Goal: Task Accomplishment & Management: Manage account settings

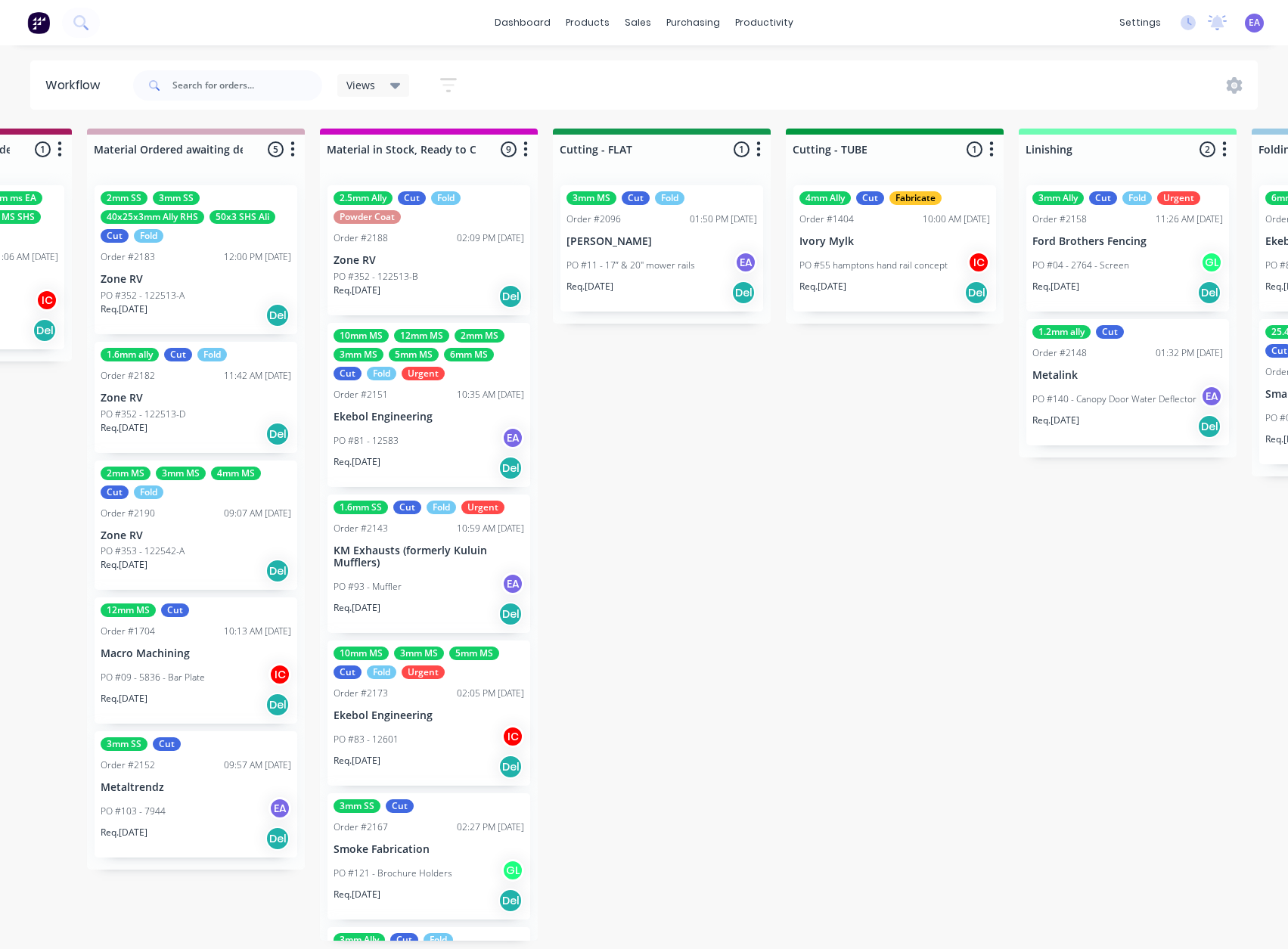
drag, startPoint x: 668, startPoint y: 776, endPoint x: 881, endPoint y: 763, distance: 213.4
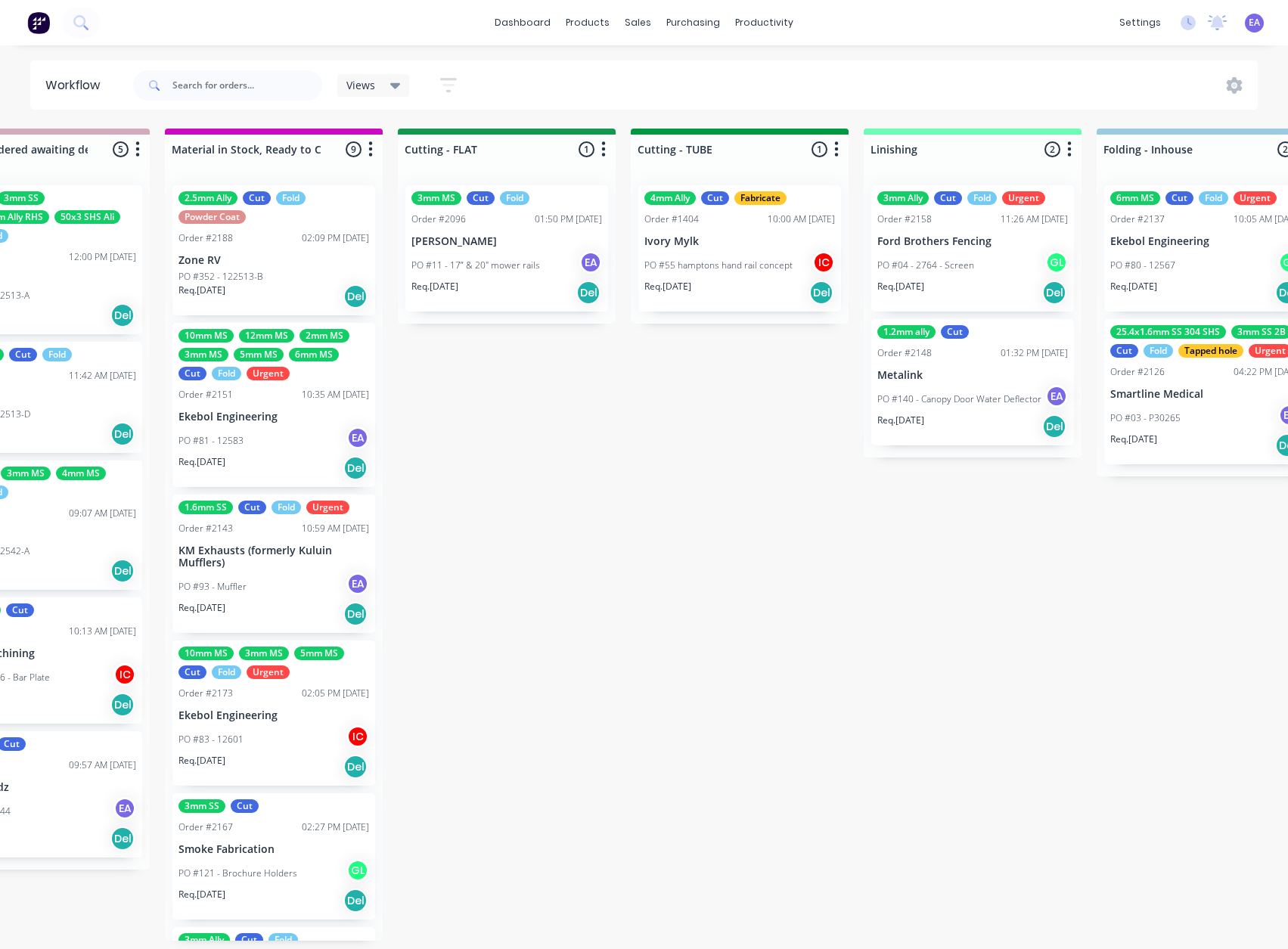
scroll to position [3, 2212]
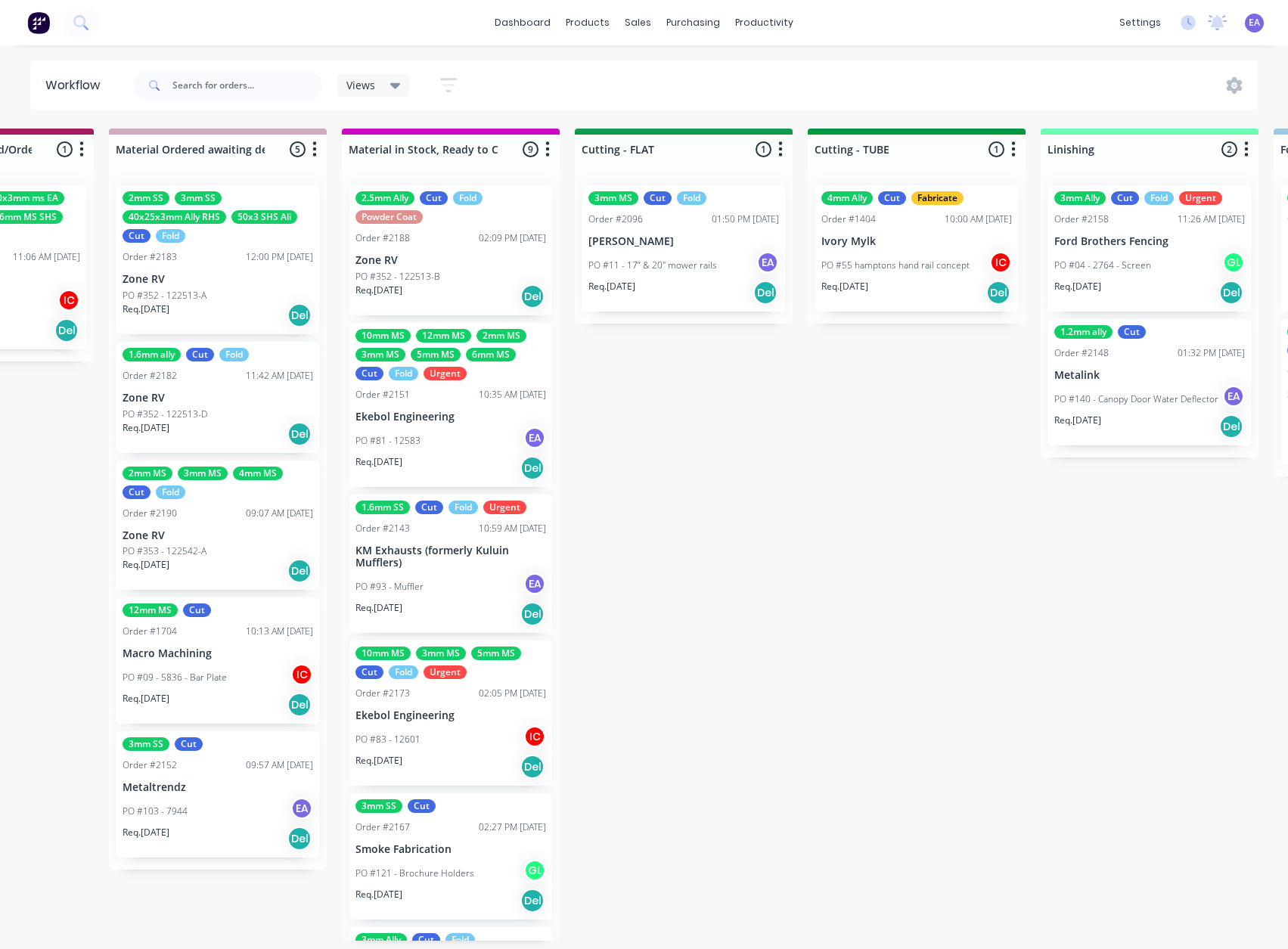
drag, startPoint x: 394, startPoint y: 749, endPoint x: 316, endPoint y: 759, distance: 78.6
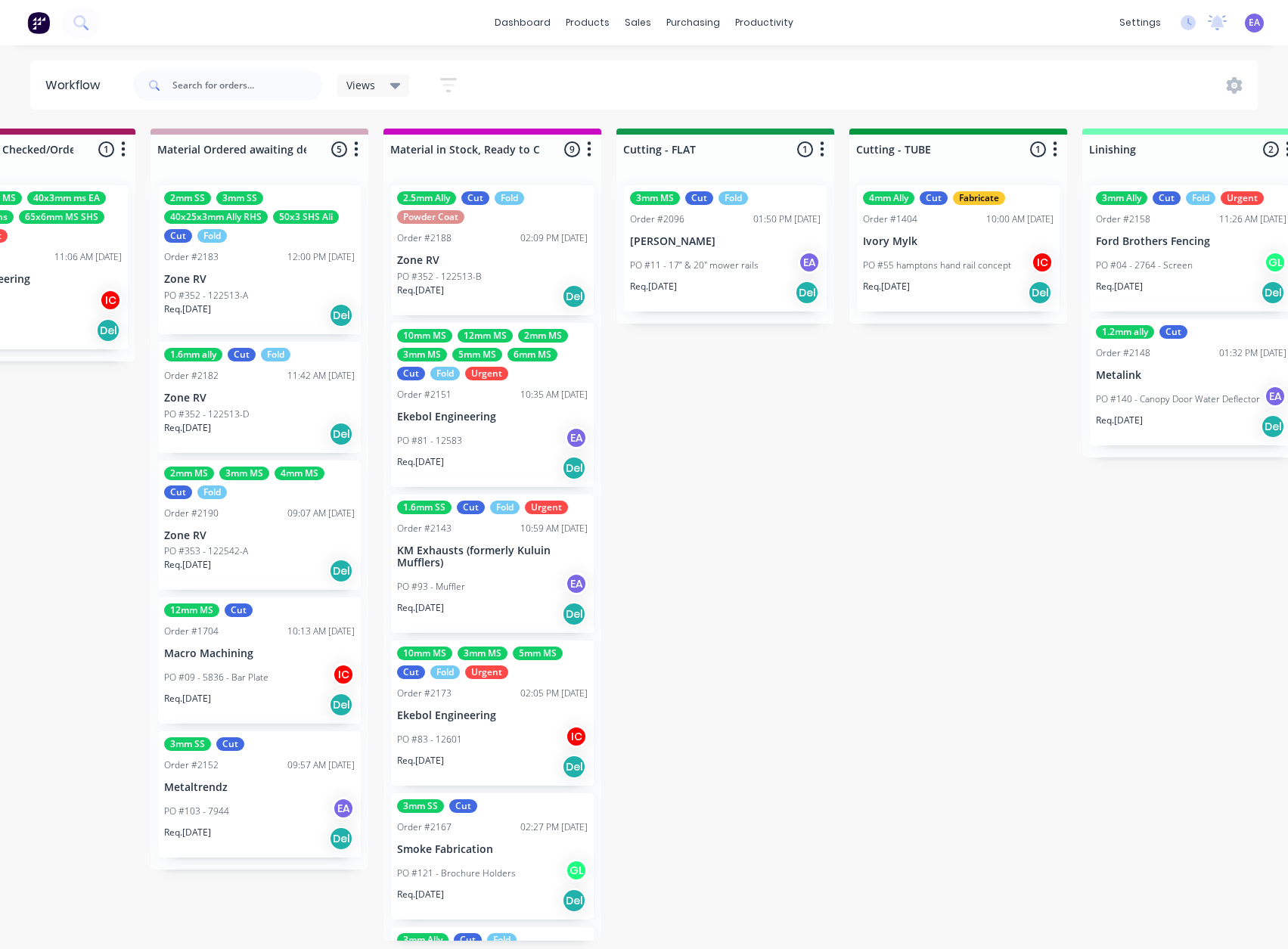
scroll to position [0, 2212]
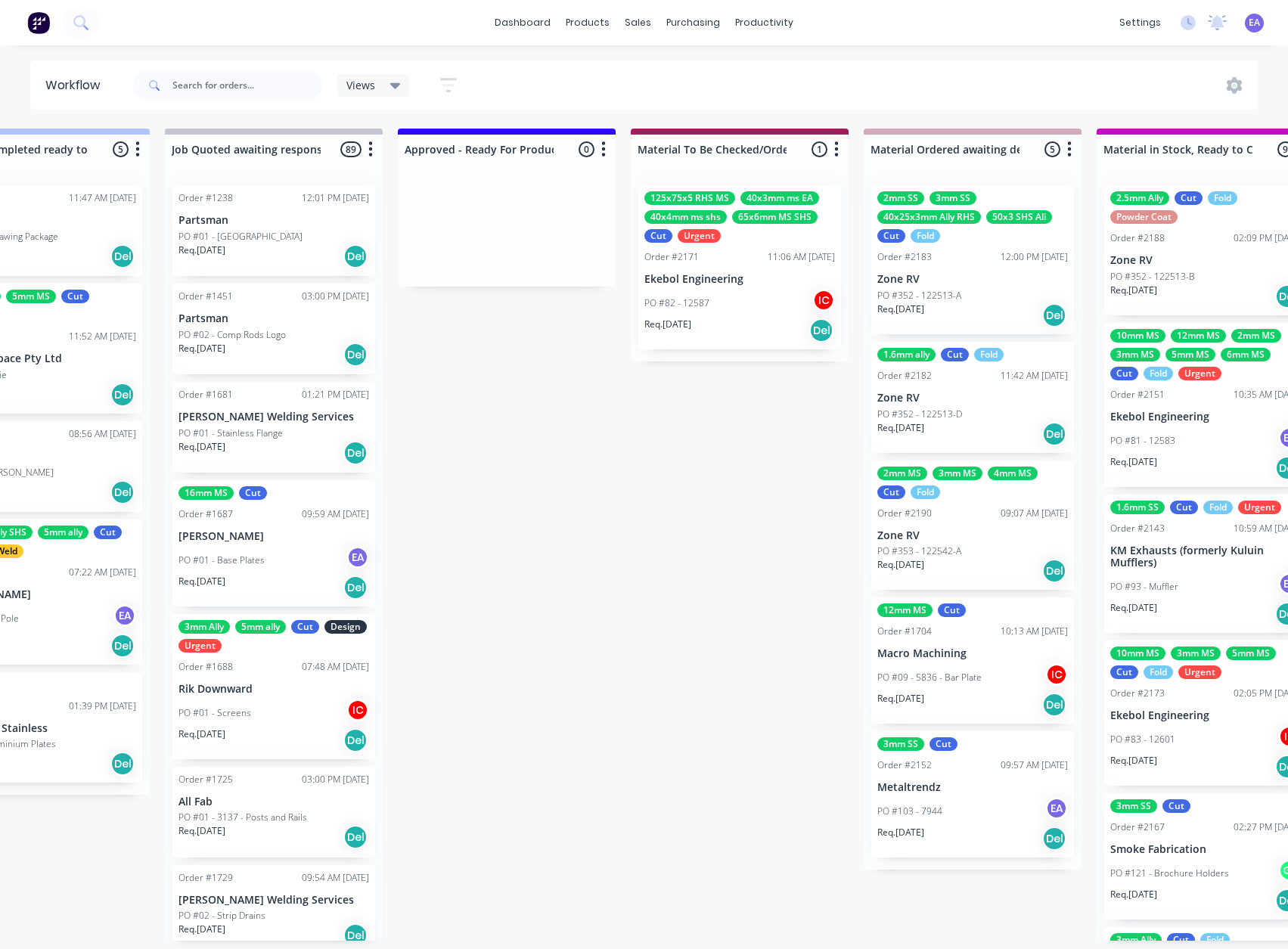
drag, startPoint x: 768, startPoint y: 615, endPoint x: 659, endPoint y: 653, distance: 115.4
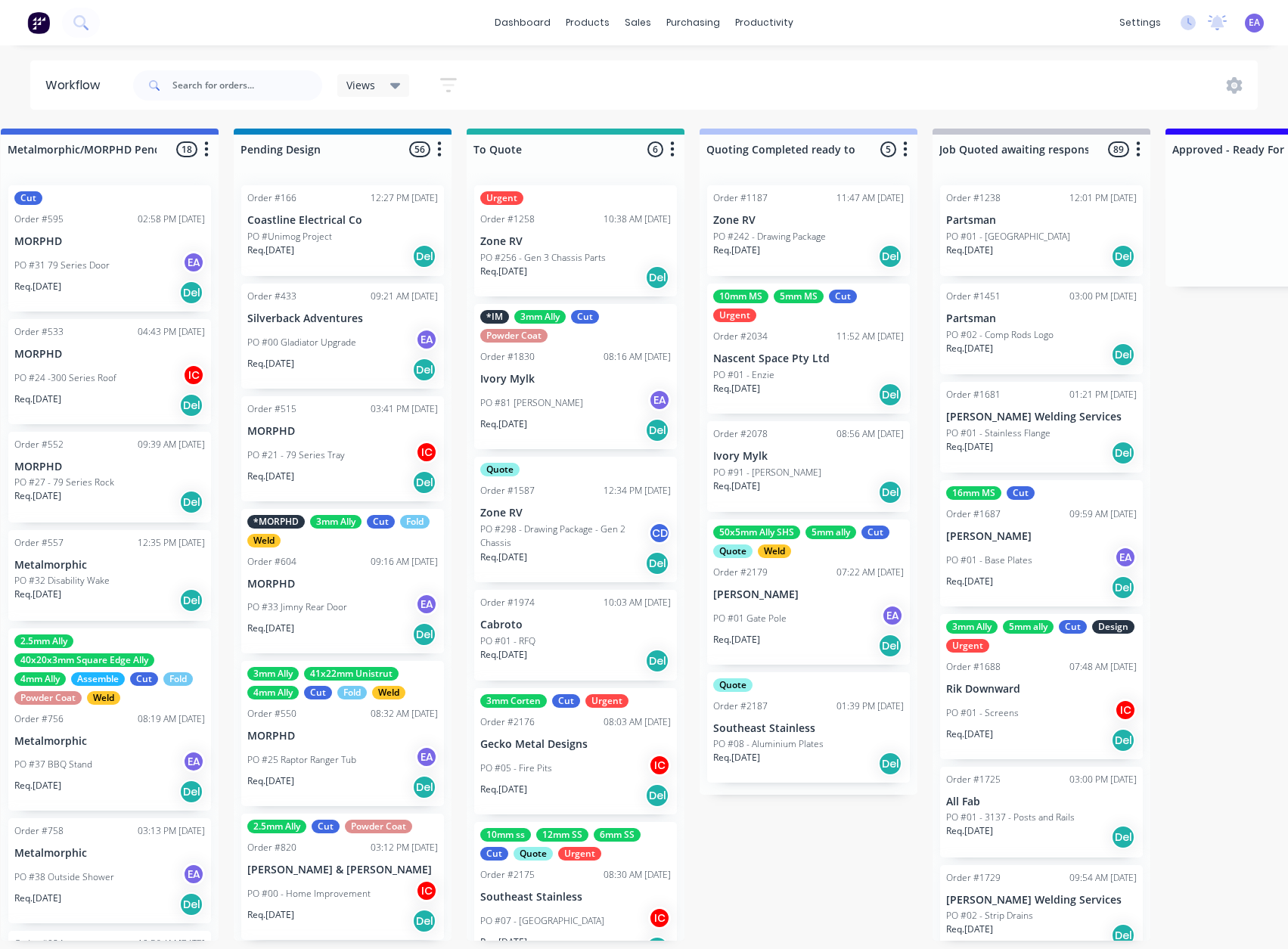
scroll to position [3, 0]
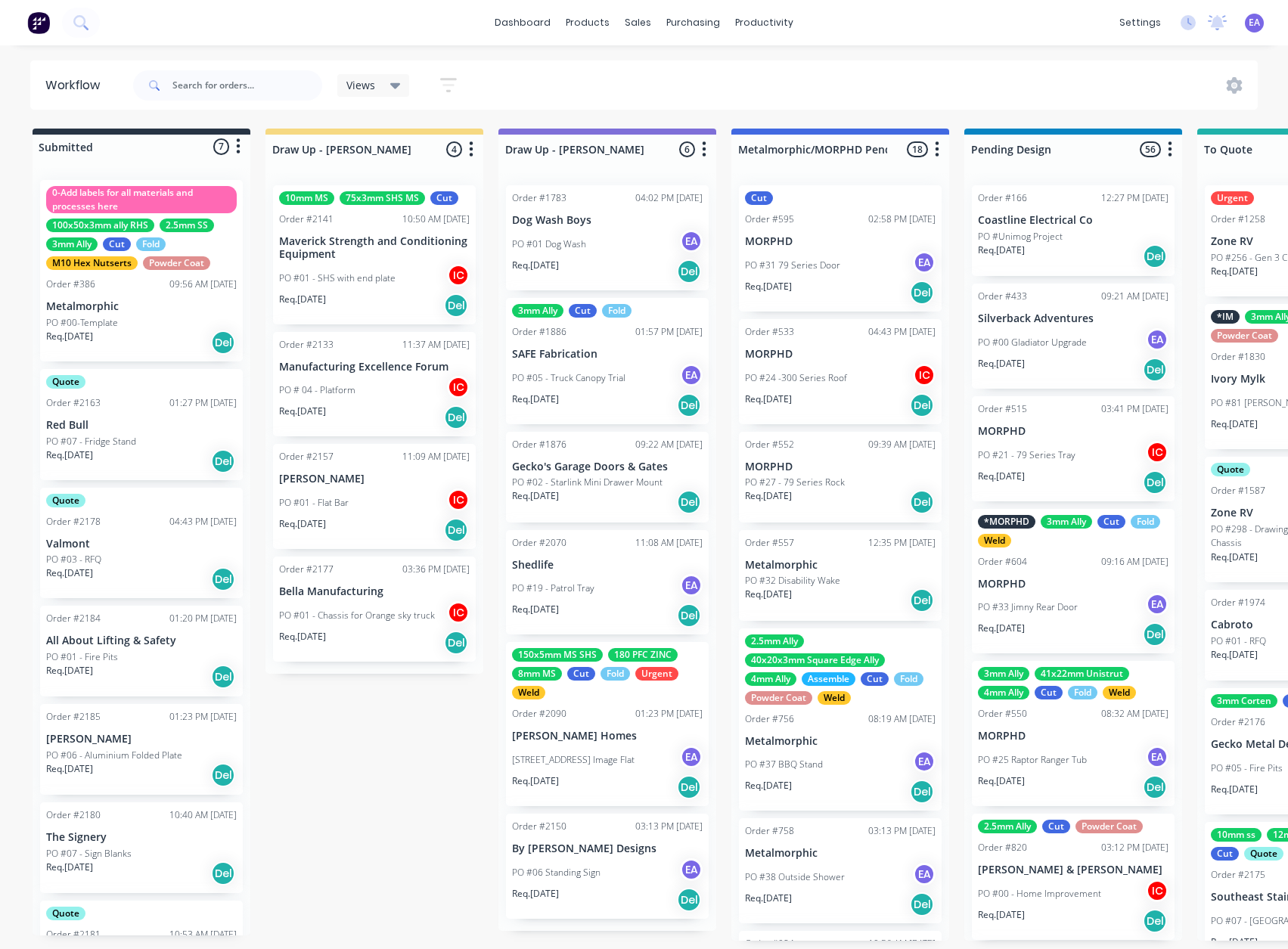
drag, startPoint x: 522, startPoint y: 654, endPoint x: 300, endPoint y: 715, distance: 230.2
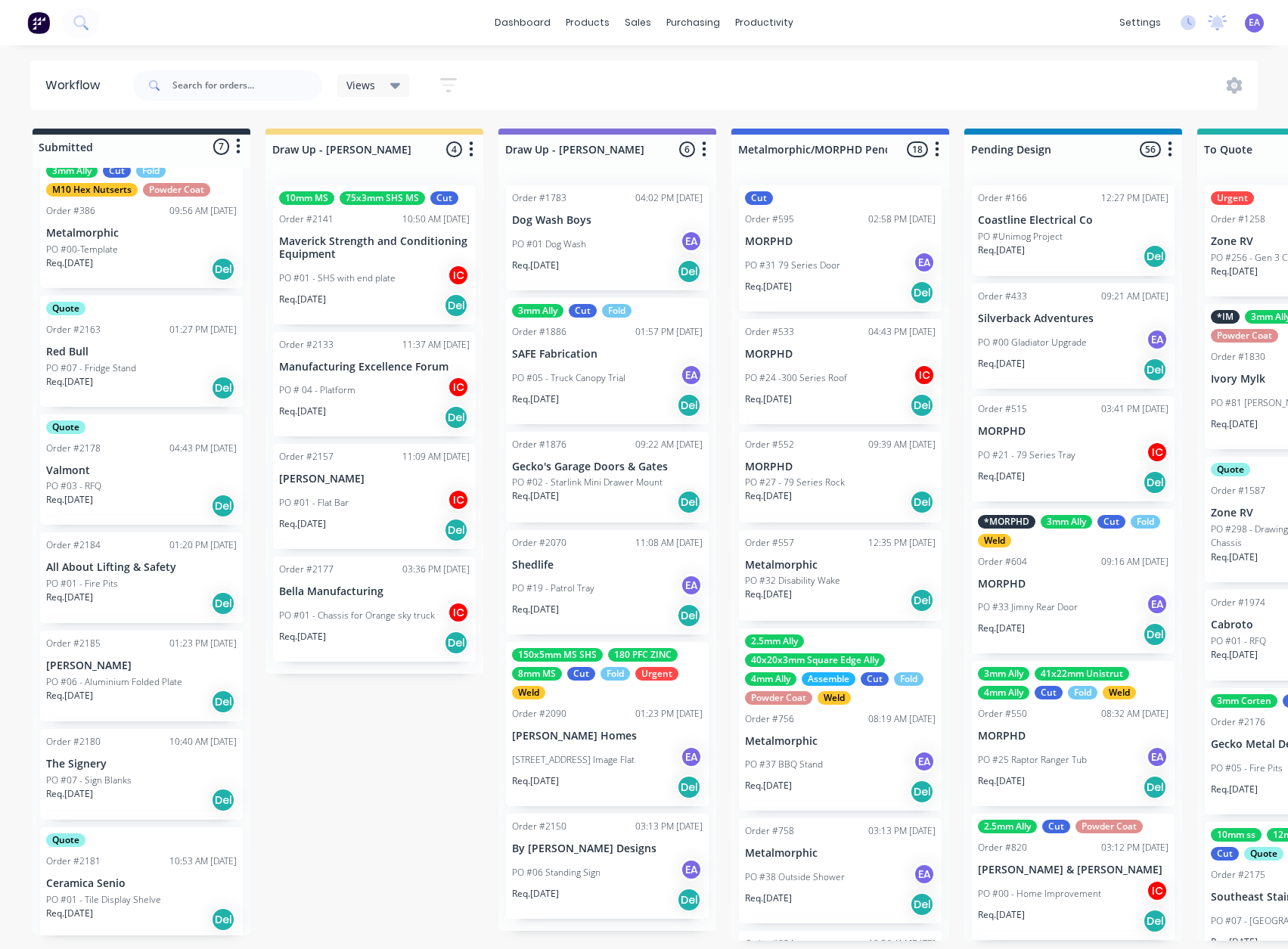
scroll to position [77, 0]
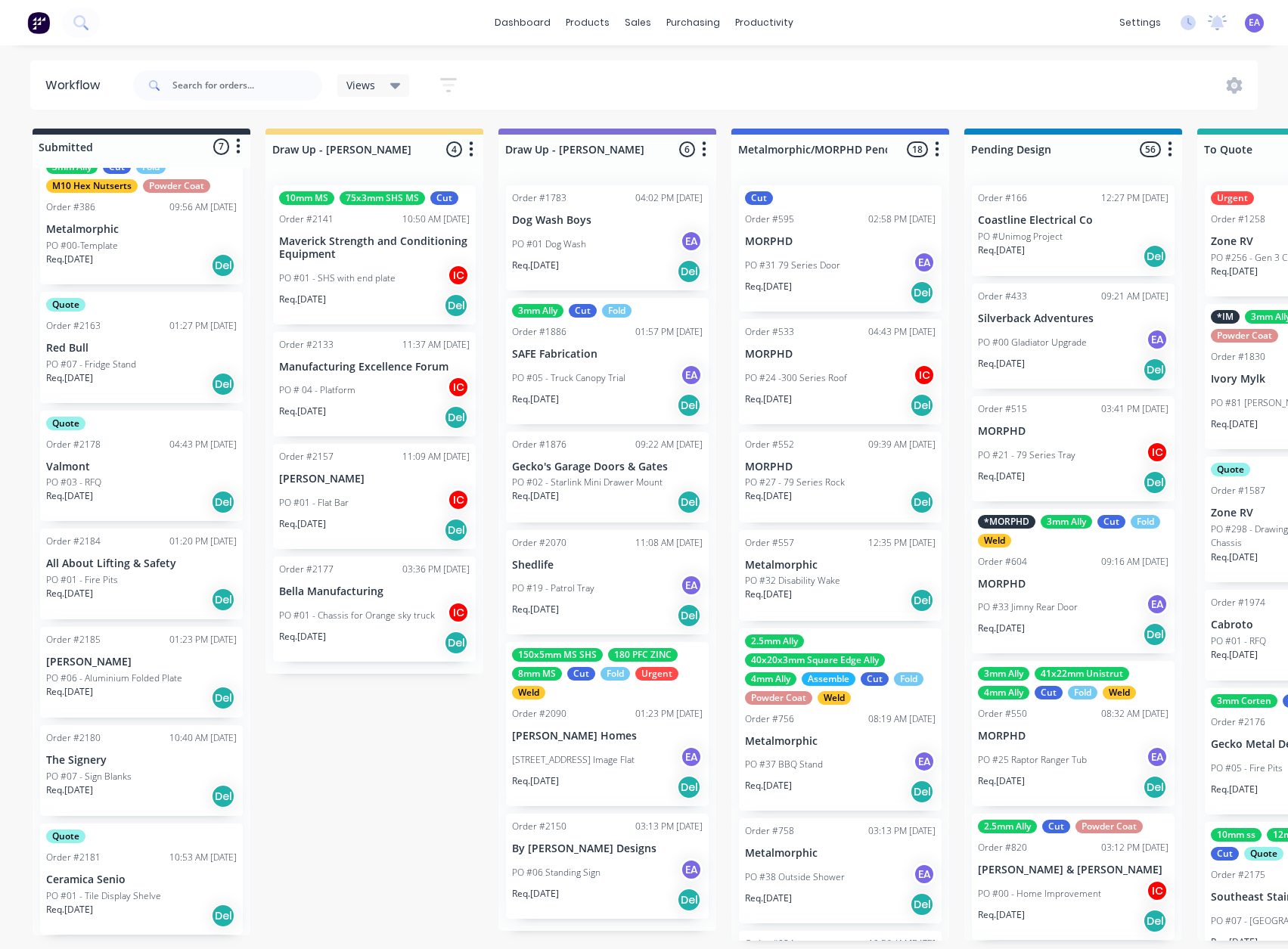
click at [121, 519] on p "[PERSON_NAME]" at bounding box center [141, 662] width 191 height 13
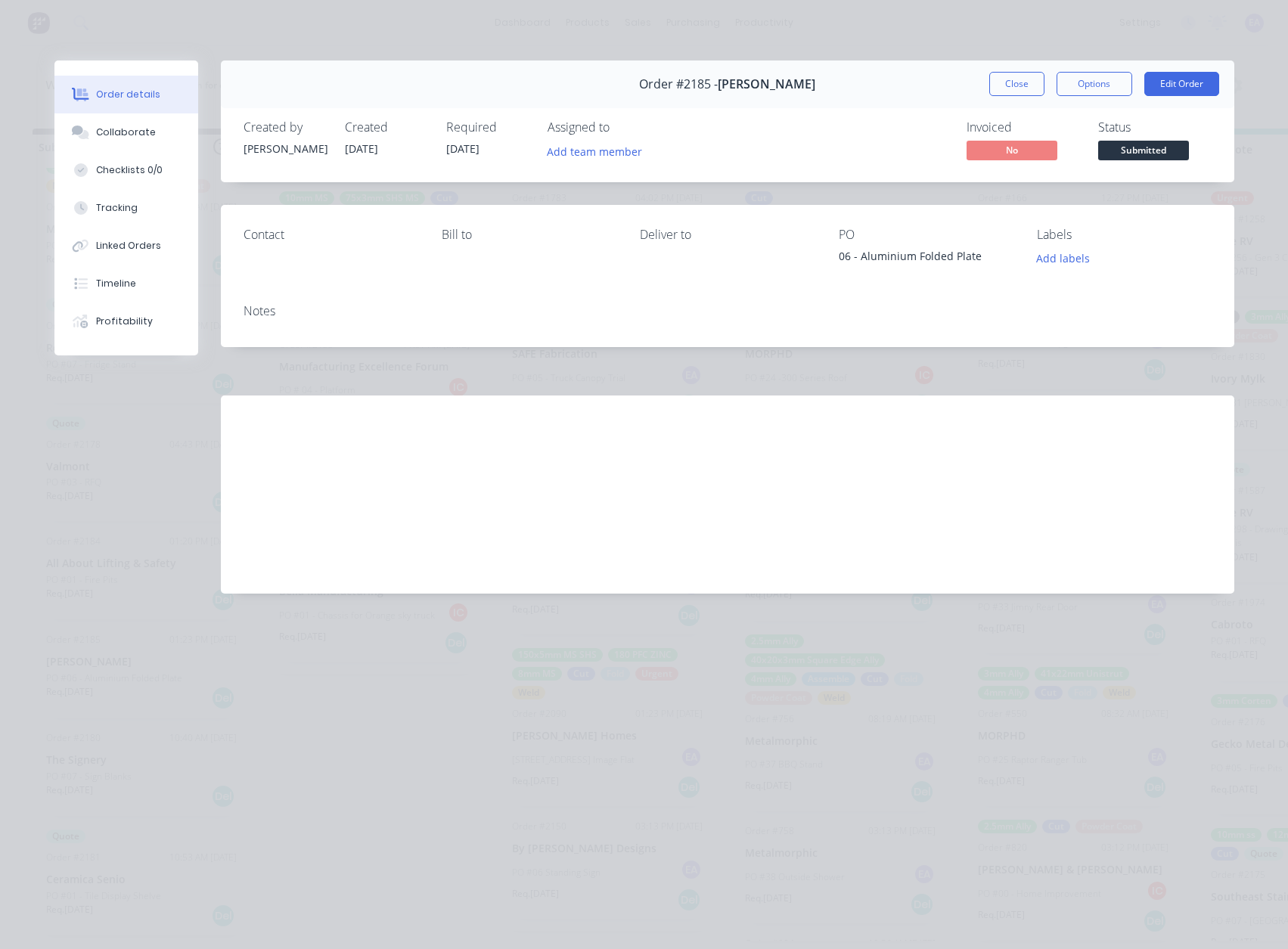
drag, startPoint x: 1008, startPoint y: 89, endPoint x: 962, endPoint y: 124, distance: 57.8
click at [1008, 89] on button "Close" at bounding box center [1017, 84] width 55 height 24
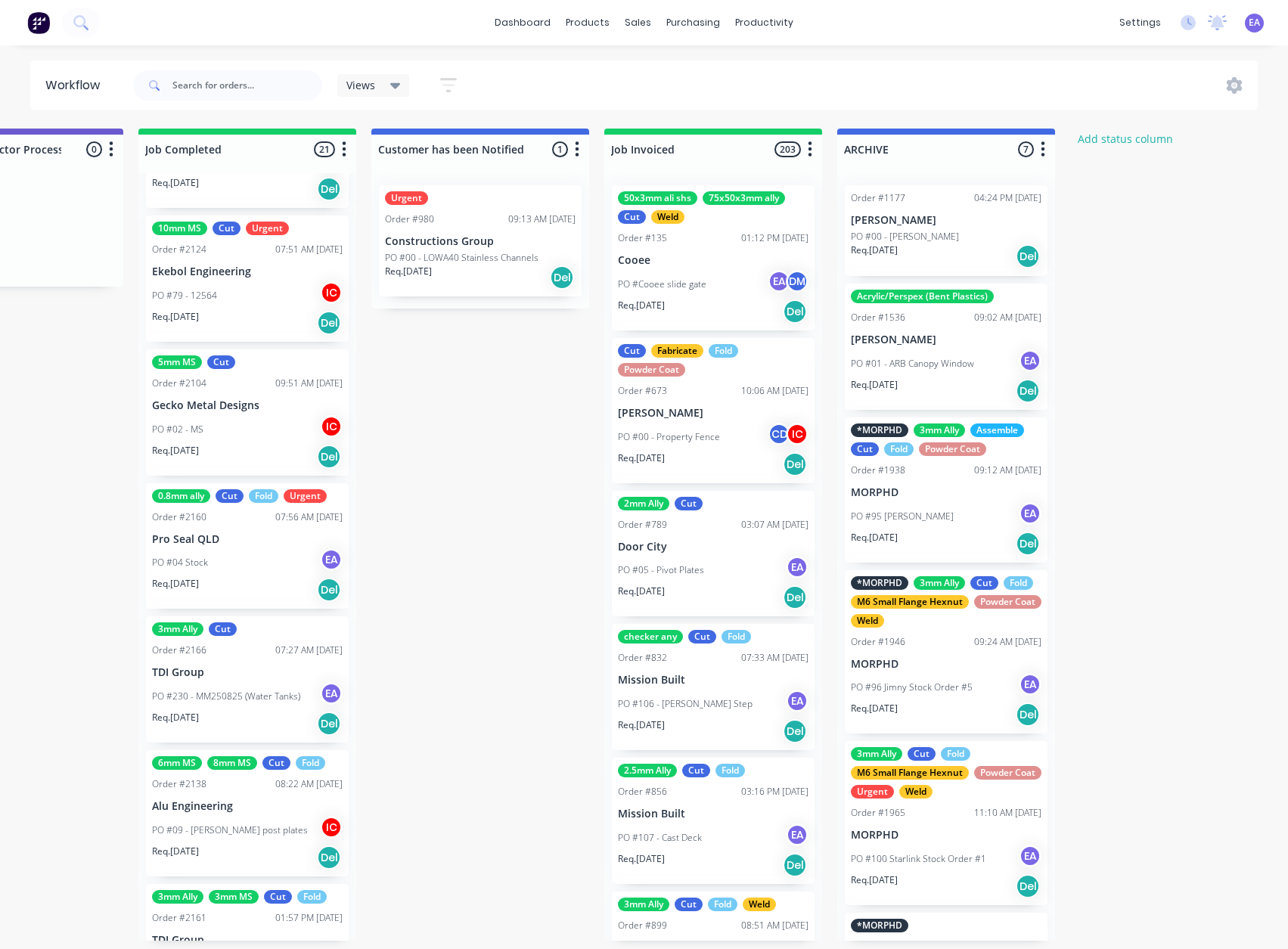
scroll to position [2270, 0]
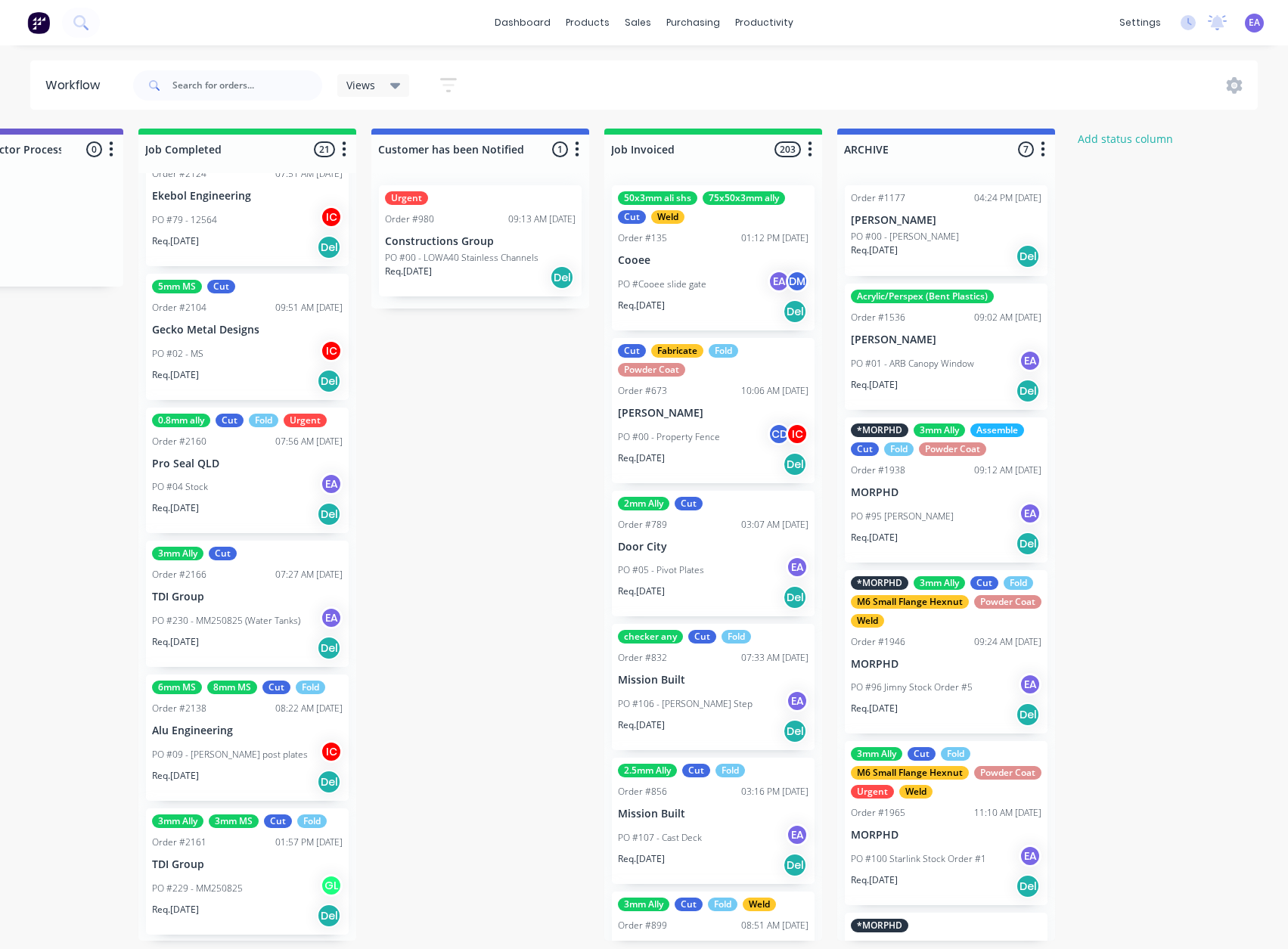
click at [270, 484] on div "PO #04 Stock EA" at bounding box center [247, 487] width 191 height 29
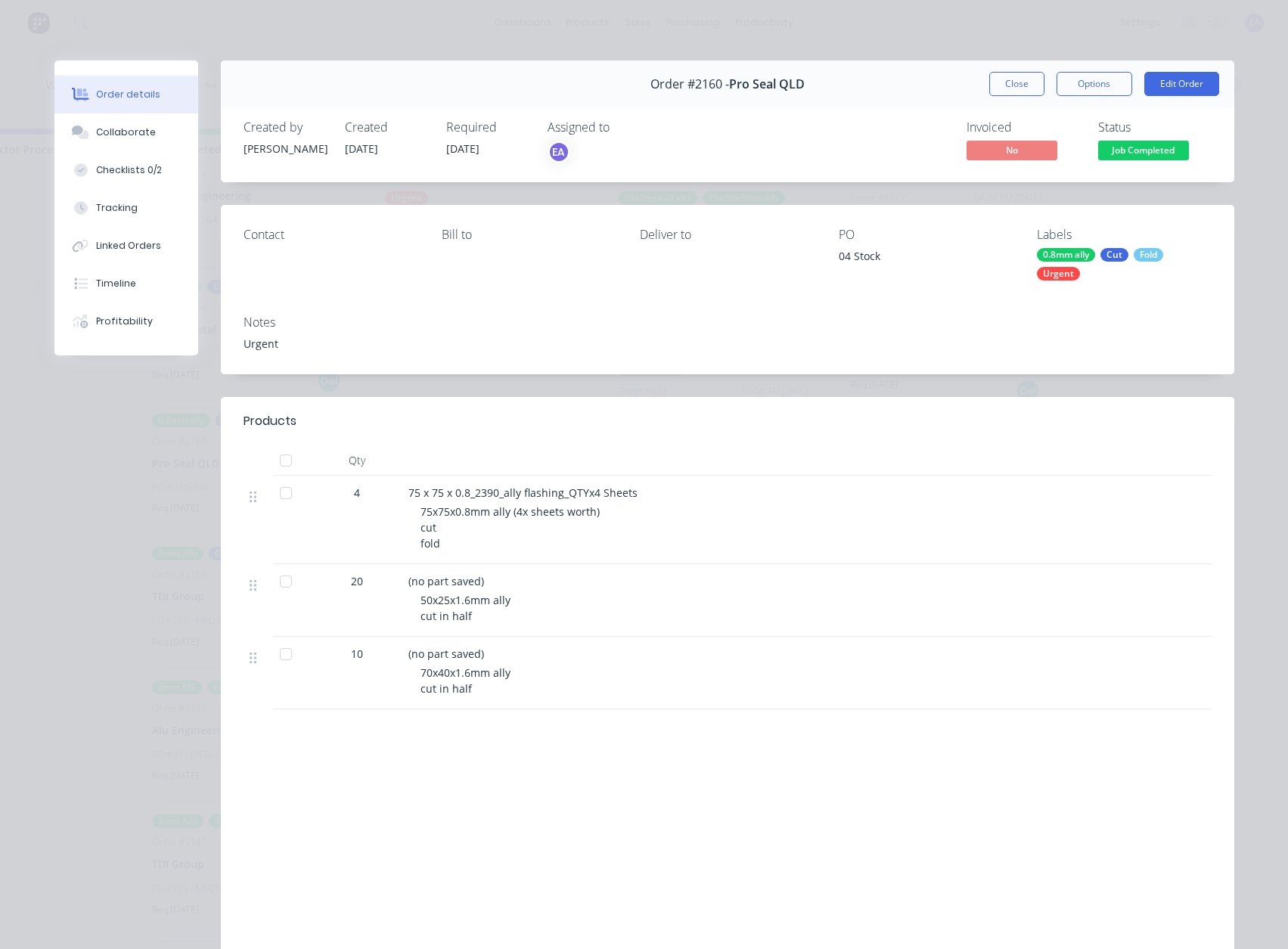
click at [995, 81] on button "Close" at bounding box center [1017, 84] width 55 height 24
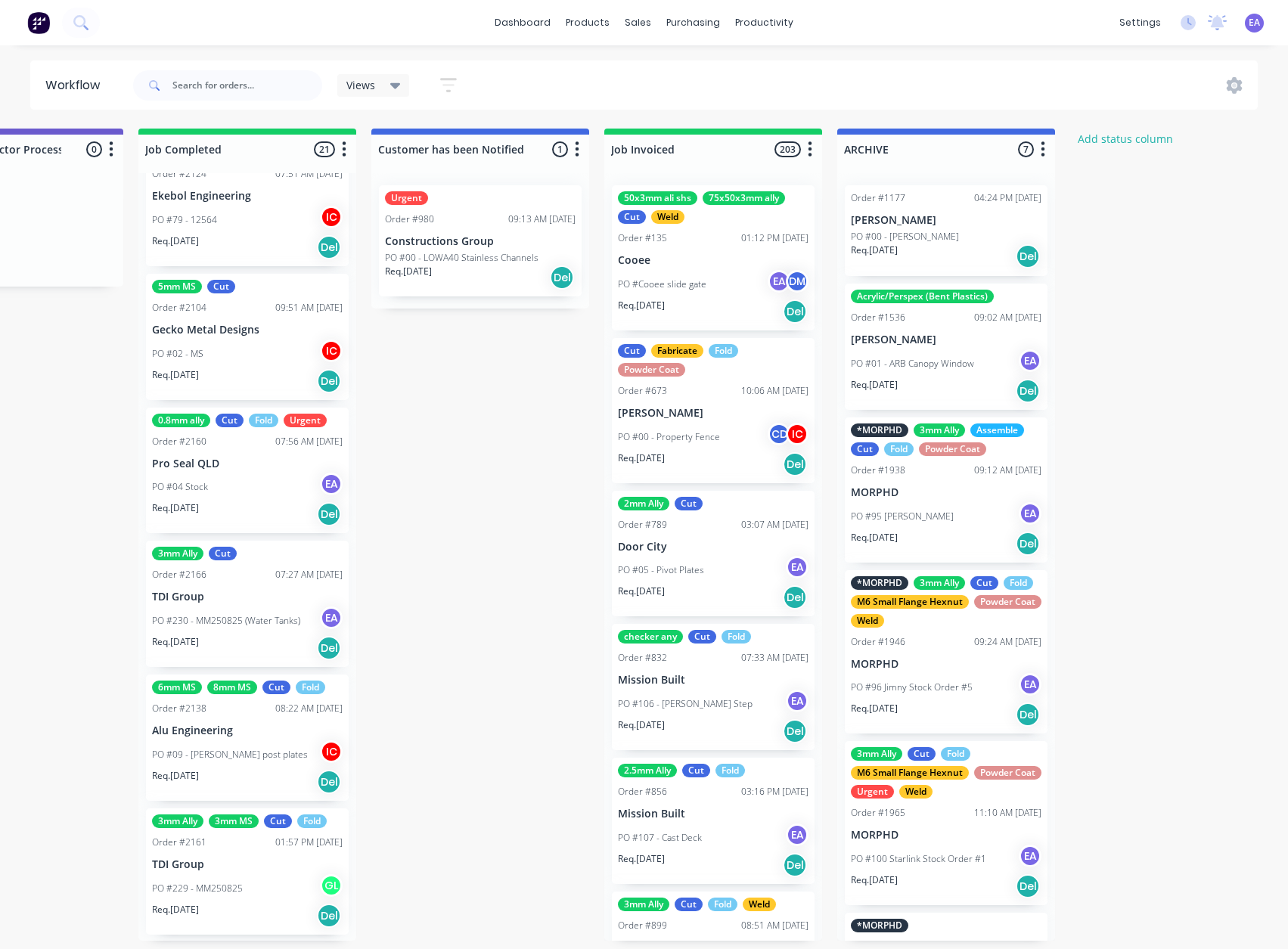
scroll to position [3, 0]
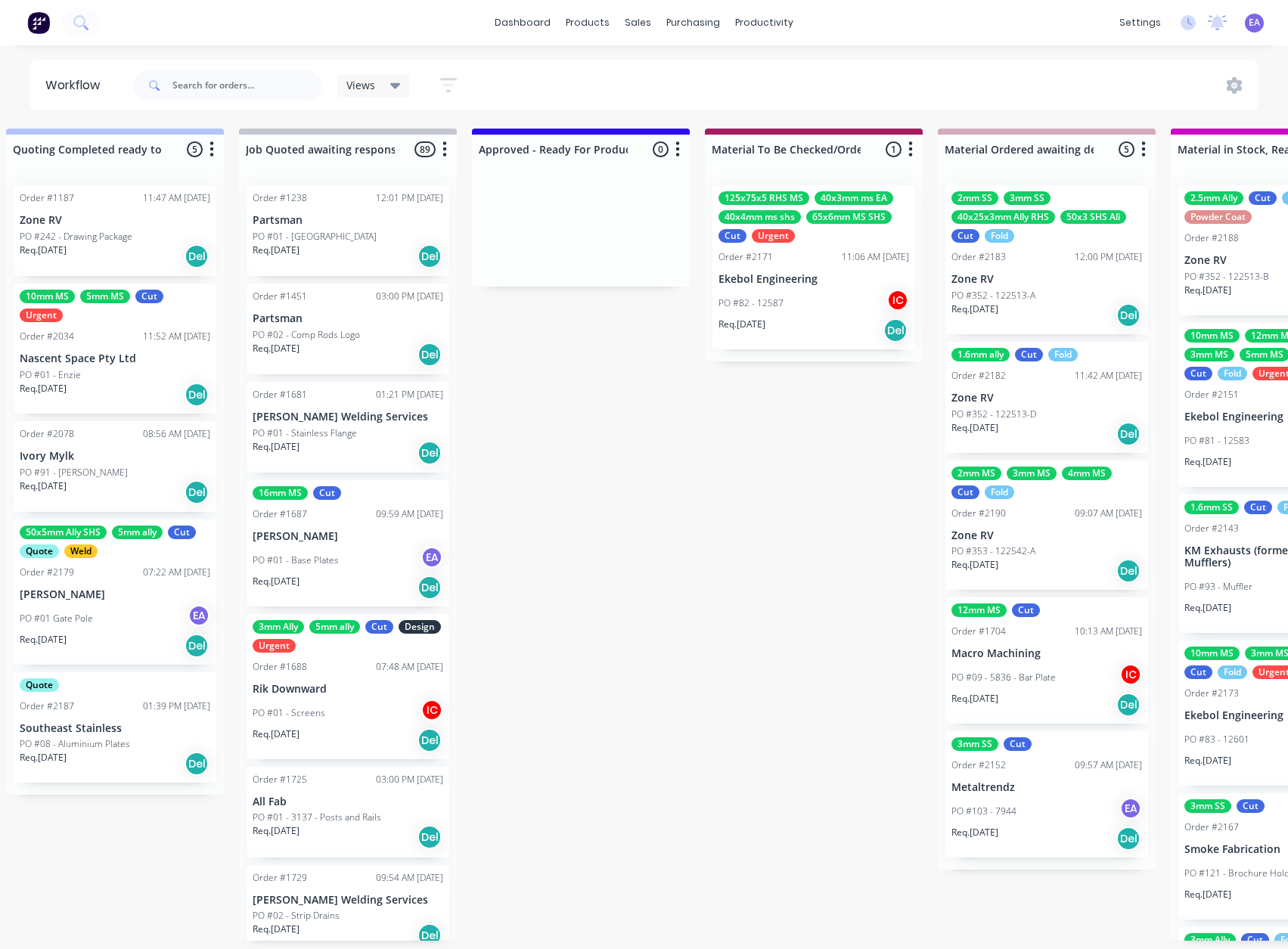
drag, startPoint x: 517, startPoint y: 766, endPoint x: 574, endPoint y: 762, distance: 57.1
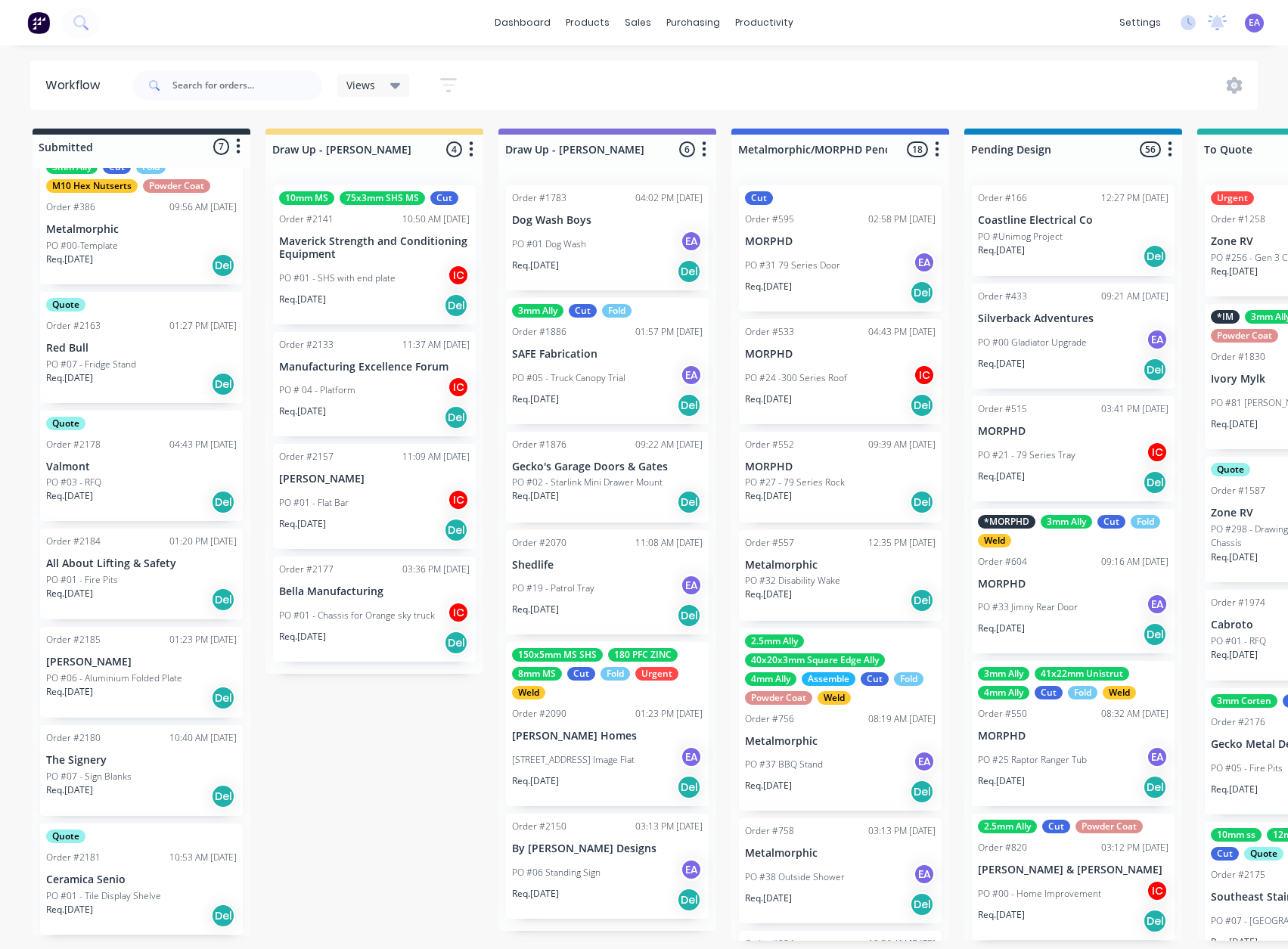
drag, startPoint x: 414, startPoint y: 586, endPoint x: 209, endPoint y: 644, distance: 213.0
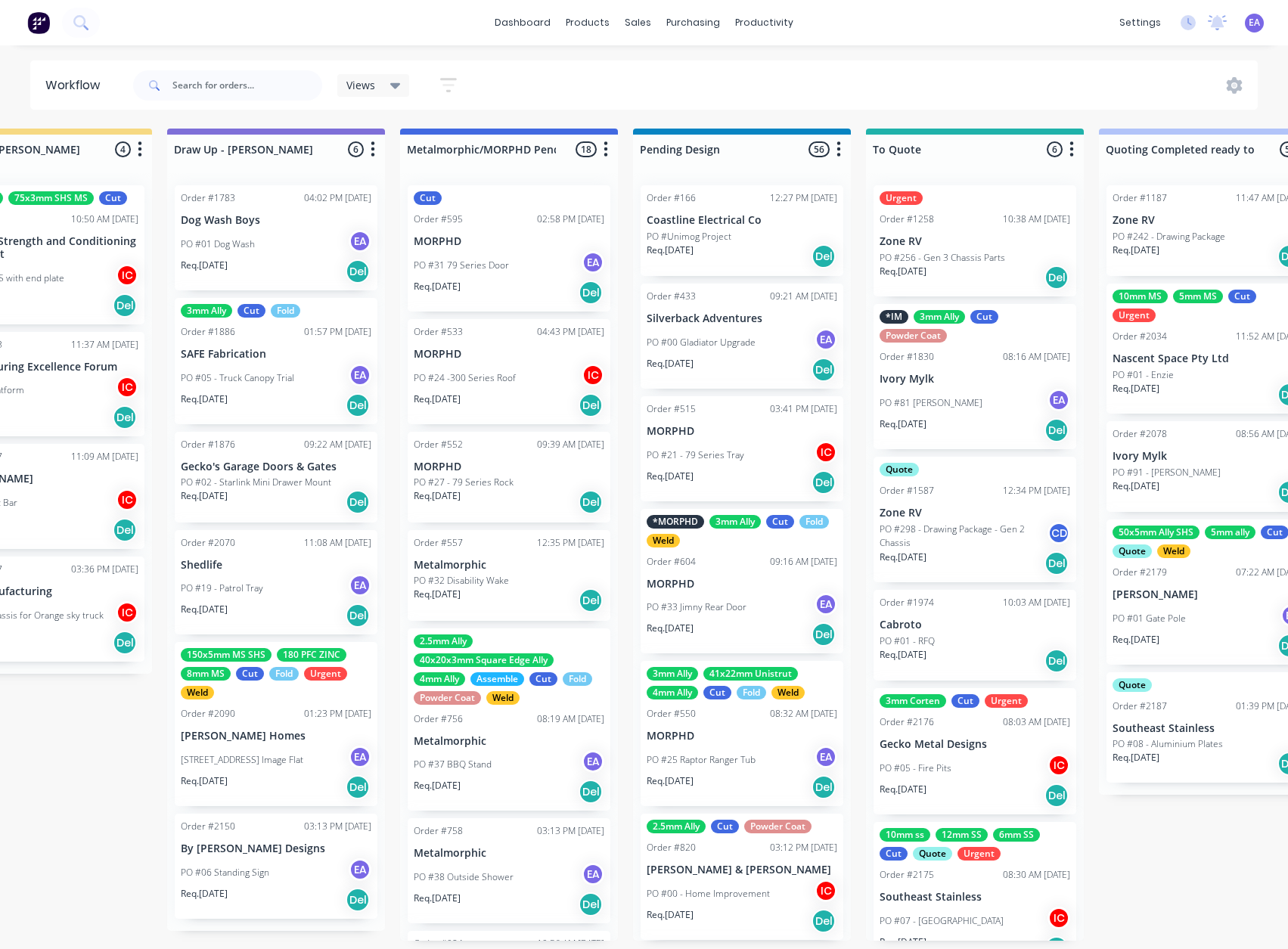
scroll to position [0, 4786]
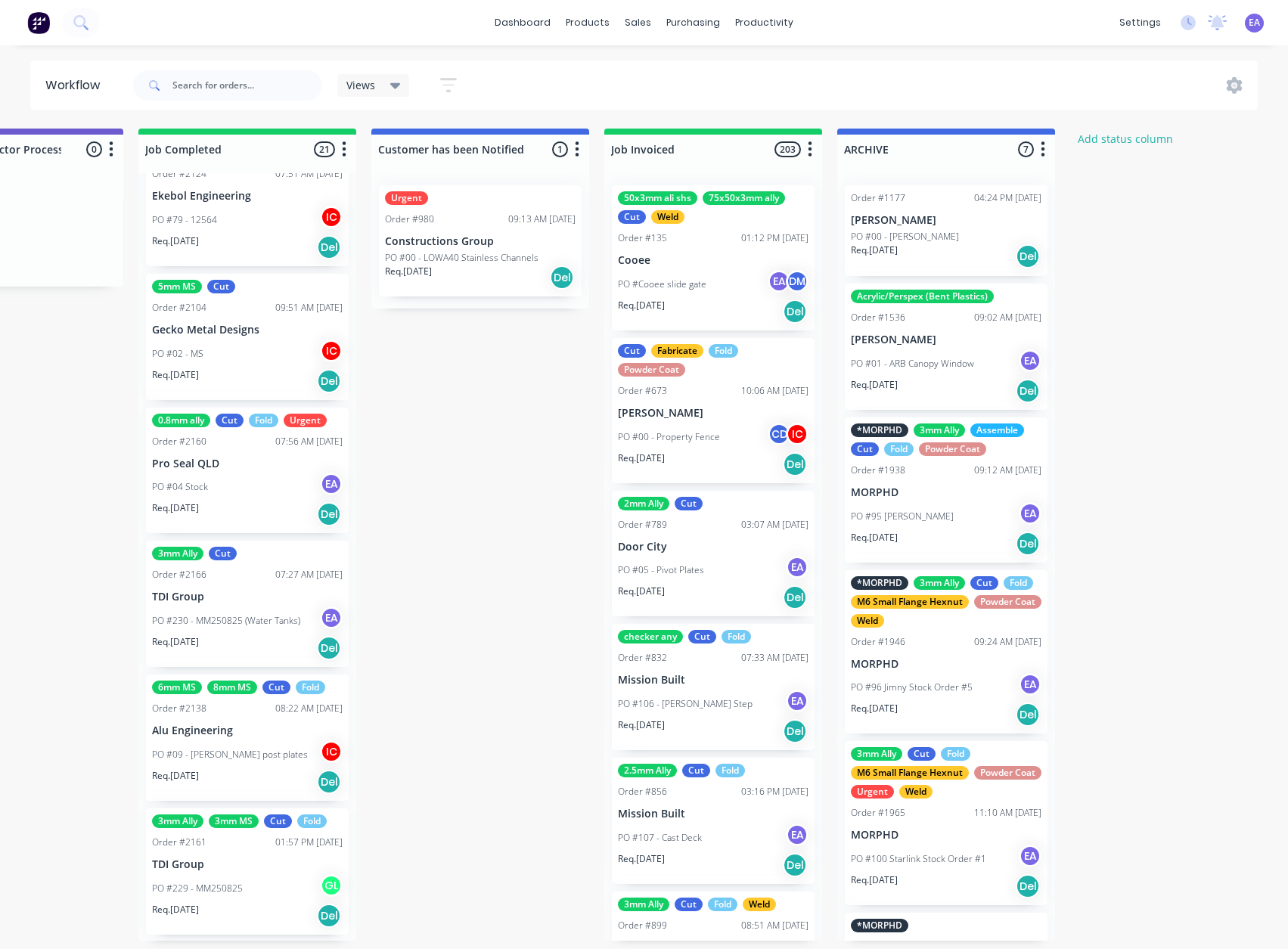
drag, startPoint x: 556, startPoint y: 750, endPoint x: 861, endPoint y: 747, distance: 305.0
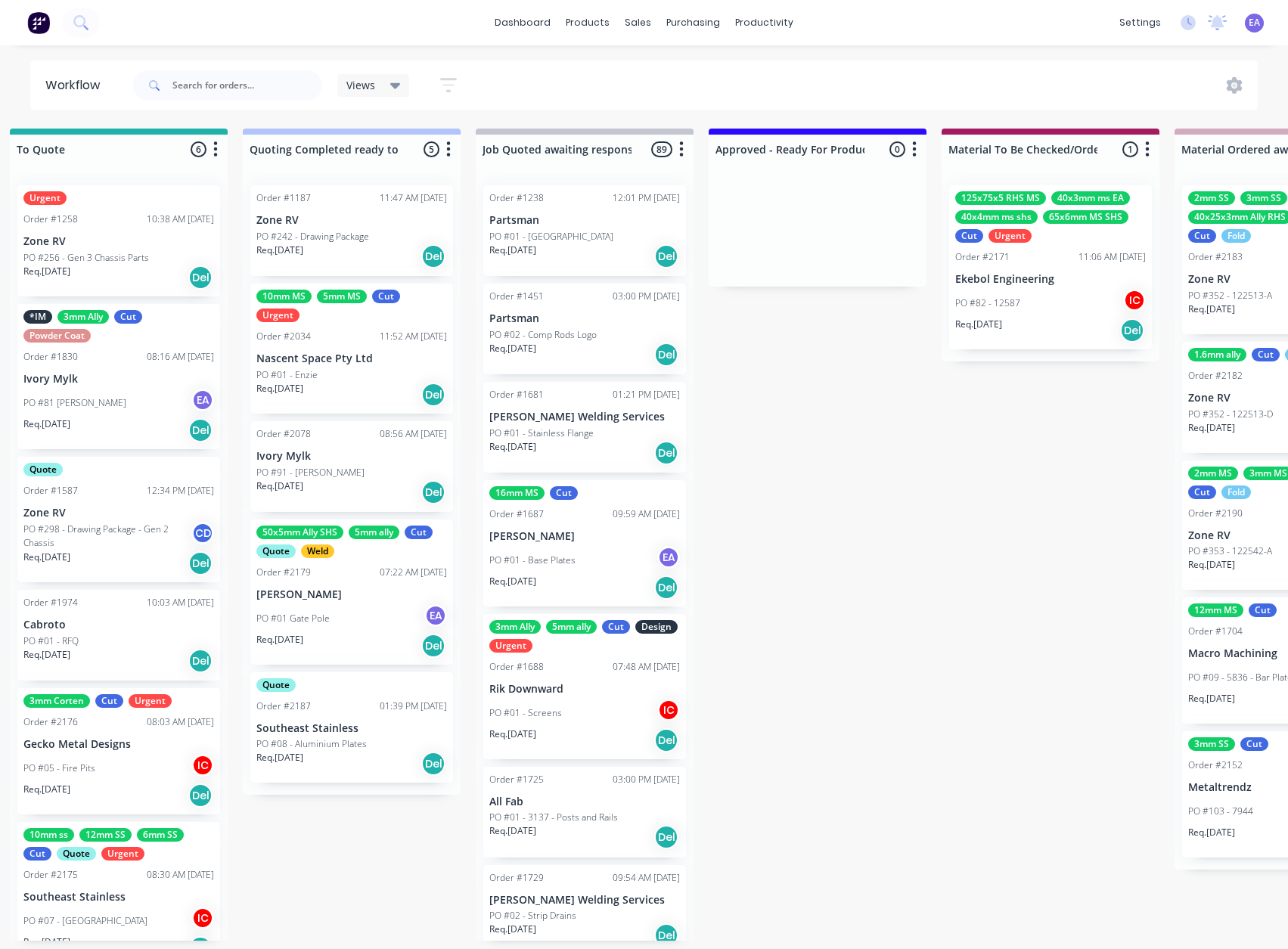
scroll to position [3, 0]
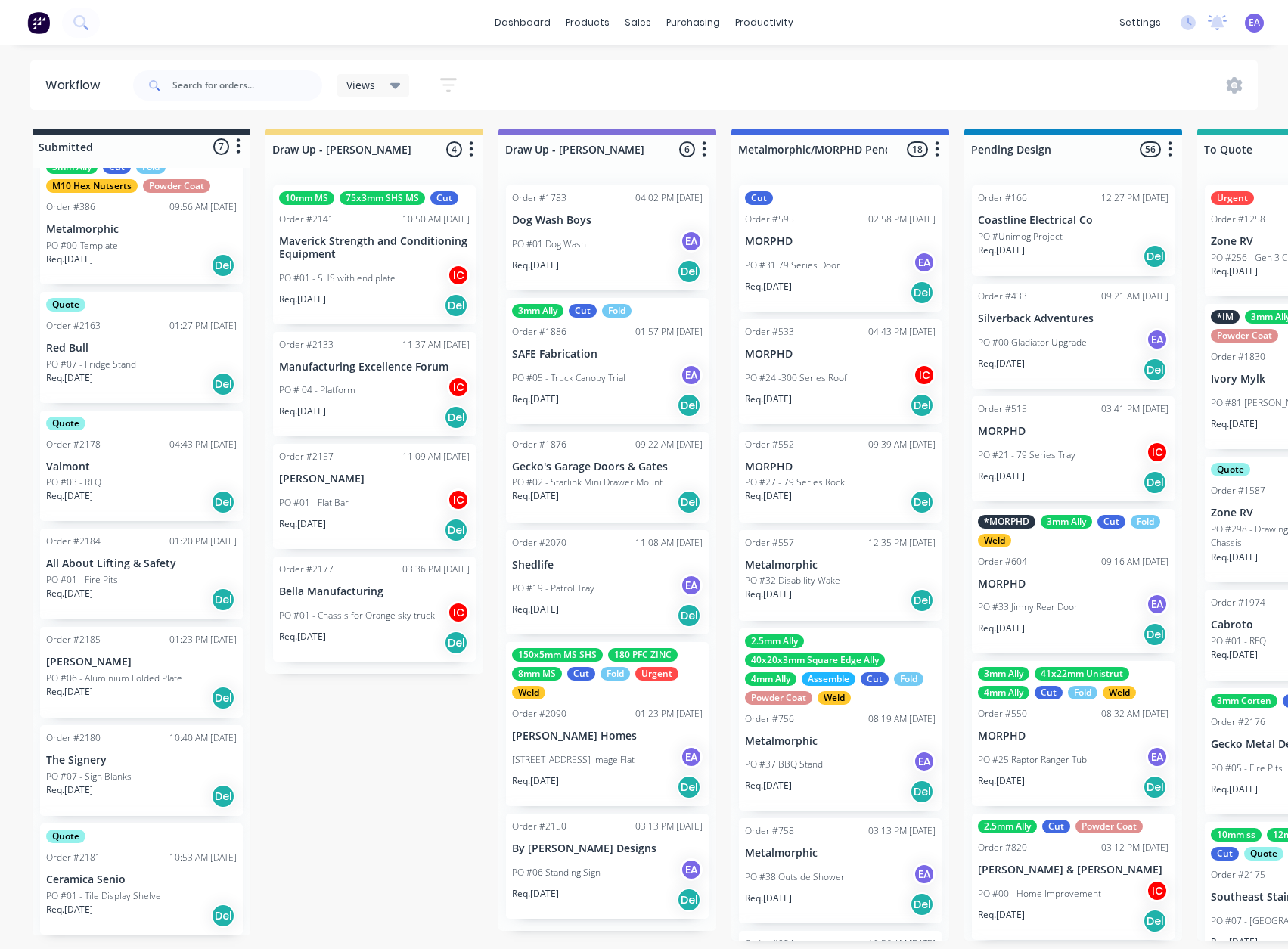
drag, startPoint x: 203, startPoint y: 652, endPoint x: 174, endPoint y: 652, distance: 29.0
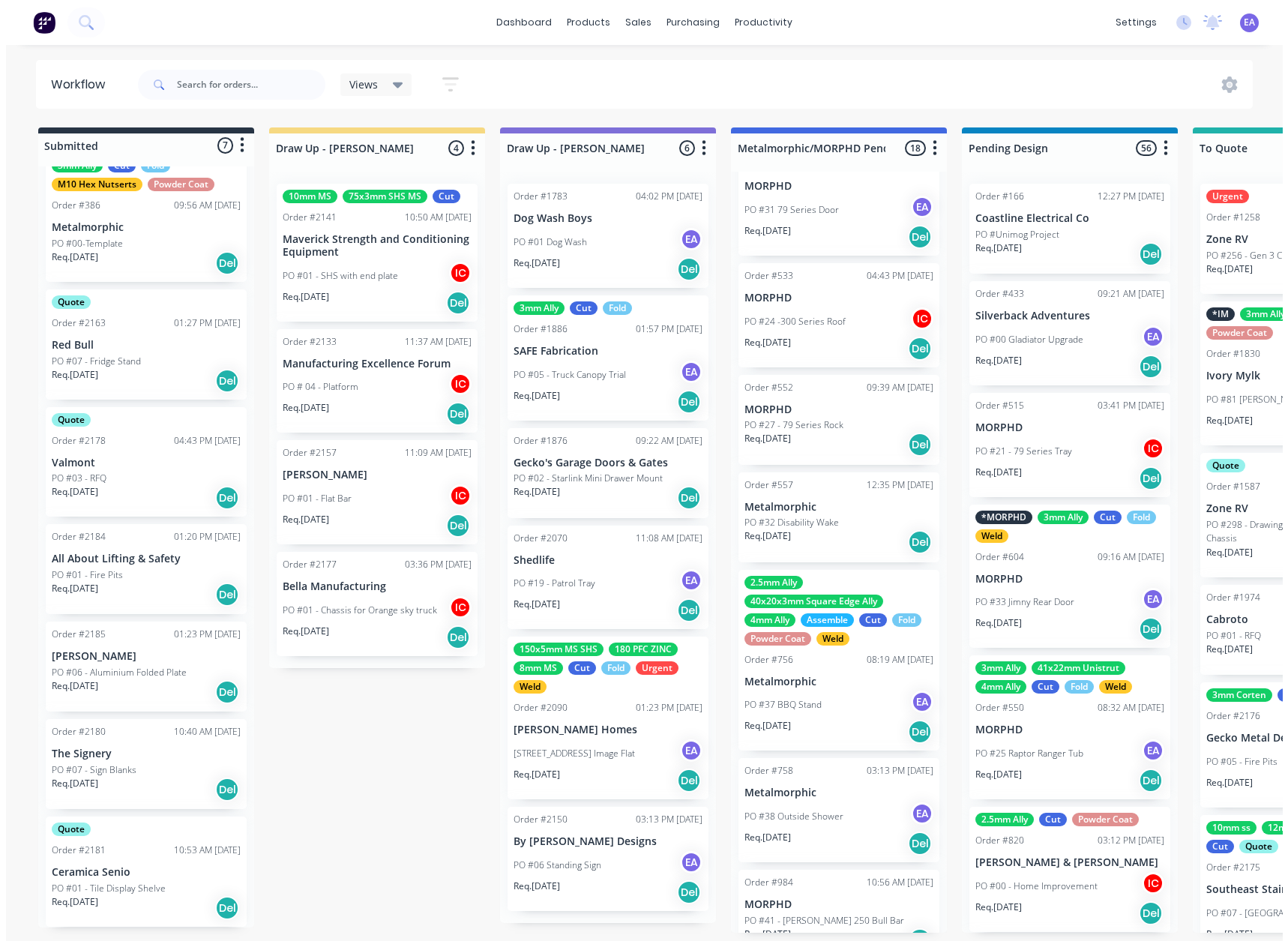
scroll to position [0, 0]
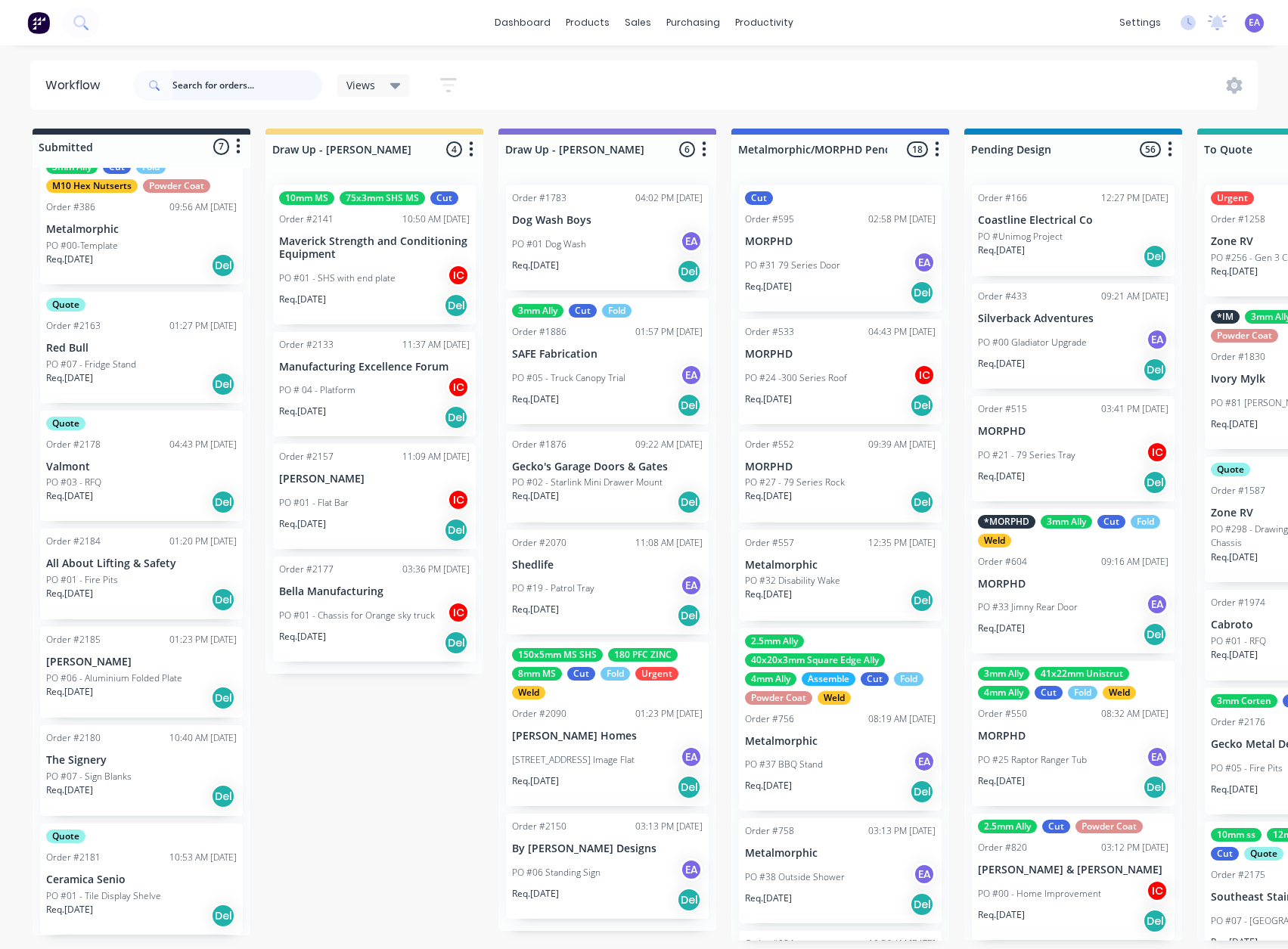
click at [208, 85] on input "text" at bounding box center [246, 85] width 149 height 30
type input "s"
type input "[PERSON_NAME]"
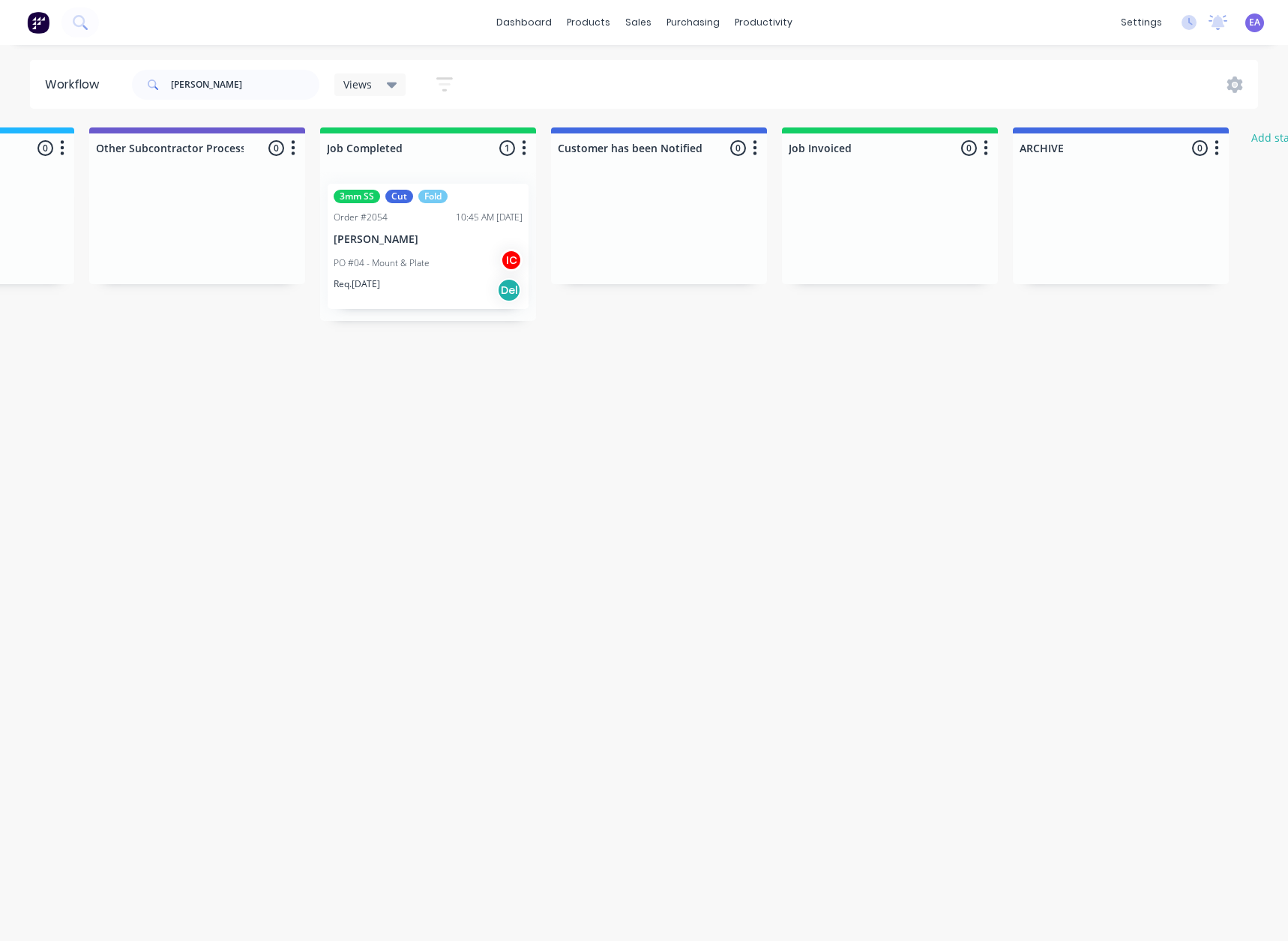
scroll to position [0, 4733]
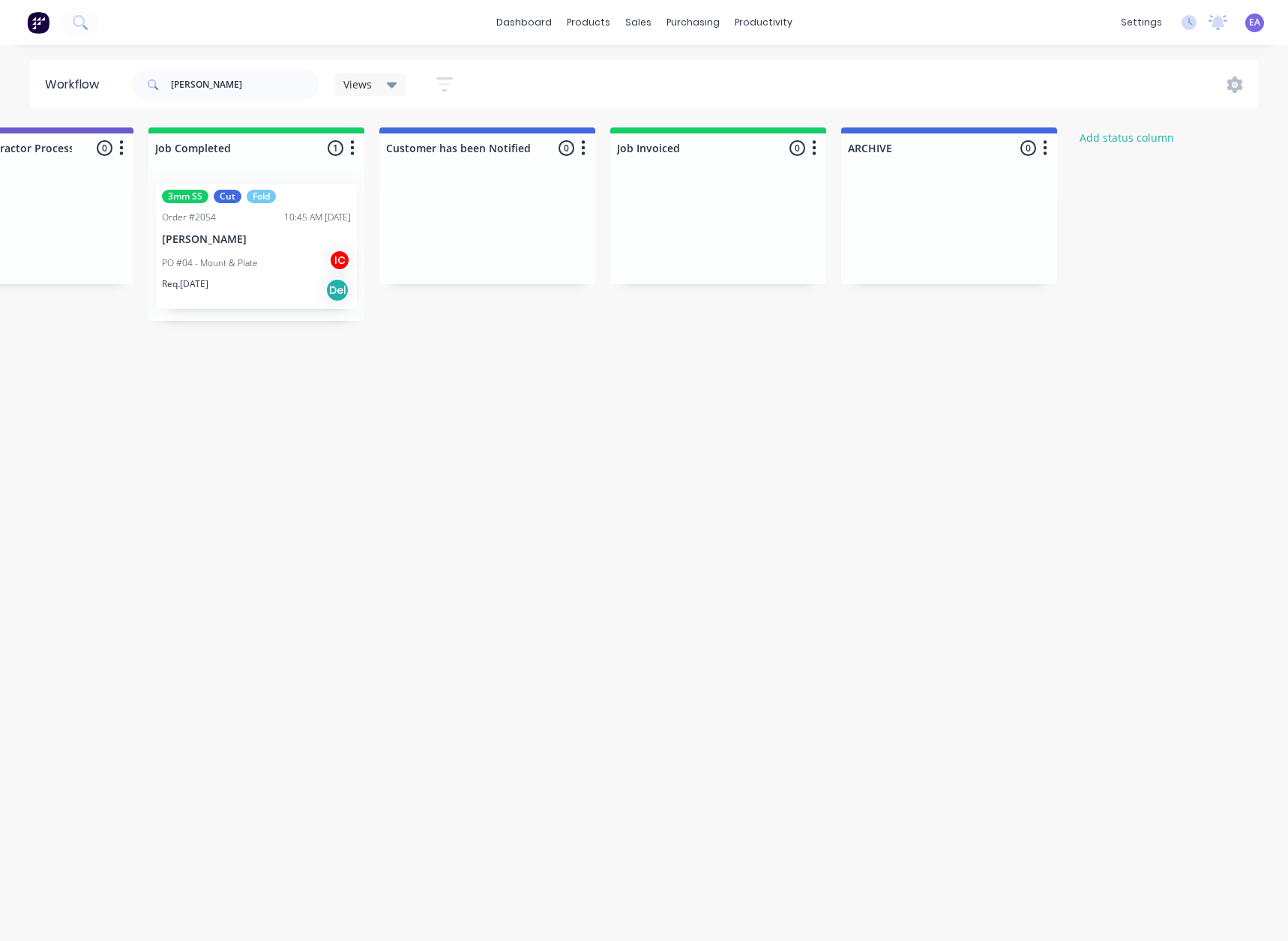
drag, startPoint x: 575, startPoint y: 434, endPoint x: 710, endPoint y: 450, distance: 135.9
click at [289, 265] on div "PO #04 - Mount & Plate IC" at bounding box center [256, 263] width 189 height 29
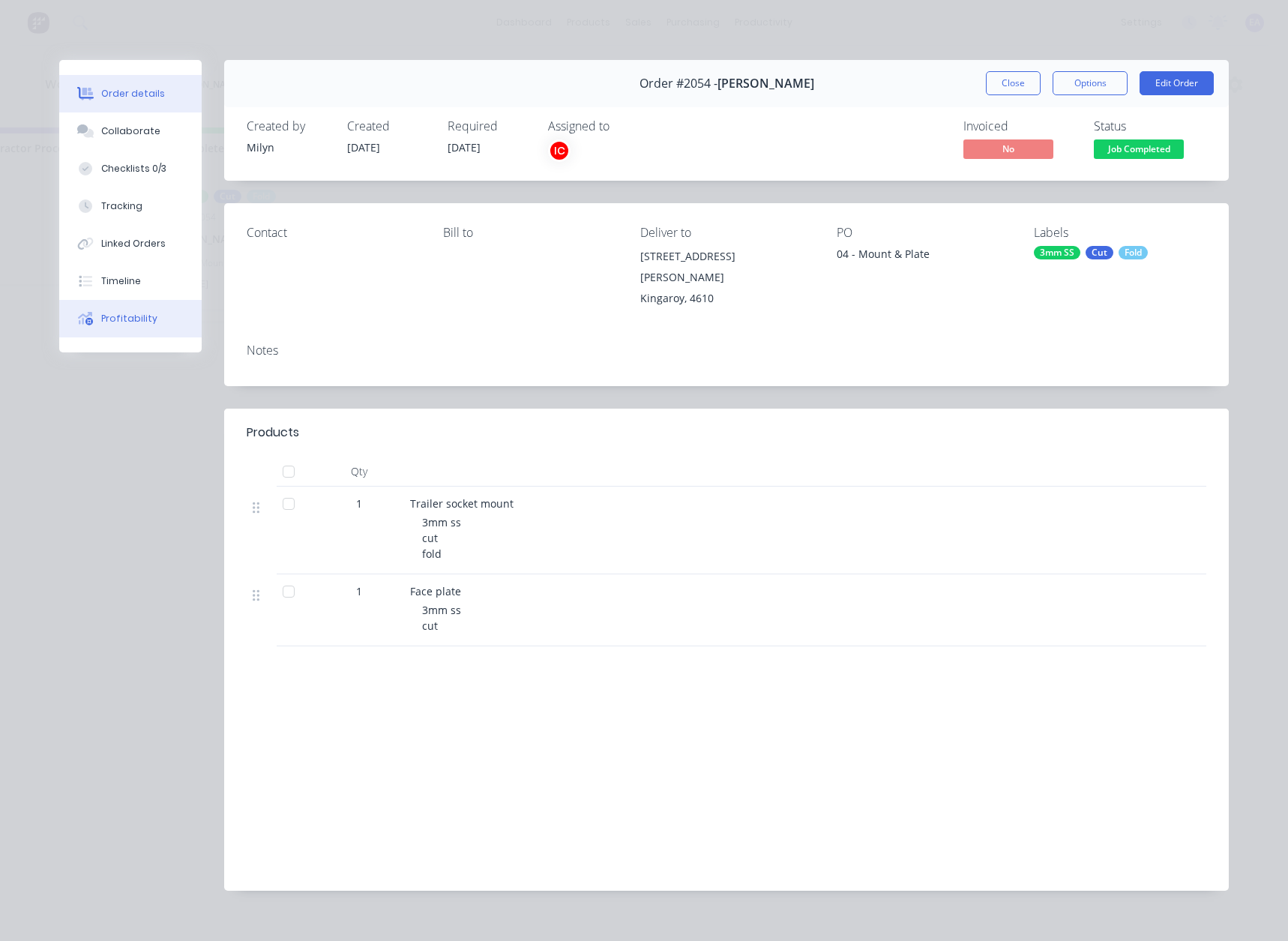
click at [122, 329] on button "Profitability" at bounding box center [131, 318] width 143 height 38
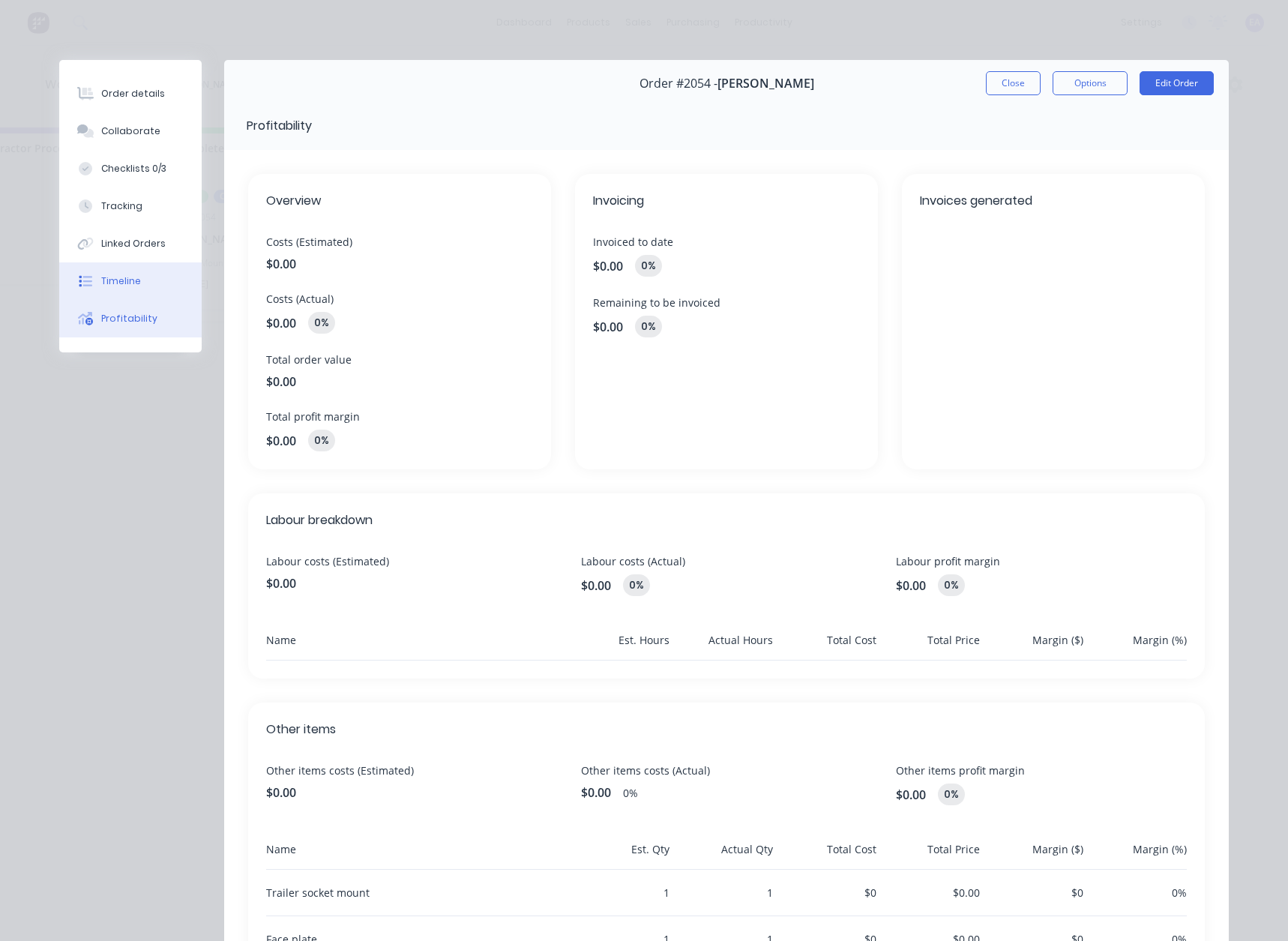
click at [131, 279] on div "Timeline" at bounding box center [121, 281] width 40 height 14
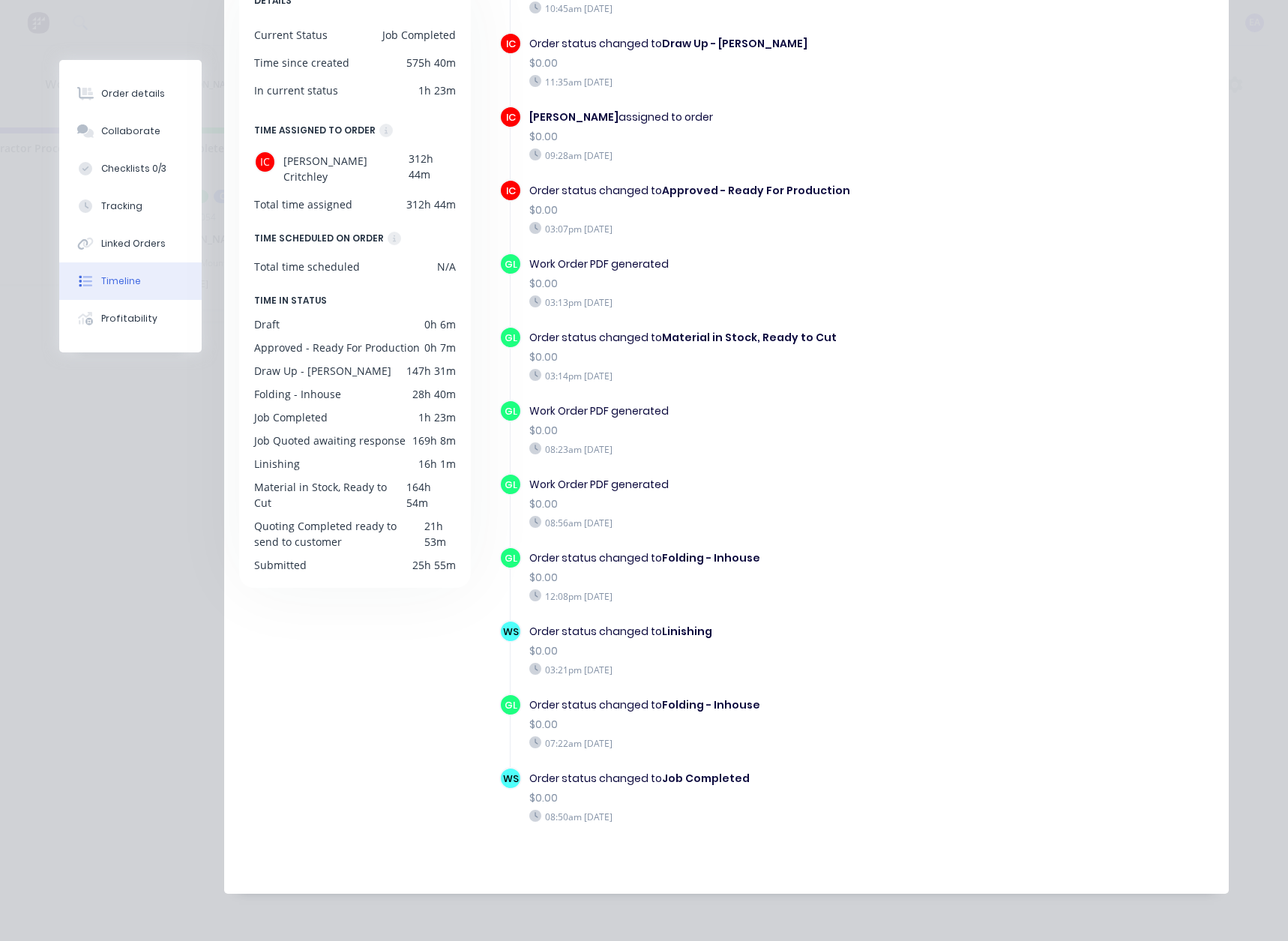
scroll to position [199, 0]
click at [136, 135] on div "Collaborate" at bounding box center [131, 131] width 59 height 14
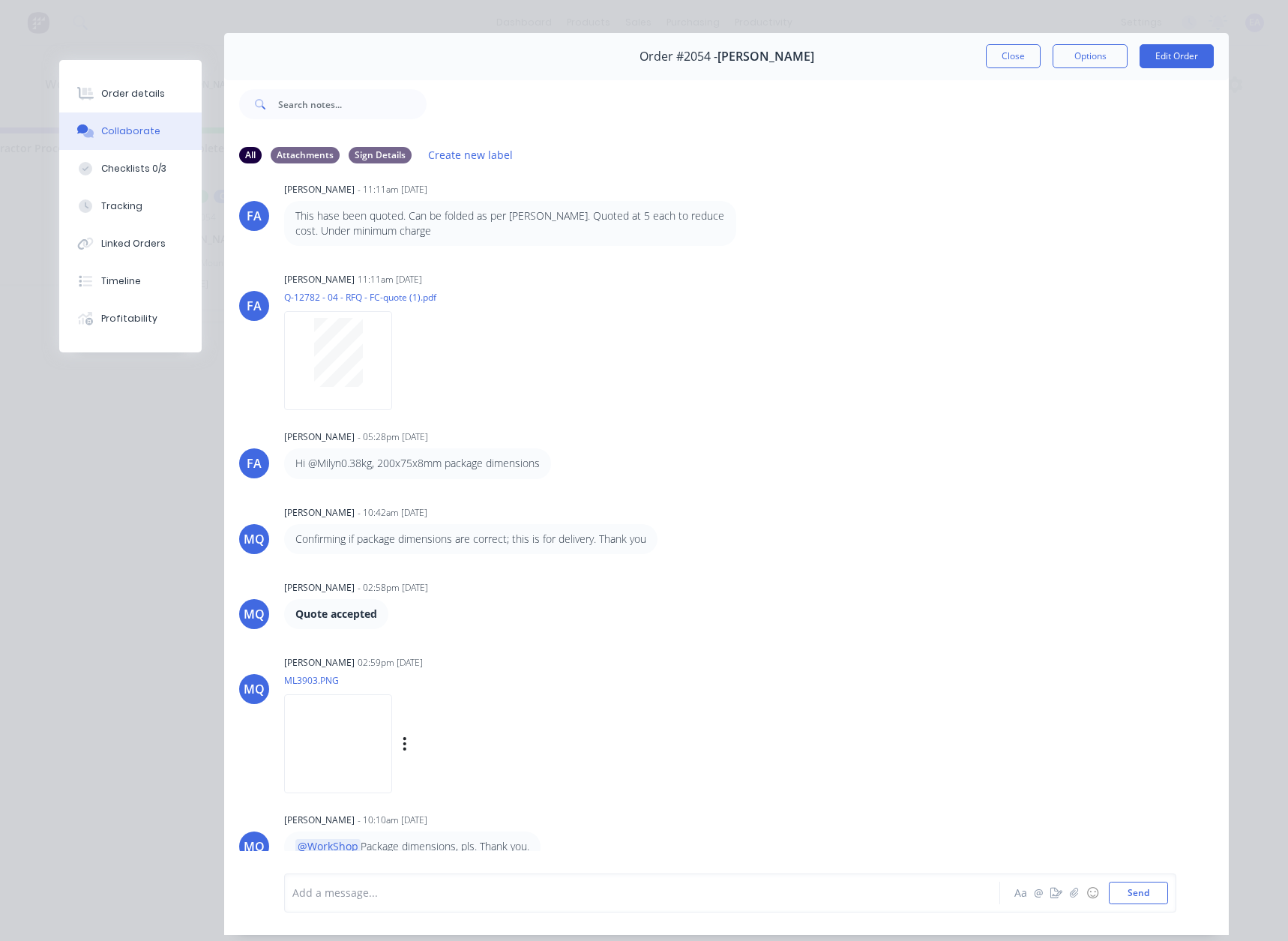
scroll to position [79, 0]
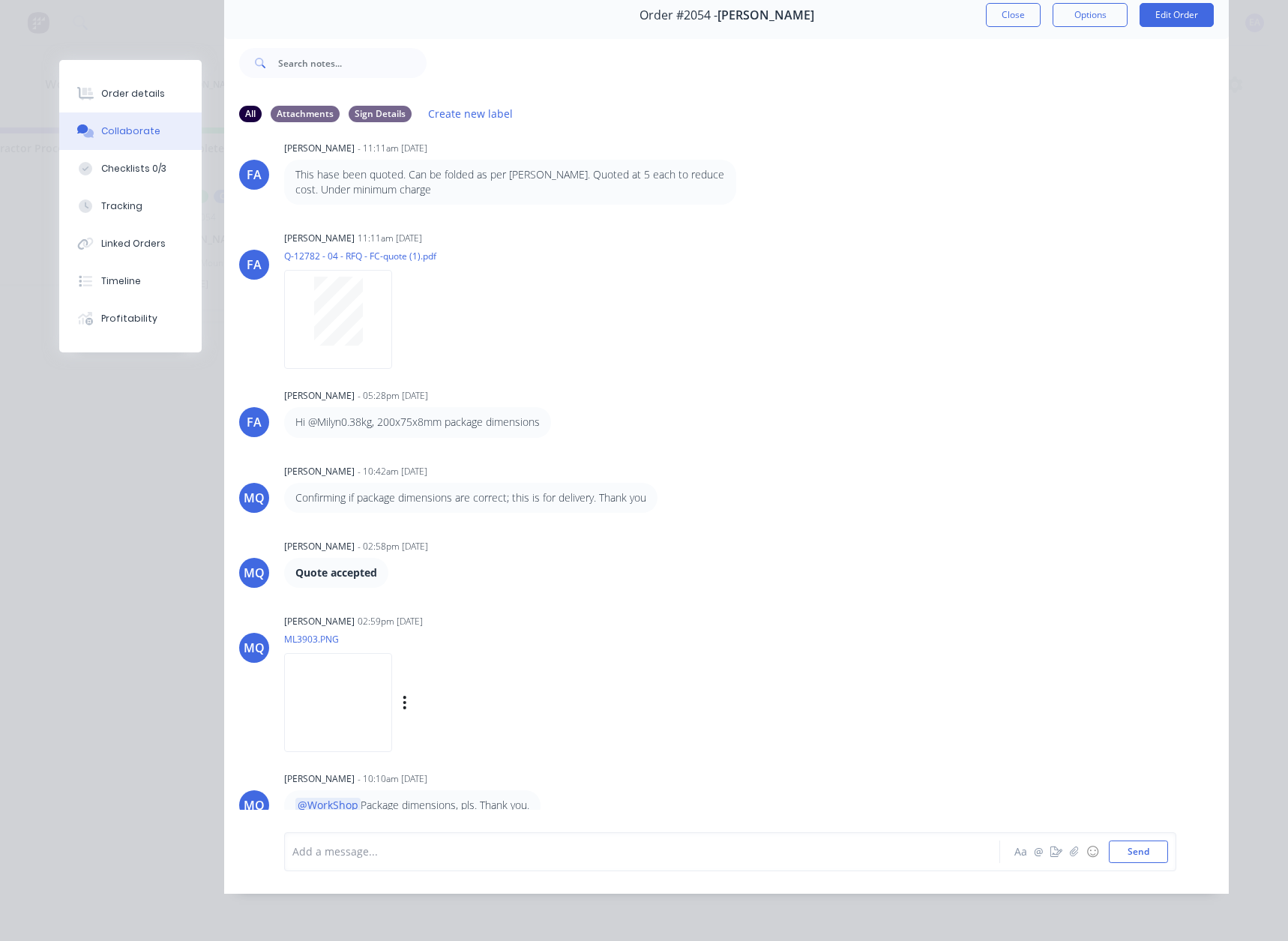
click at [304, 514] on img at bounding box center [338, 702] width 108 height 99
click at [357, 300] on div at bounding box center [338, 311] width 95 height 69
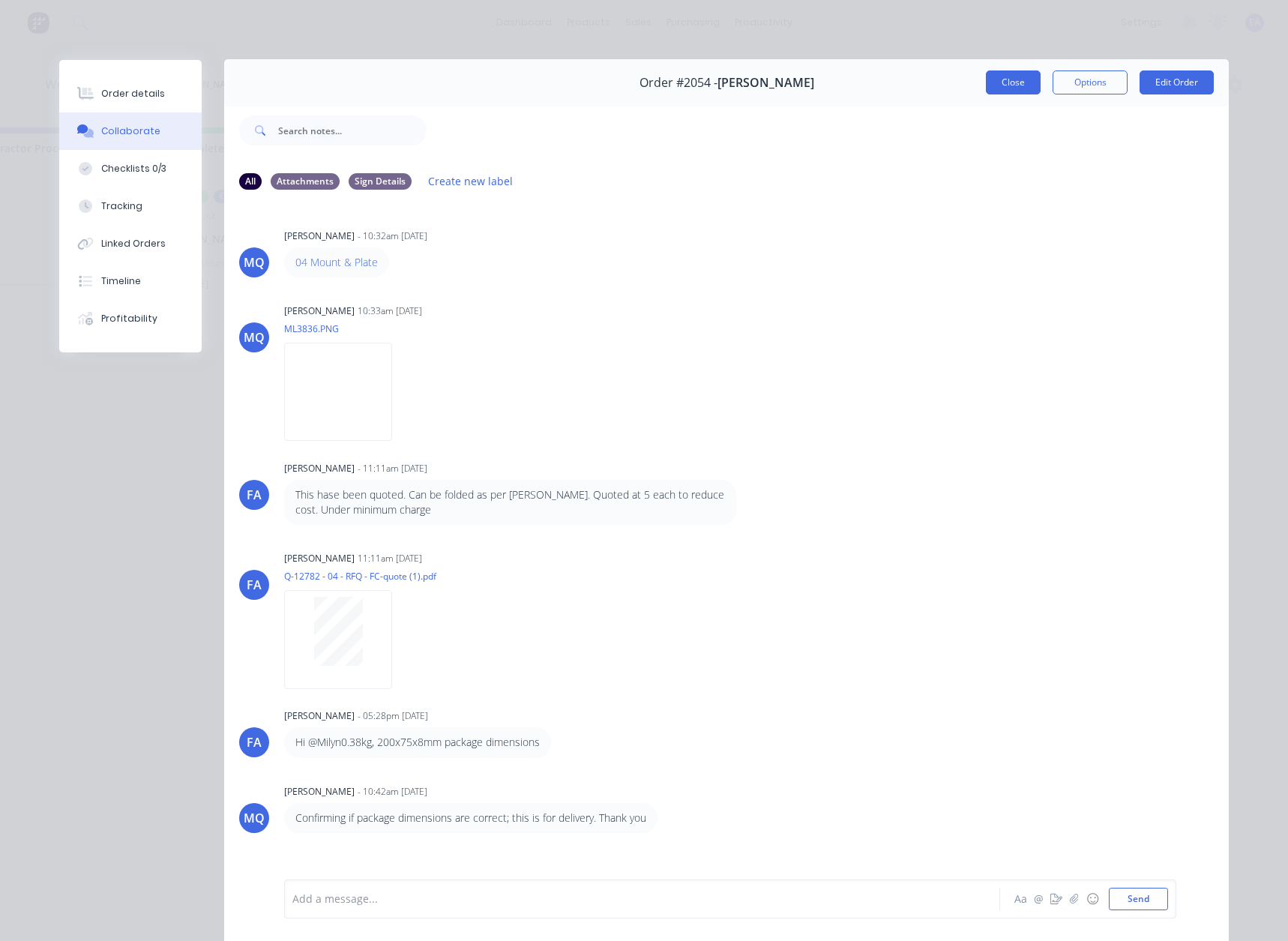
scroll to position [0, 0]
click at [989, 91] on button "Close" at bounding box center [1013, 83] width 54 height 24
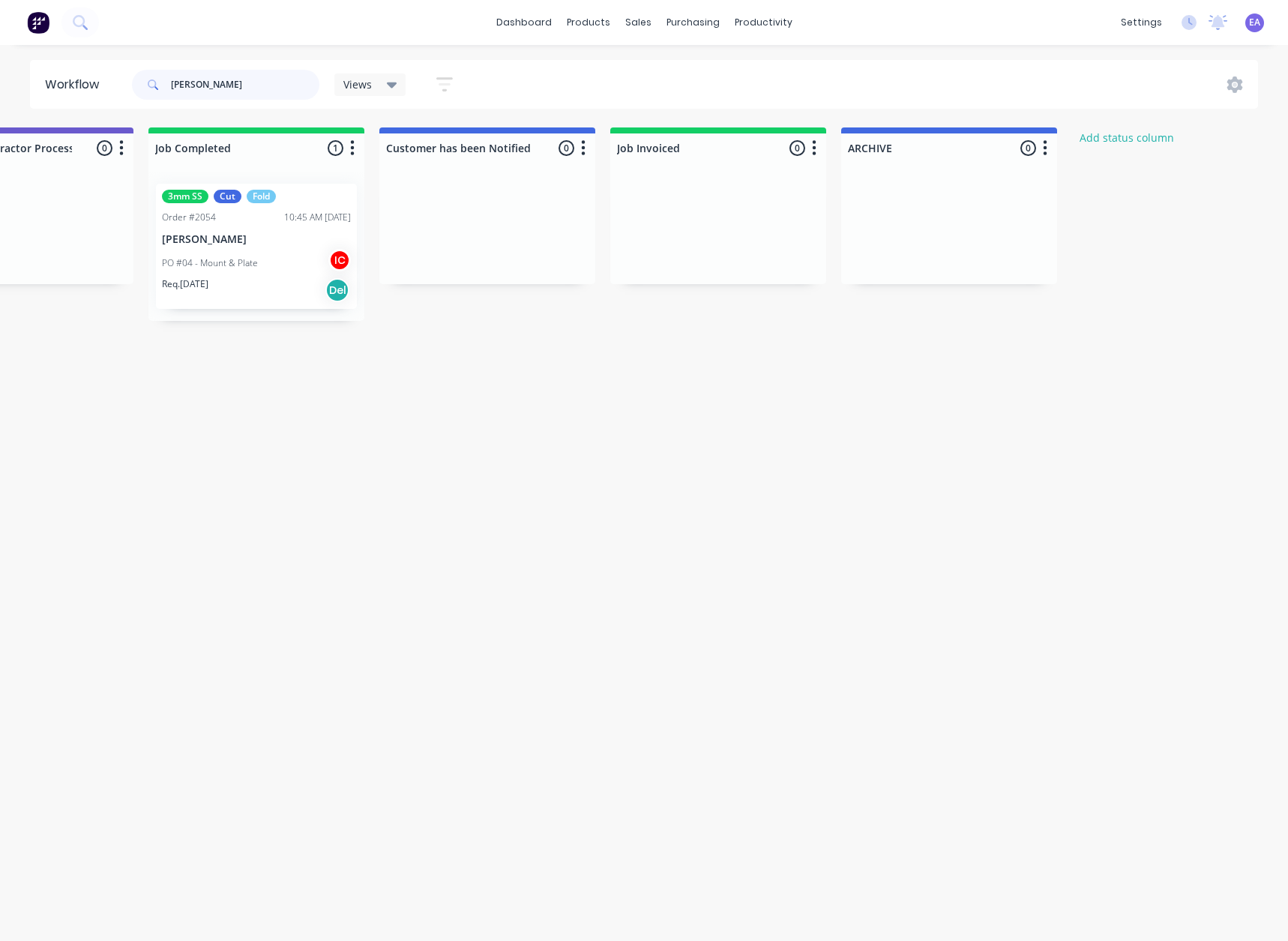
drag, startPoint x: 204, startPoint y: 92, endPoint x: 160, endPoint y: 107, distance: 46.5
click at [160, 107] on header "Workflow [PERSON_NAME] Views Save new view None (Default) edit [PERSON_NAME] ed…" at bounding box center [644, 84] width 1229 height 49
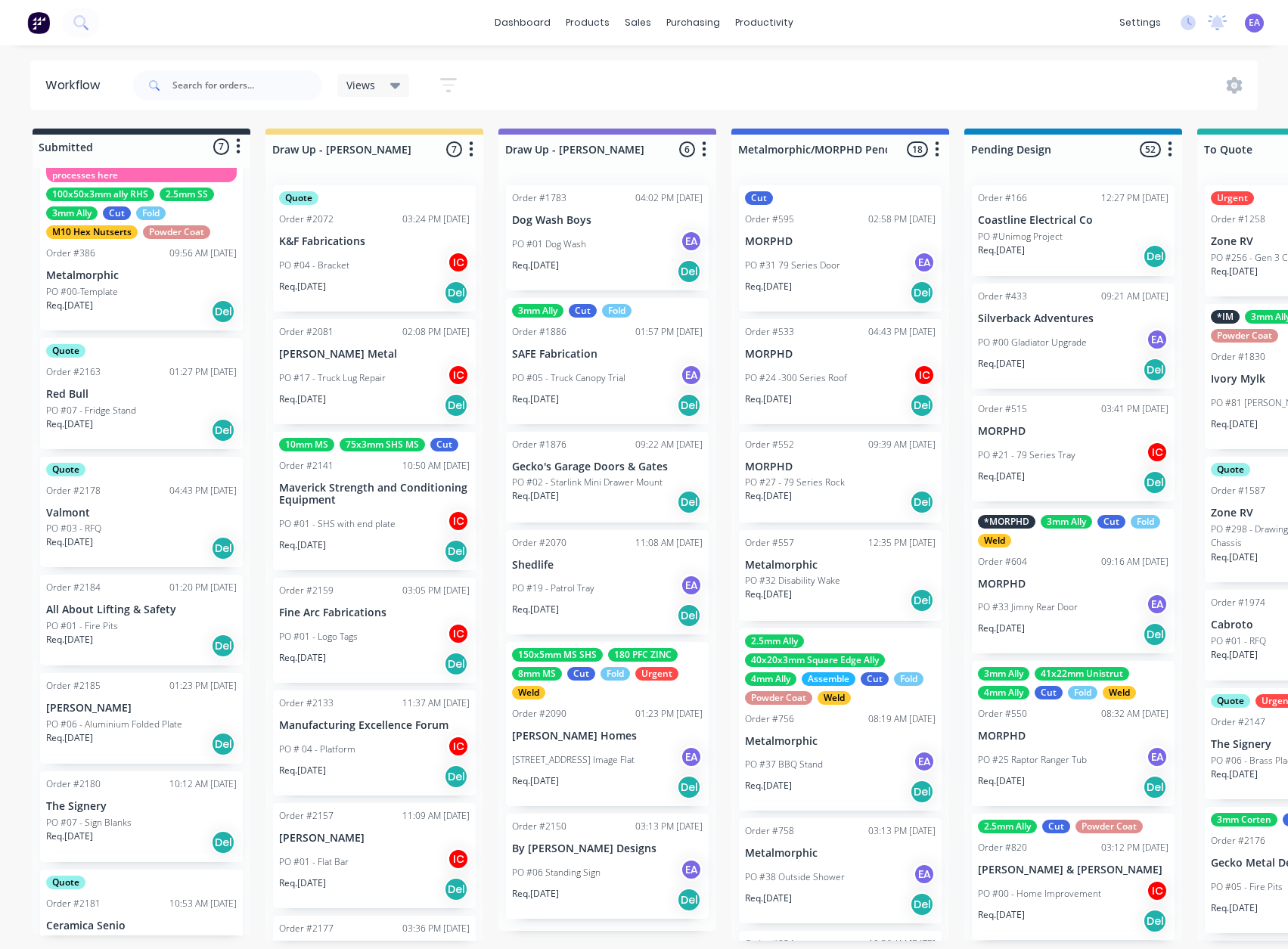
scroll to position [77, 0]
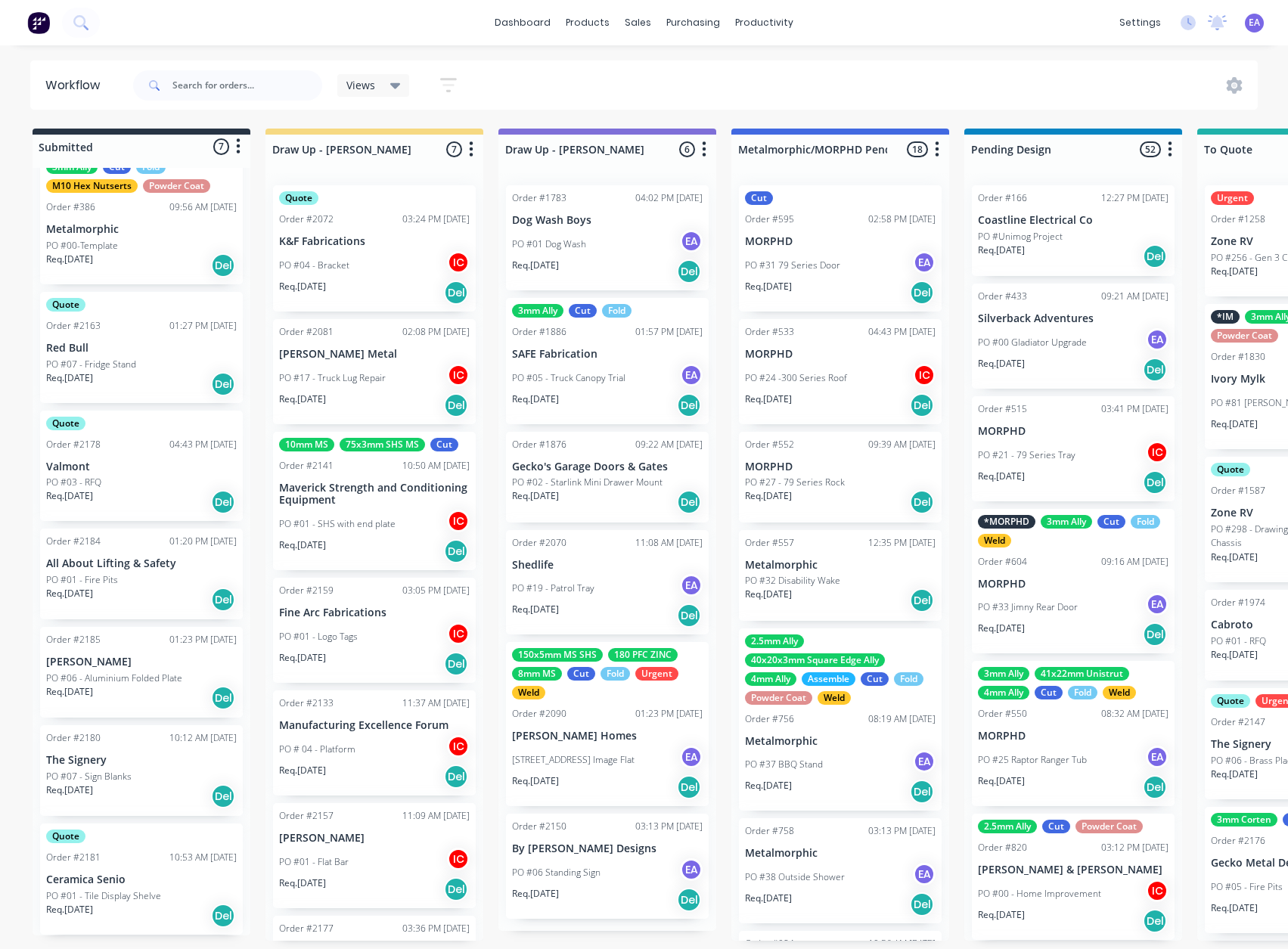
click at [130, 519] on div "Req. [DATE] Del" at bounding box center [141, 698] width 191 height 26
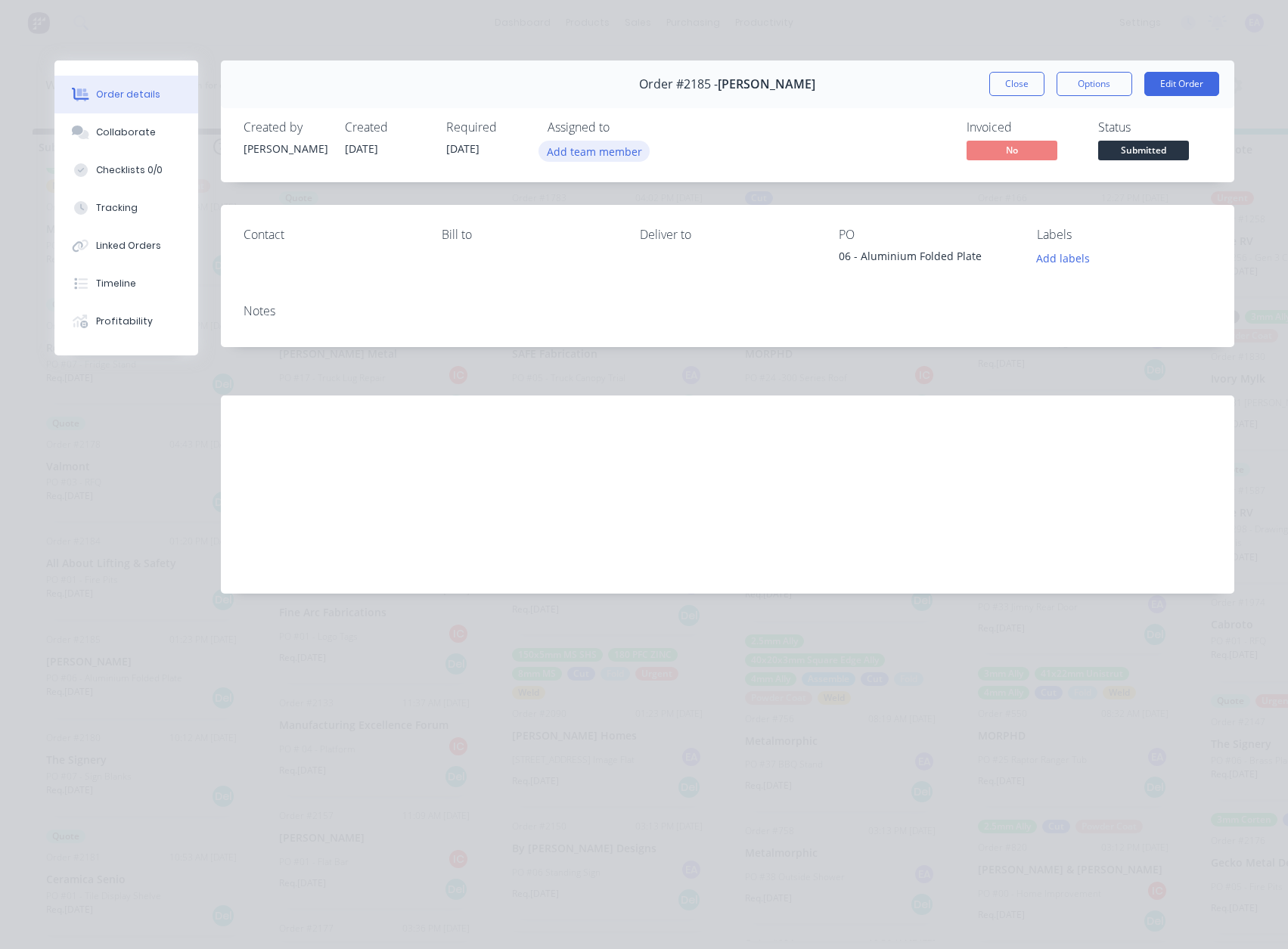
click at [596, 143] on button "Add team member" at bounding box center [594, 150] width 112 height 20
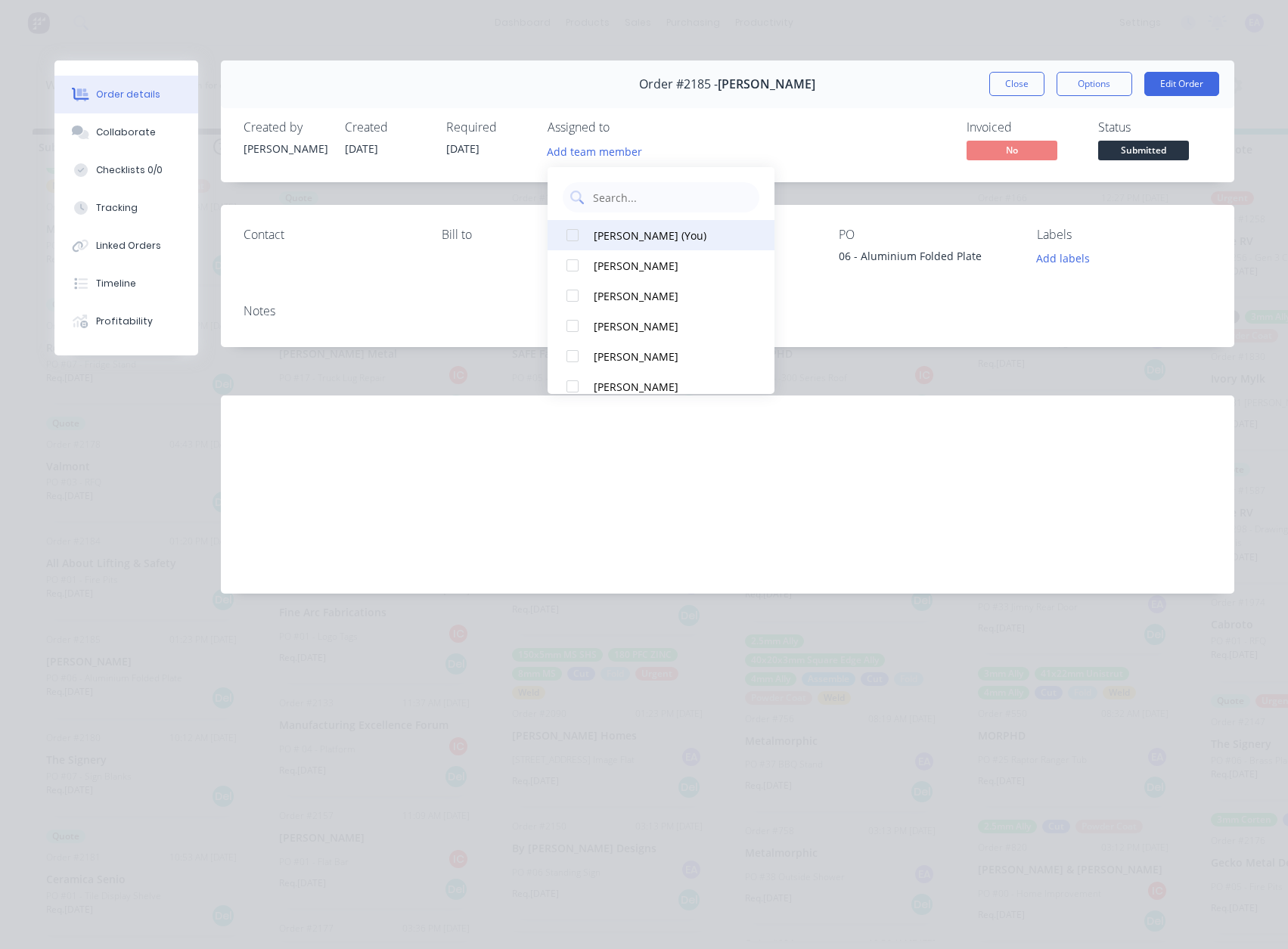
click at [609, 228] on div "[PERSON_NAME] (You)" at bounding box center [669, 236] width 151 height 16
click at [784, 128] on div "Invoiced No Status Submitted" at bounding box center [955, 142] width 513 height 44
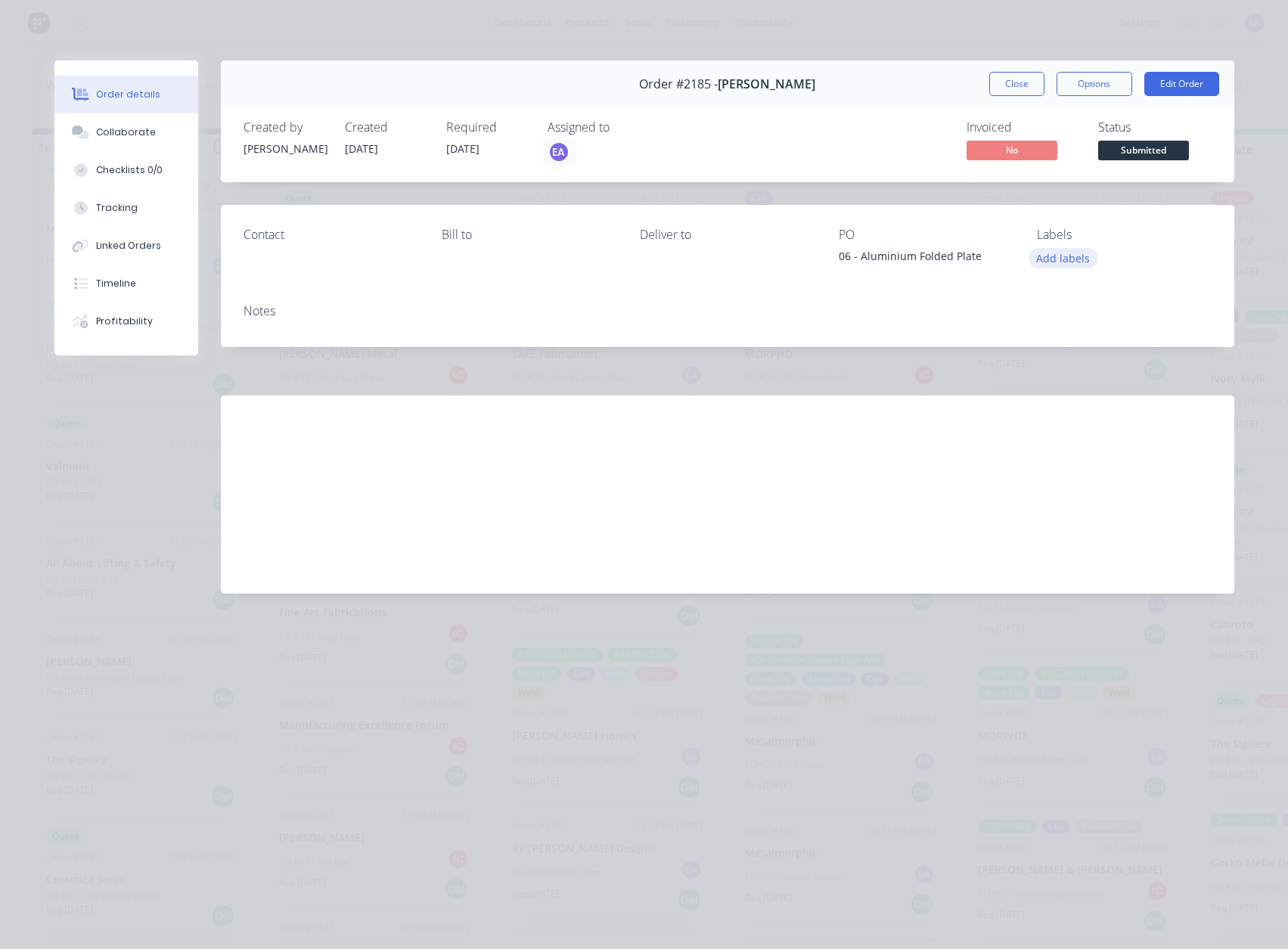
click at [1049, 259] on button "Add labels" at bounding box center [1063, 258] width 69 height 20
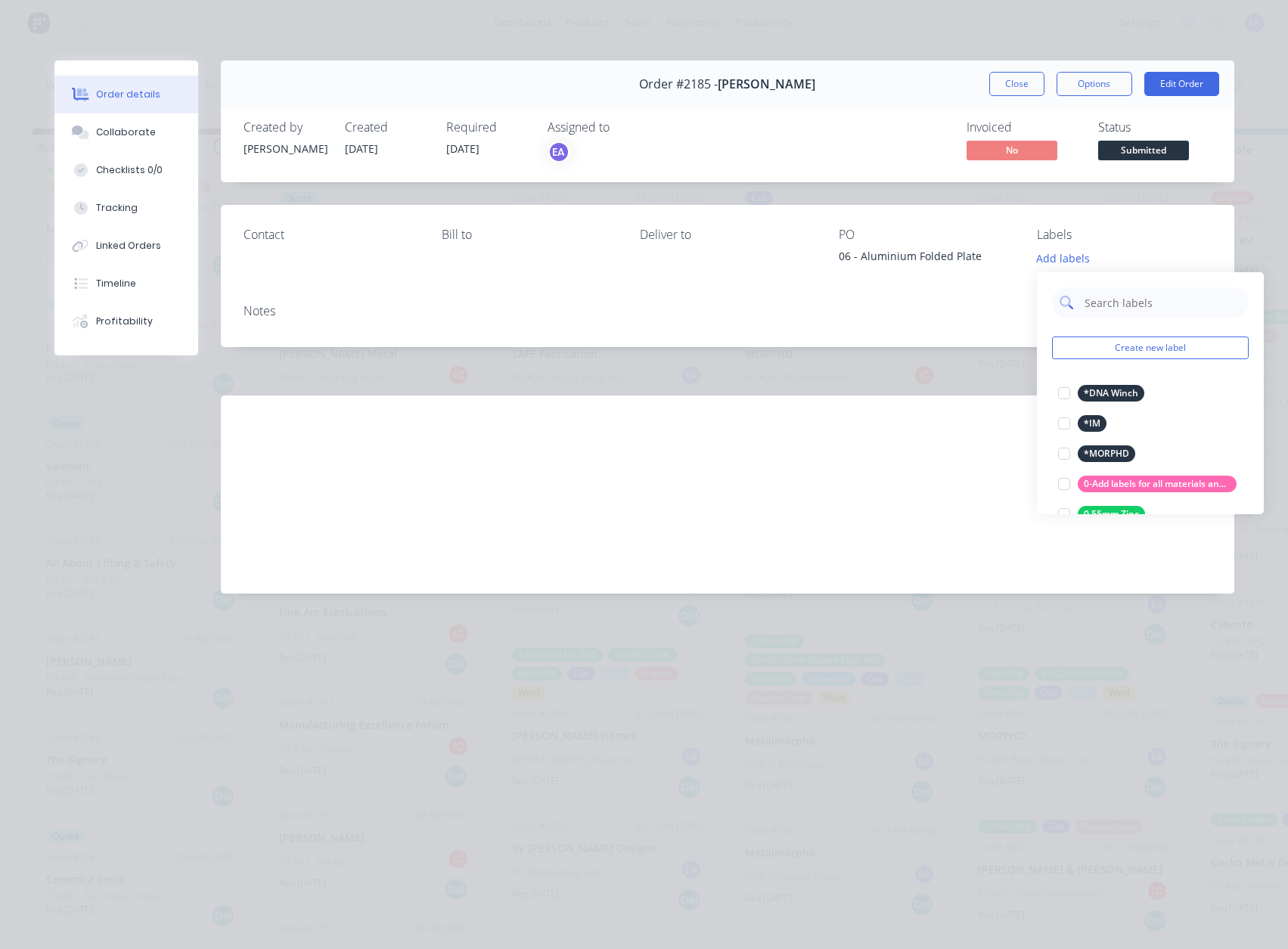
click at [1093, 294] on input "text" at bounding box center [1162, 302] width 158 height 30
type input "5MM AL"
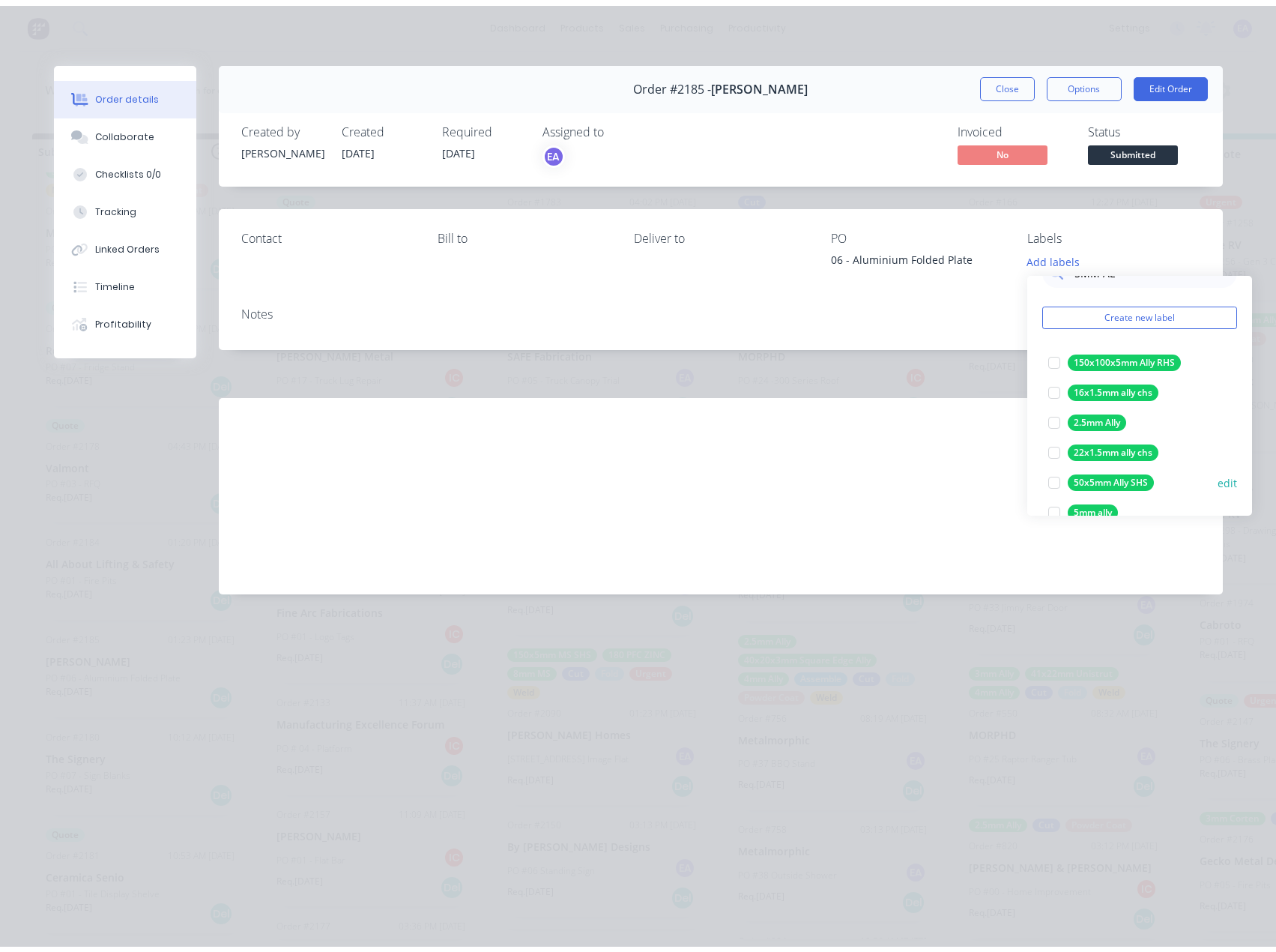
scroll to position [75, 0]
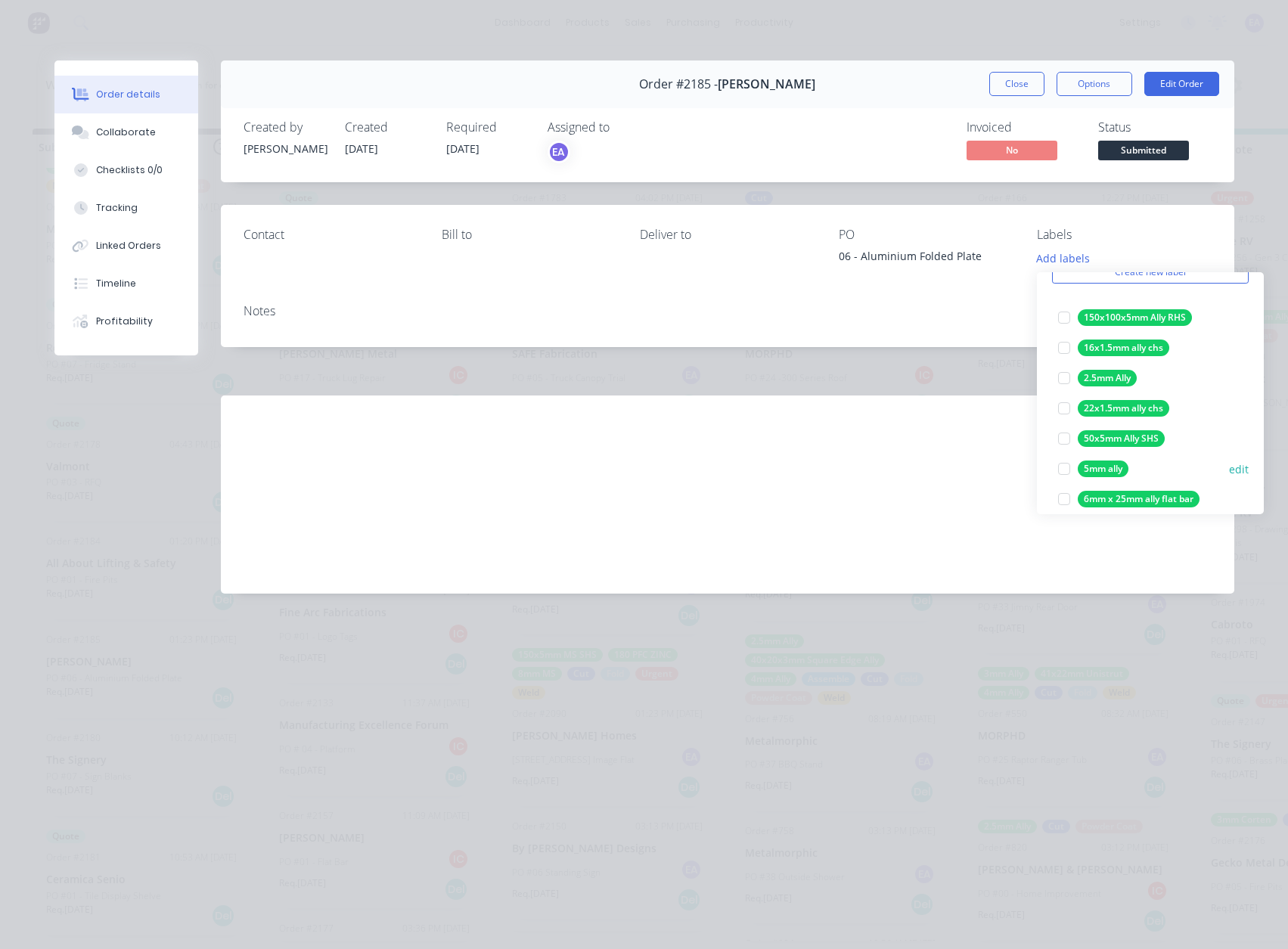
click at [1067, 467] on div at bounding box center [1063, 468] width 30 height 30
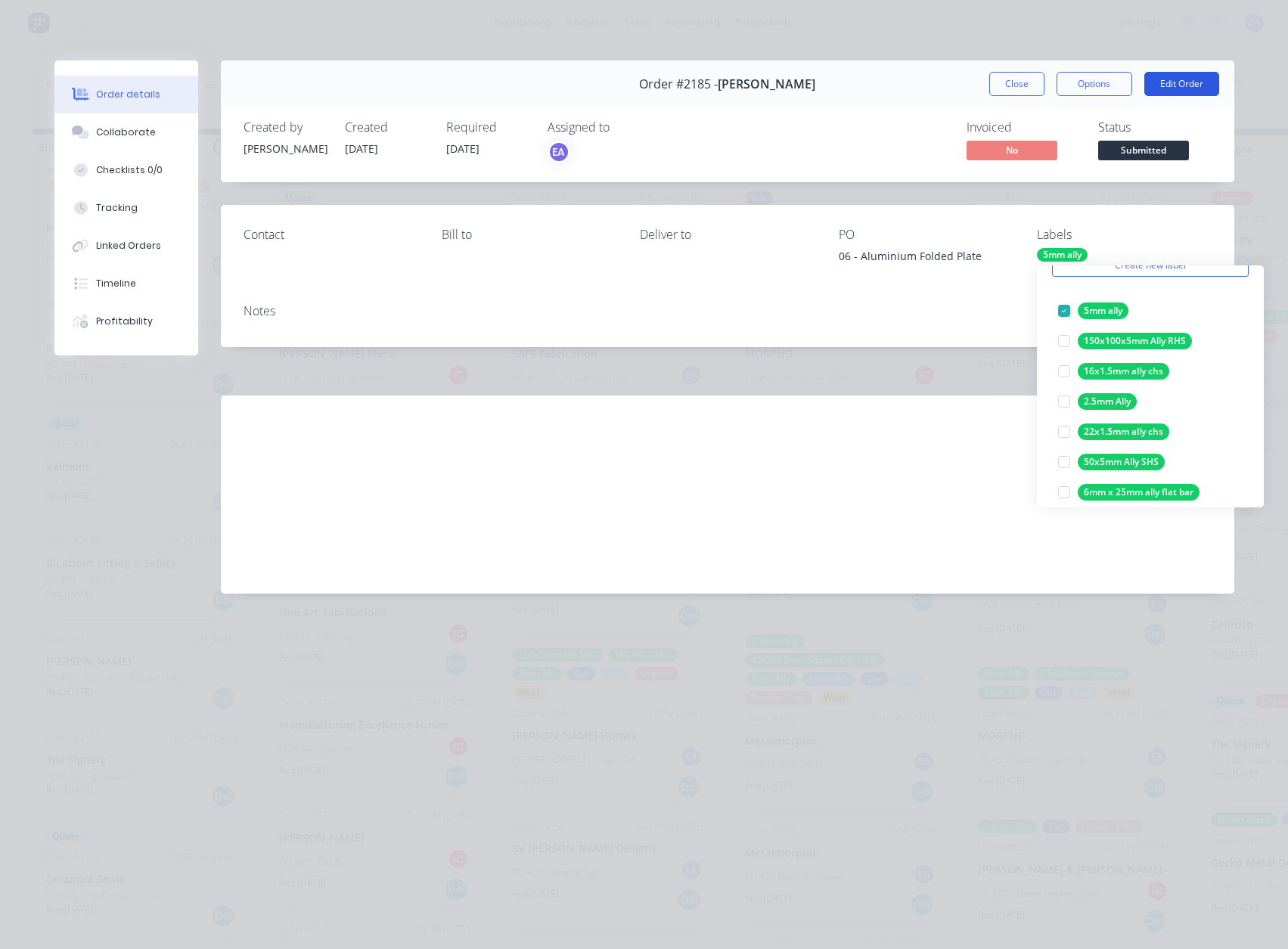
click at [1149, 82] on button "Edit Order" at bounding box center [1181, 84] width 75 height 24
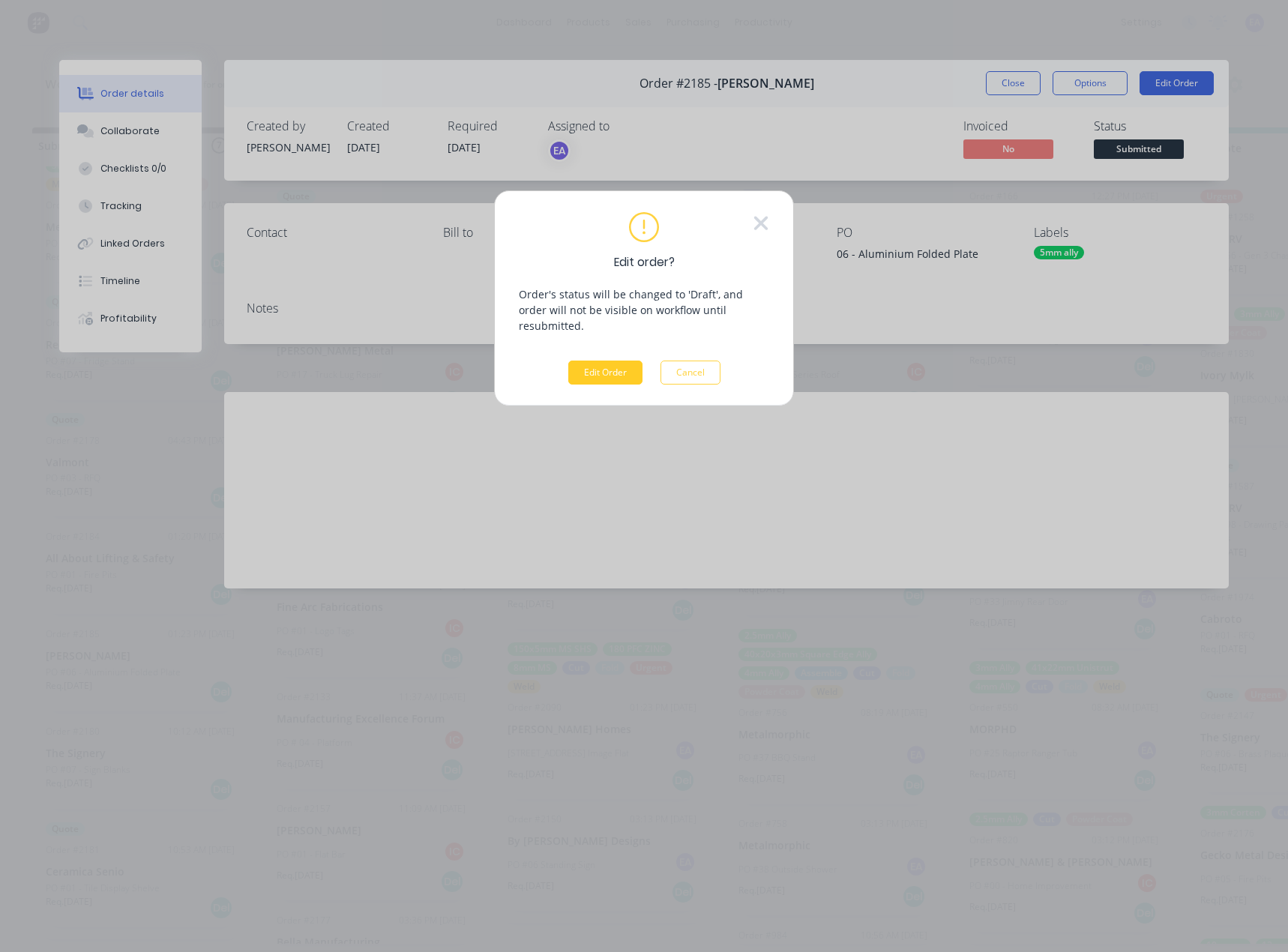
click at [602, 360] on button "Edit Order" at bounding box center [606, 372] width 74 height 24
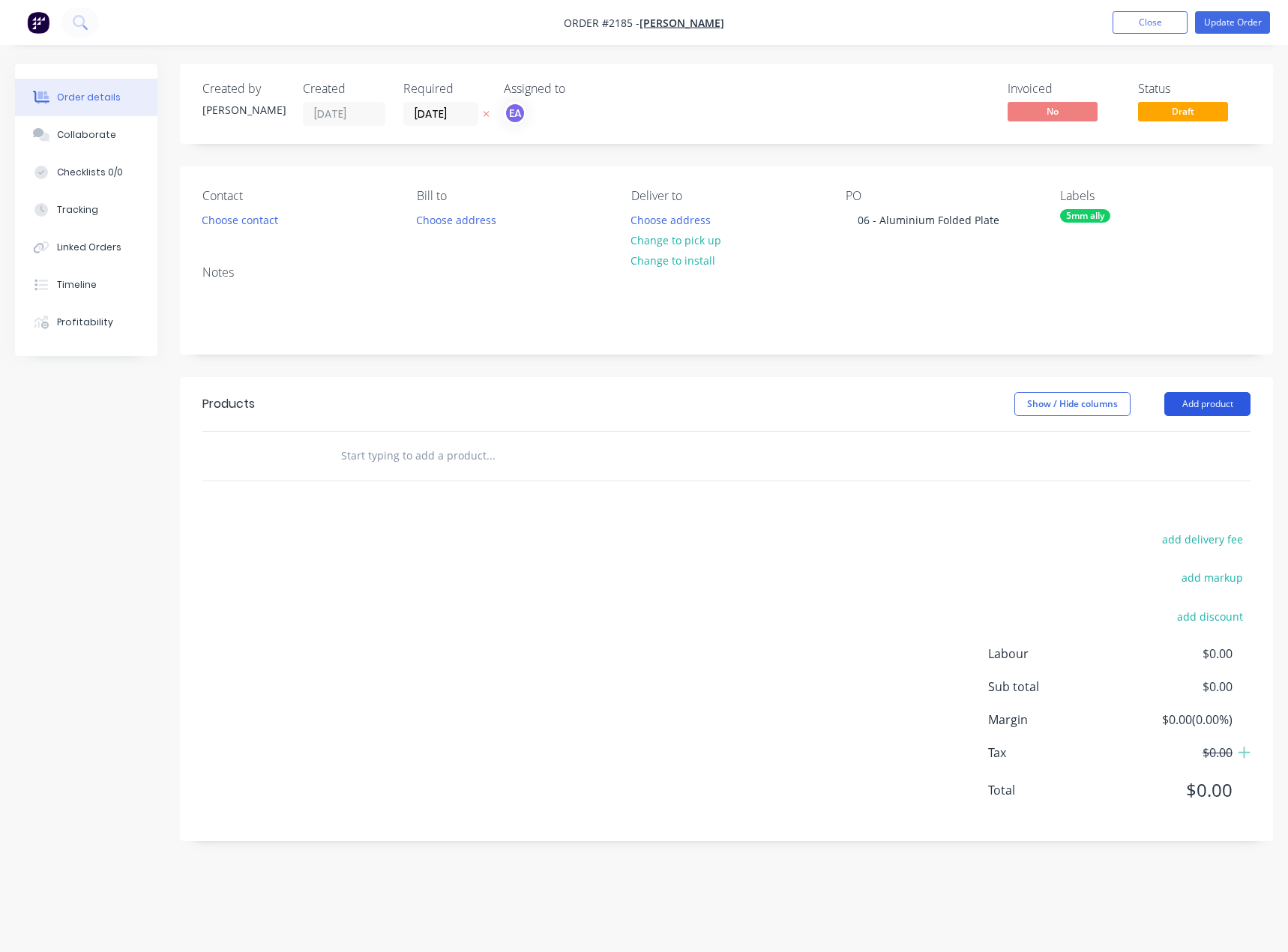
drag, startPoint x: 1213, startPoint y: 397, endPoint x: 1205, endPoint y: 416, distance: 20.6
click at [1139, 397] on button "Add product" at bounding box center [1208, 404] width 87 height 24
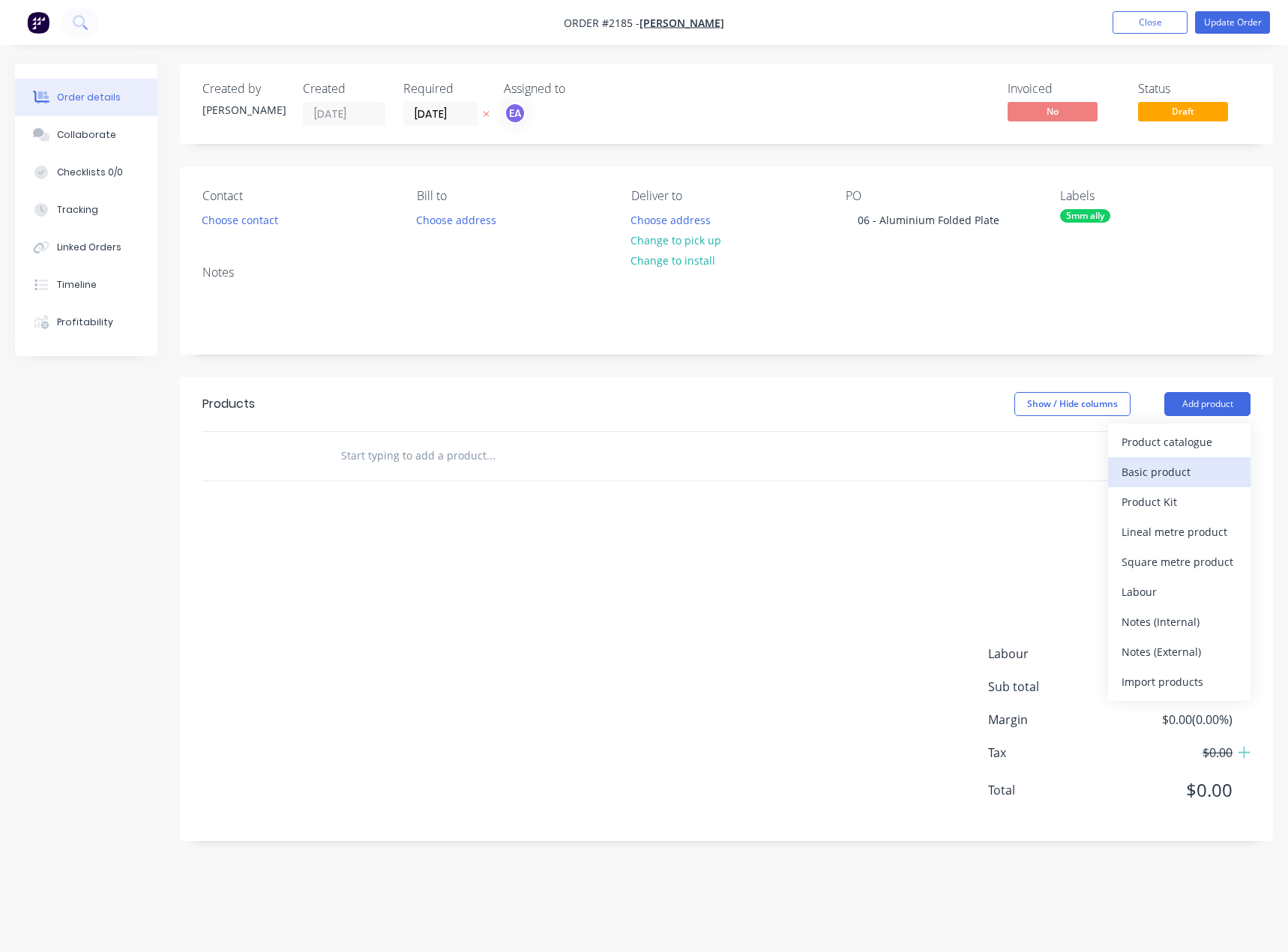
click at [1139, 465] on div "Basic product" at bounding box center [1179, 472] width 115 height 22
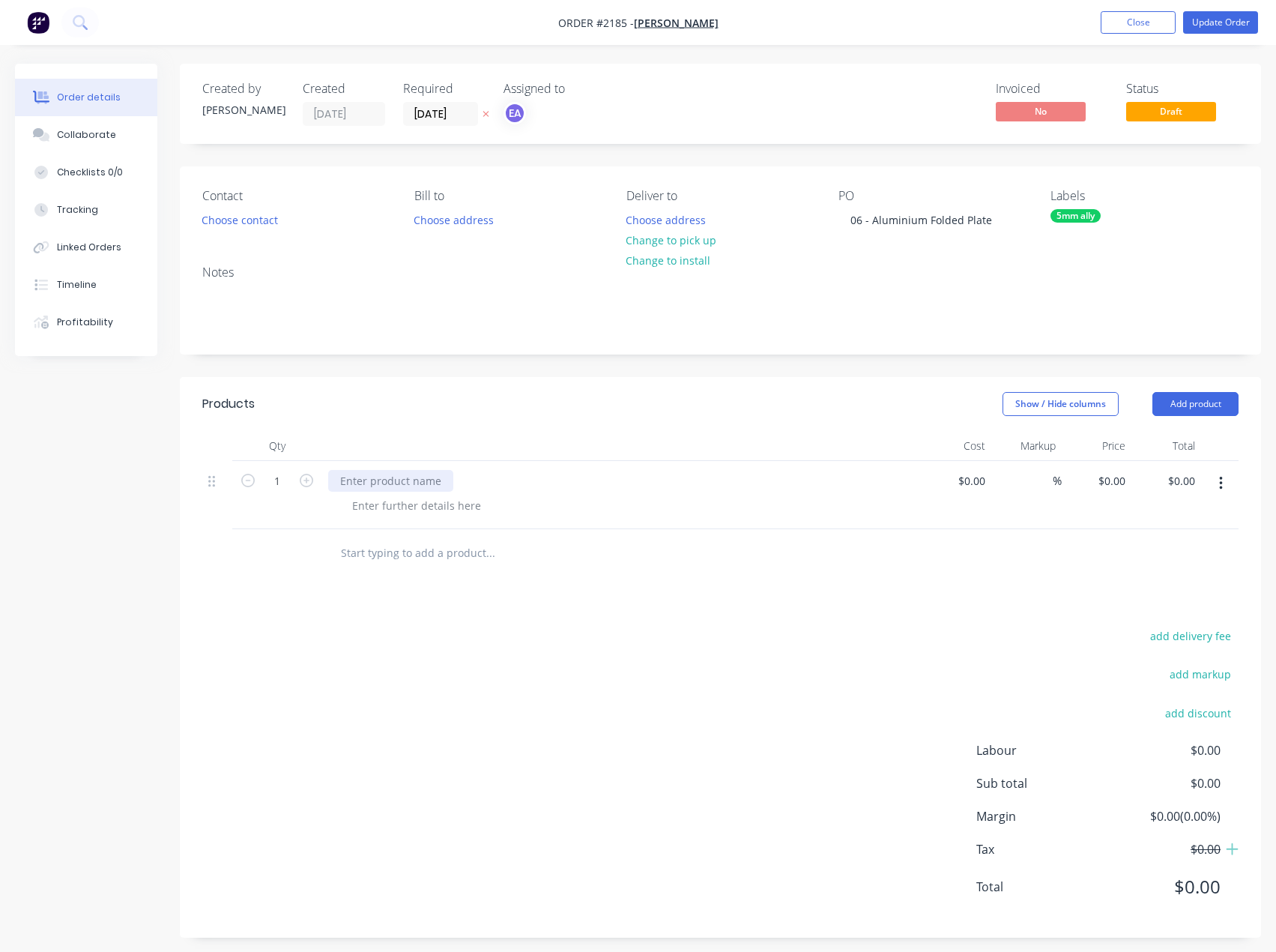
click at [405, 484] on div at bounding box center [391, 480] width 125 height 22
click at [425, 508] on div at bounding box center [416, 505] width 153 height 22
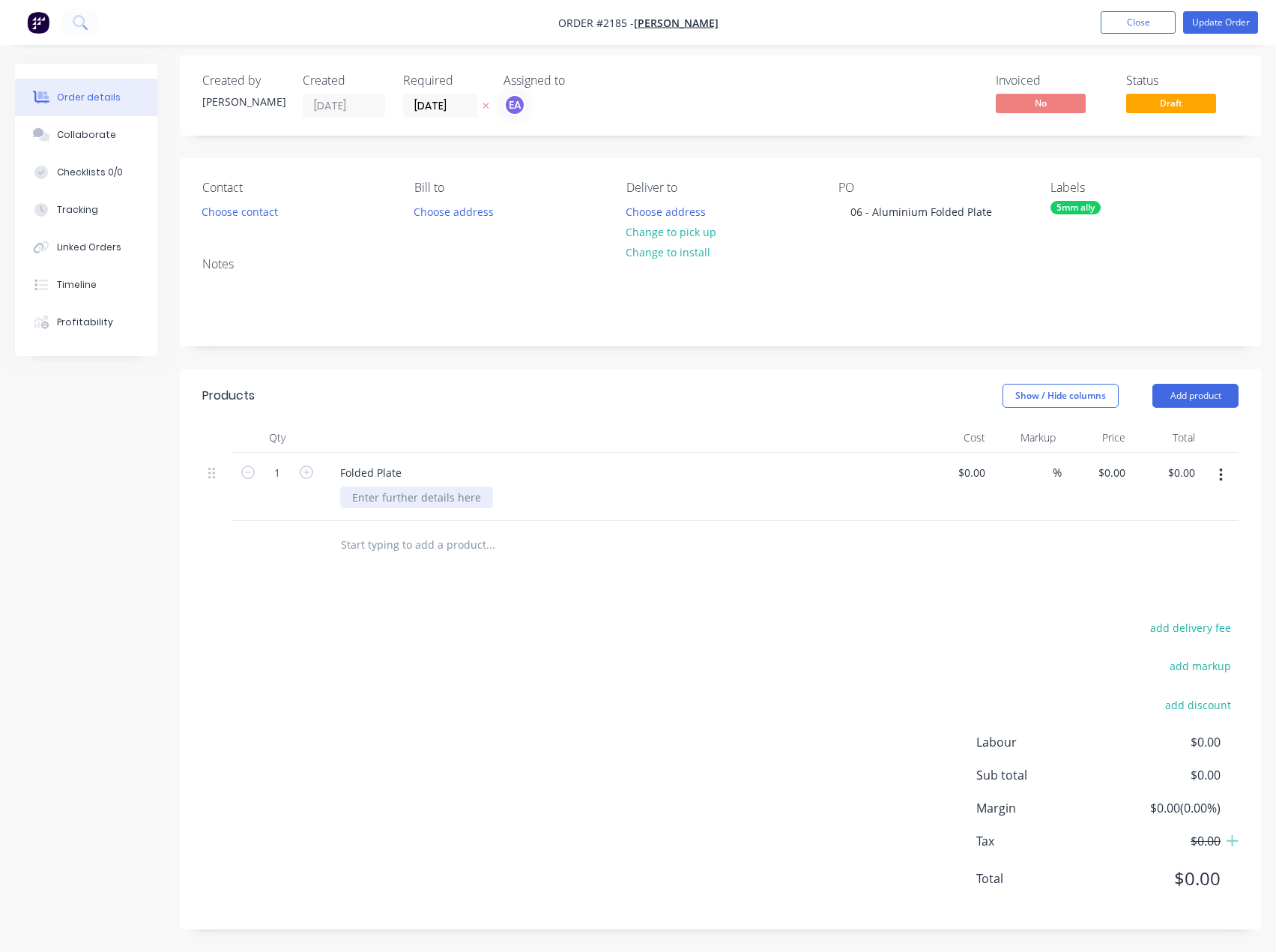
click at [429, 496] on div at bounding box center [416, 496] width 153 height 22
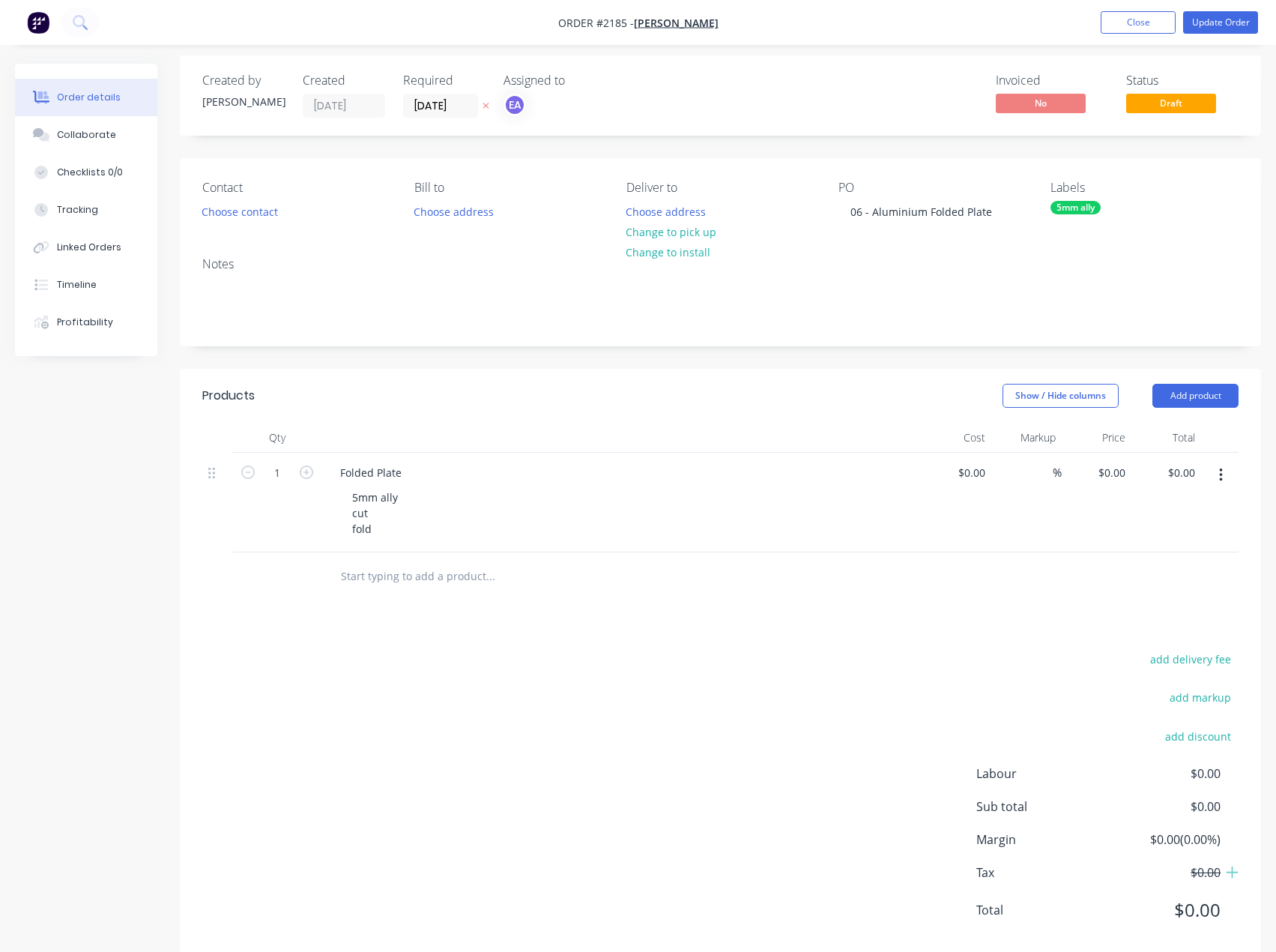
click at [487, 514] on div "add delivery fee add markup add discount Labour $0.00 Sub total $0.00 Margin $0…" at bounding box center [720, 793] width 1037 height 289
click at [1072, 216] on div "Labels 5mm ally" at bounding box center [1144, 202] width 188 height 42
click at [1083, 202] on div "5mm ally" at bounding box center [1075, 207] width 50 height 14
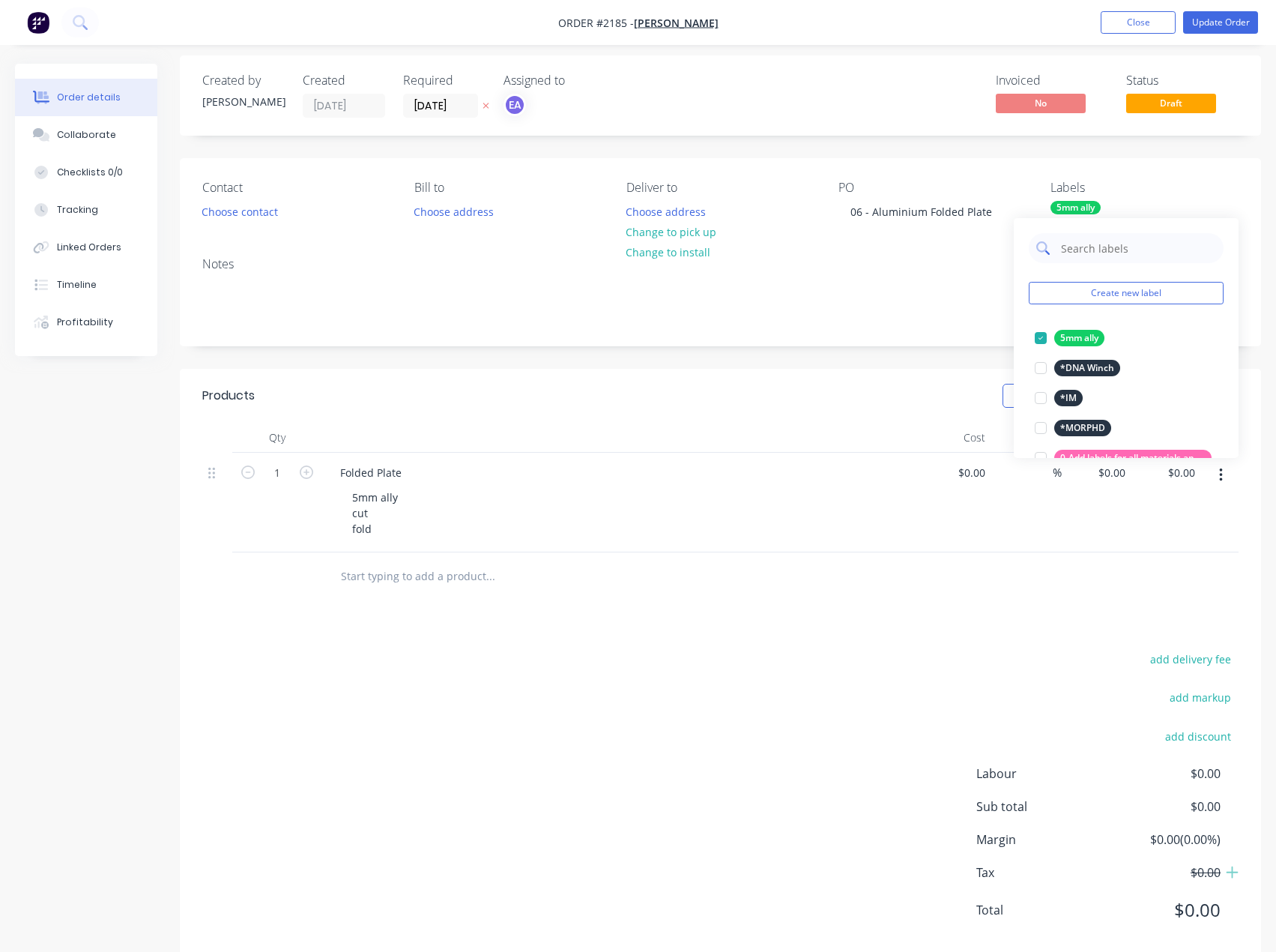
click at [1119, 242] on input "text" at bounding box center [1138, 247] width 157 height 30
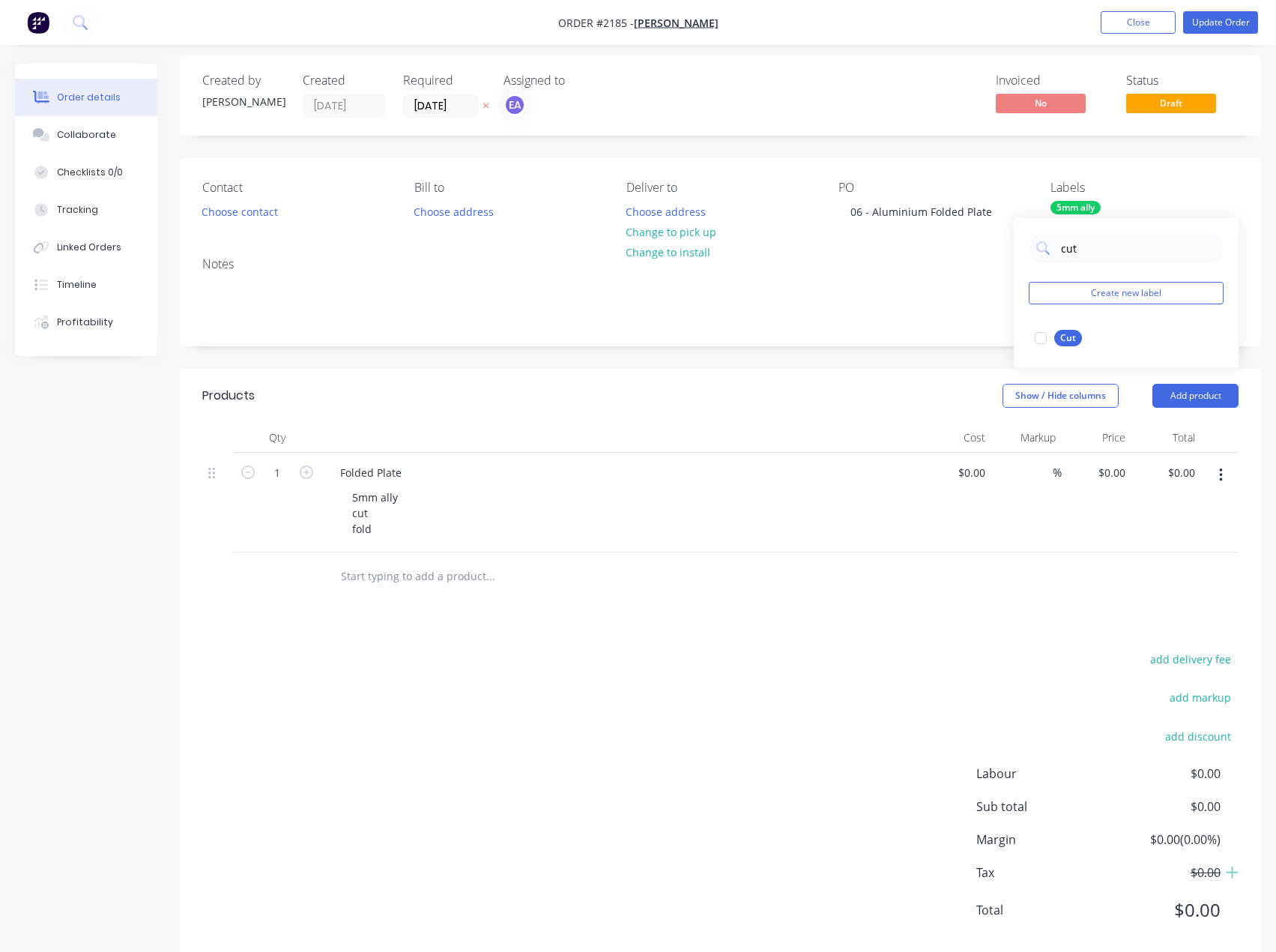
drag, startPoint x: 1035, startPoint y: 341, endPoint x: 1059, endPoint y: 309, distance: 40.0
click at [1035, 341] on div at bounding box center [1040, 337] width 30 height 30
click at [1047, 256] on div "cut" at bounding box center [1126, 247] width 195 height 30
type input "fold"
click at [1044, 336] on div at bounding box center [1040, 337] width 30 height 30
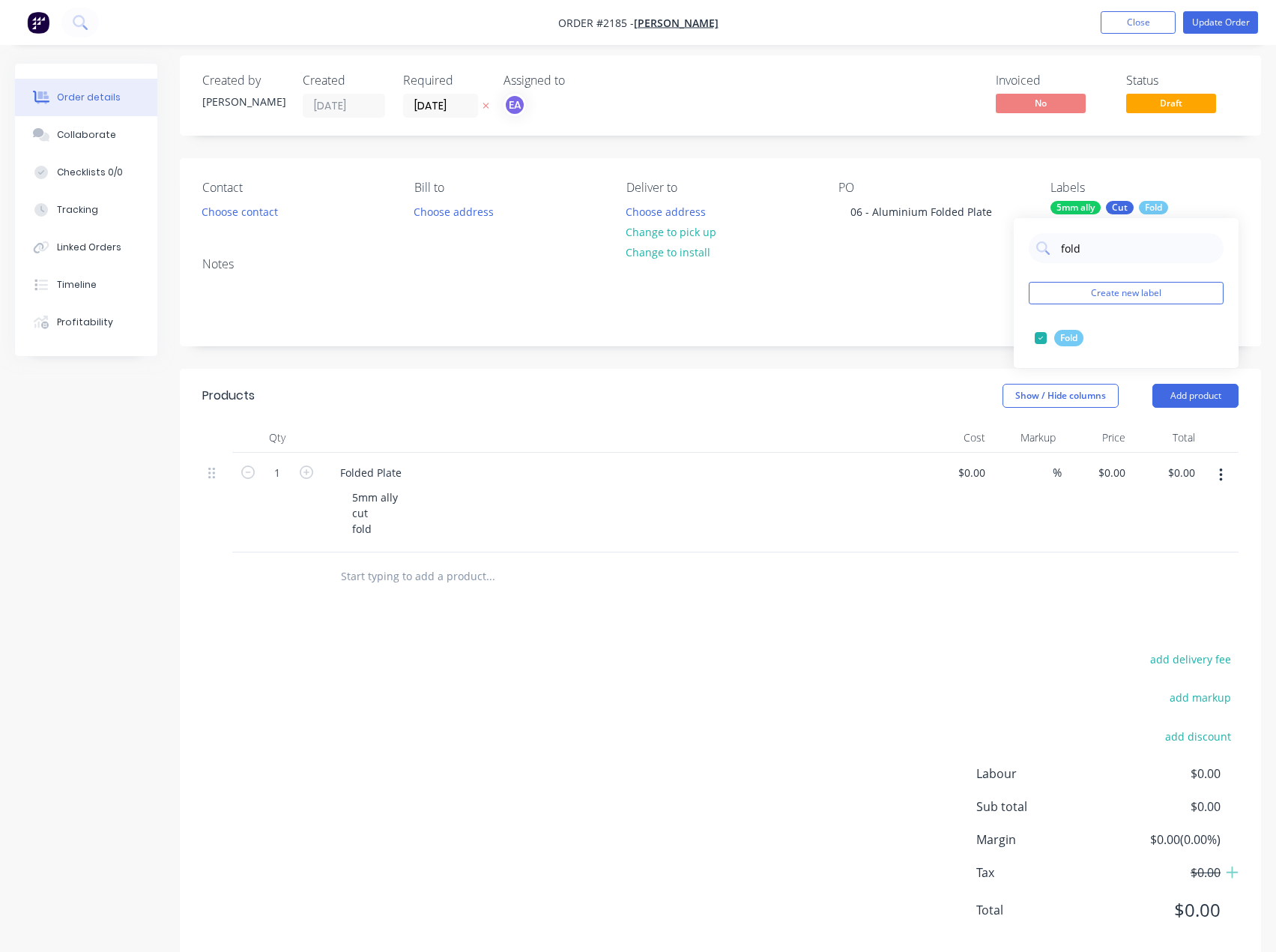
drag, startPoint x: 769, startPoint y: 708, endPoint x: 403, endPoint y: 449, distance: 448.4
click at [769, 514] on div "add delivery fee add markup add discount Labour $0.00 Sub total $0.00 Margin $0…" at bounding box center [720, 793] width 1037 height 289
click at [110, 175] on div "Checklists 0/0" at bounding box center [90, 172] width 66 height 14
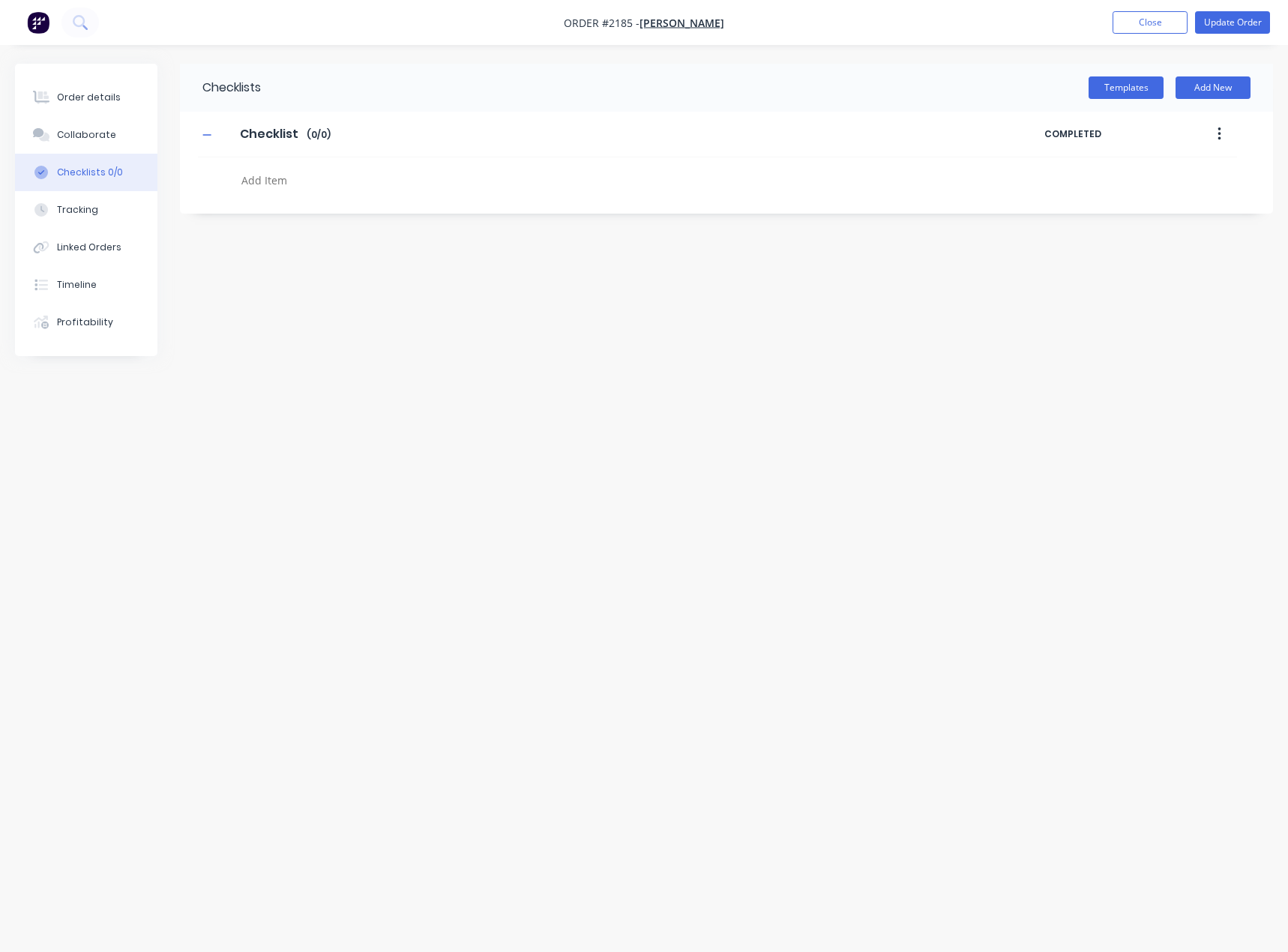
click at [271, 185] on textarea at bounding box center [570, 180] width 668 height 22
type textarea "x"
type textarea "c"
type textarea "x"
type textarea "cu"
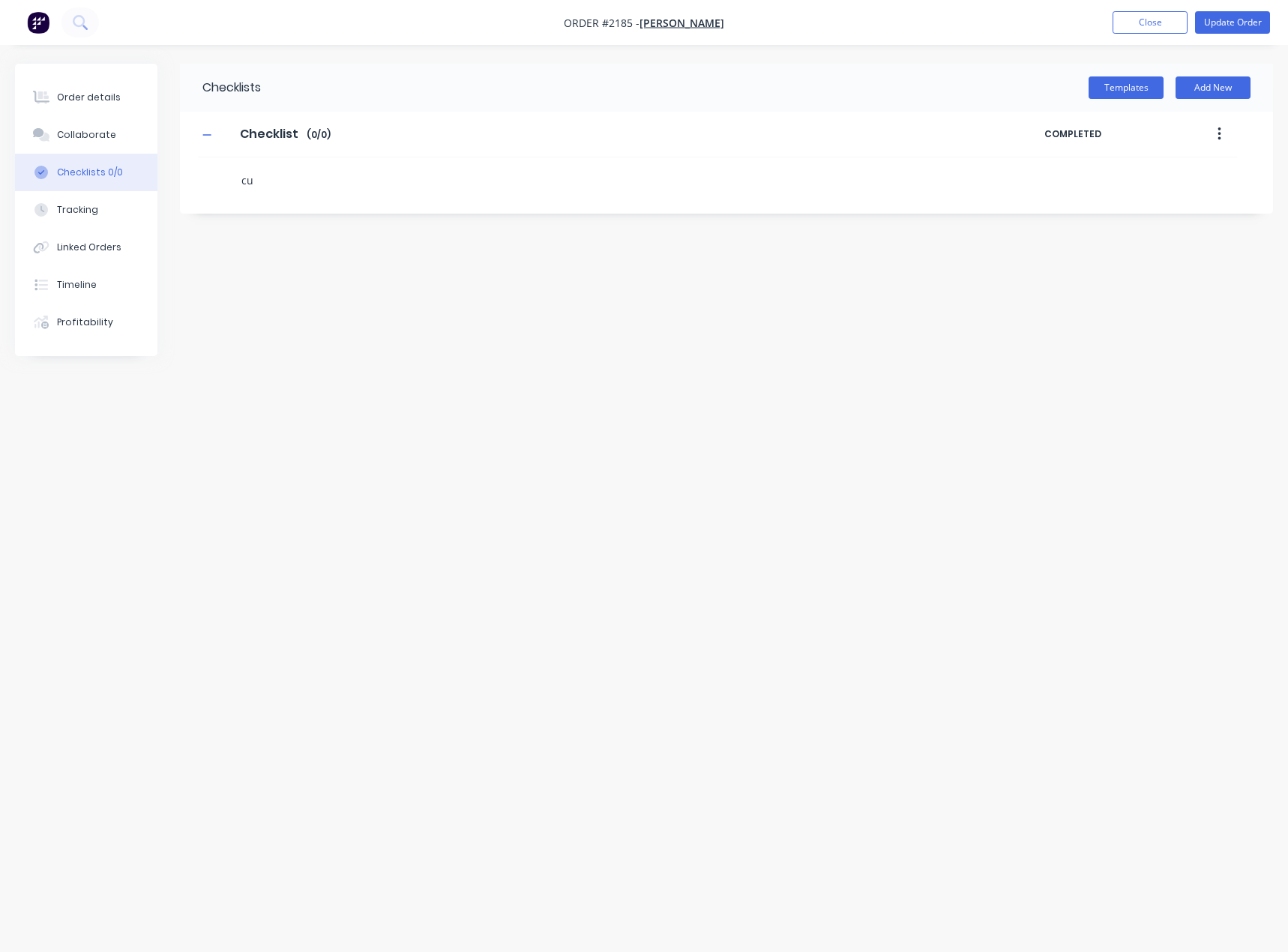
type textarea "x"
type textarea "cut"
type textarea "x"
type textarea "f"
type textarea "x"
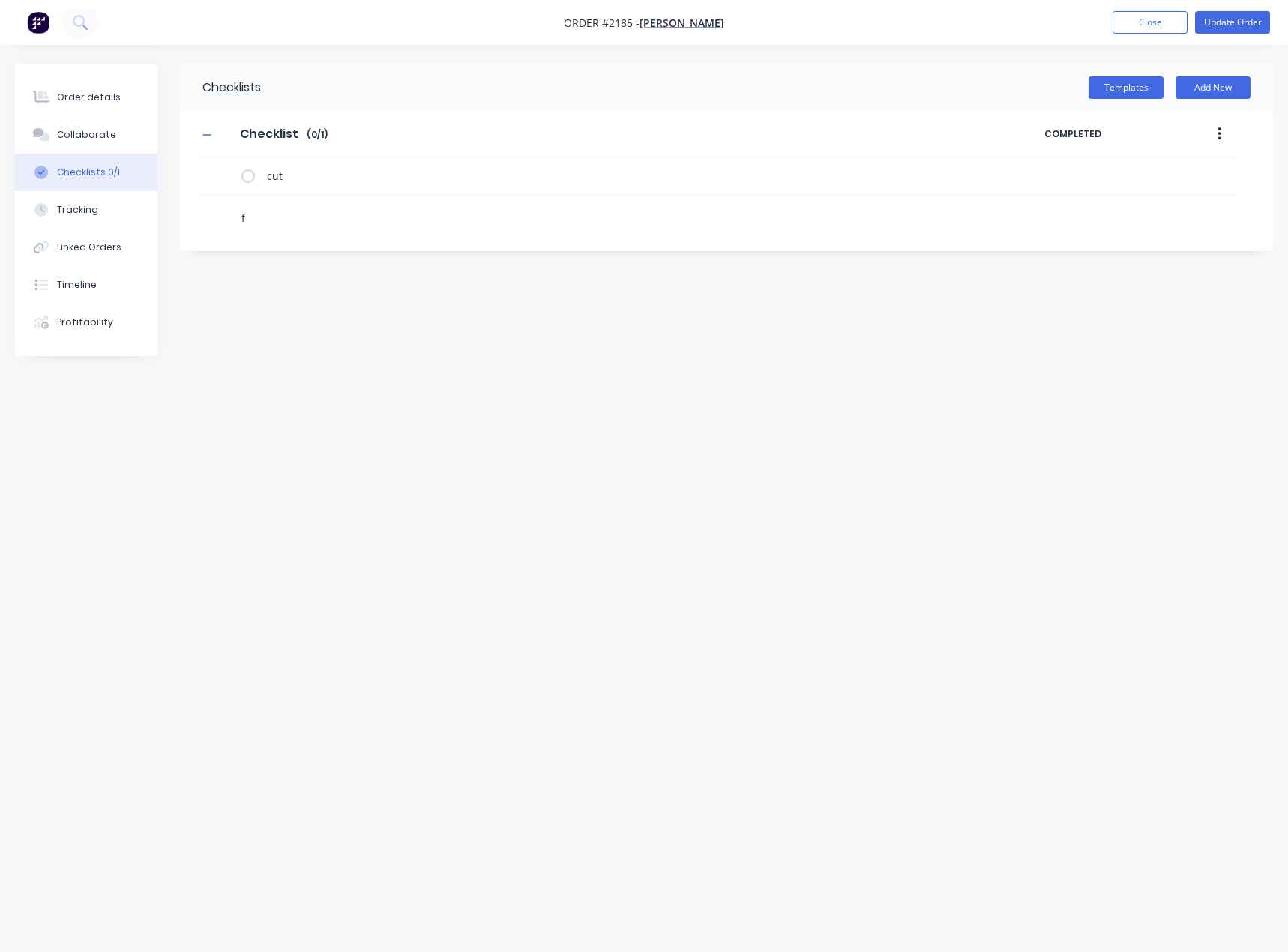
type textarea "fo"
type textarea "x"
type textarea "fol"
type textarea "x"
type textarea "fold"
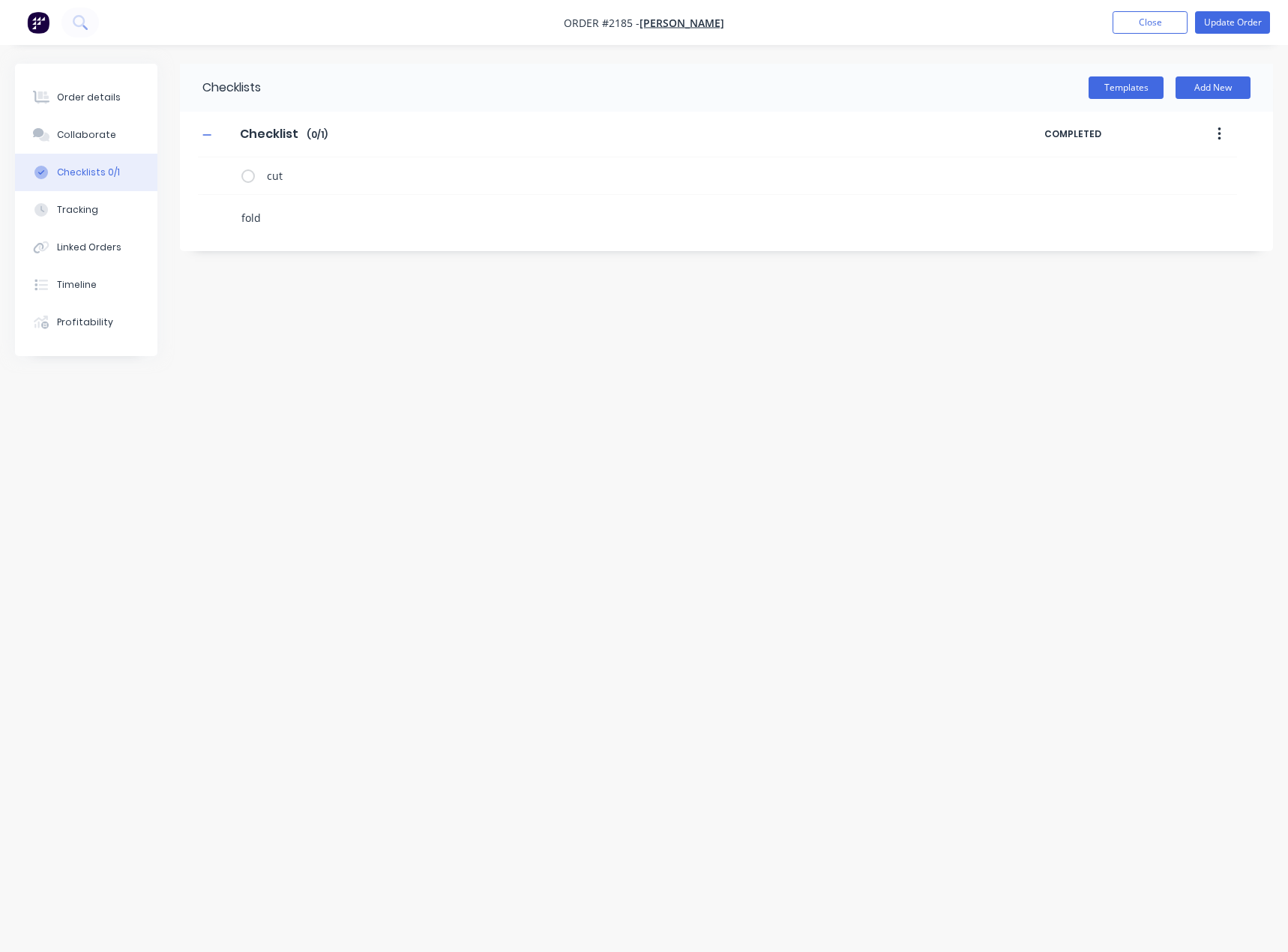
type textarea "x"
click at [221, 209] on icon at bounding box center [223, 211] width 19 height 19
click at [216, 204] on input "file" at bounding box center [216, 204] width 0 height 0
type input "C:\fakepath\Folded Plate[A].PDF"
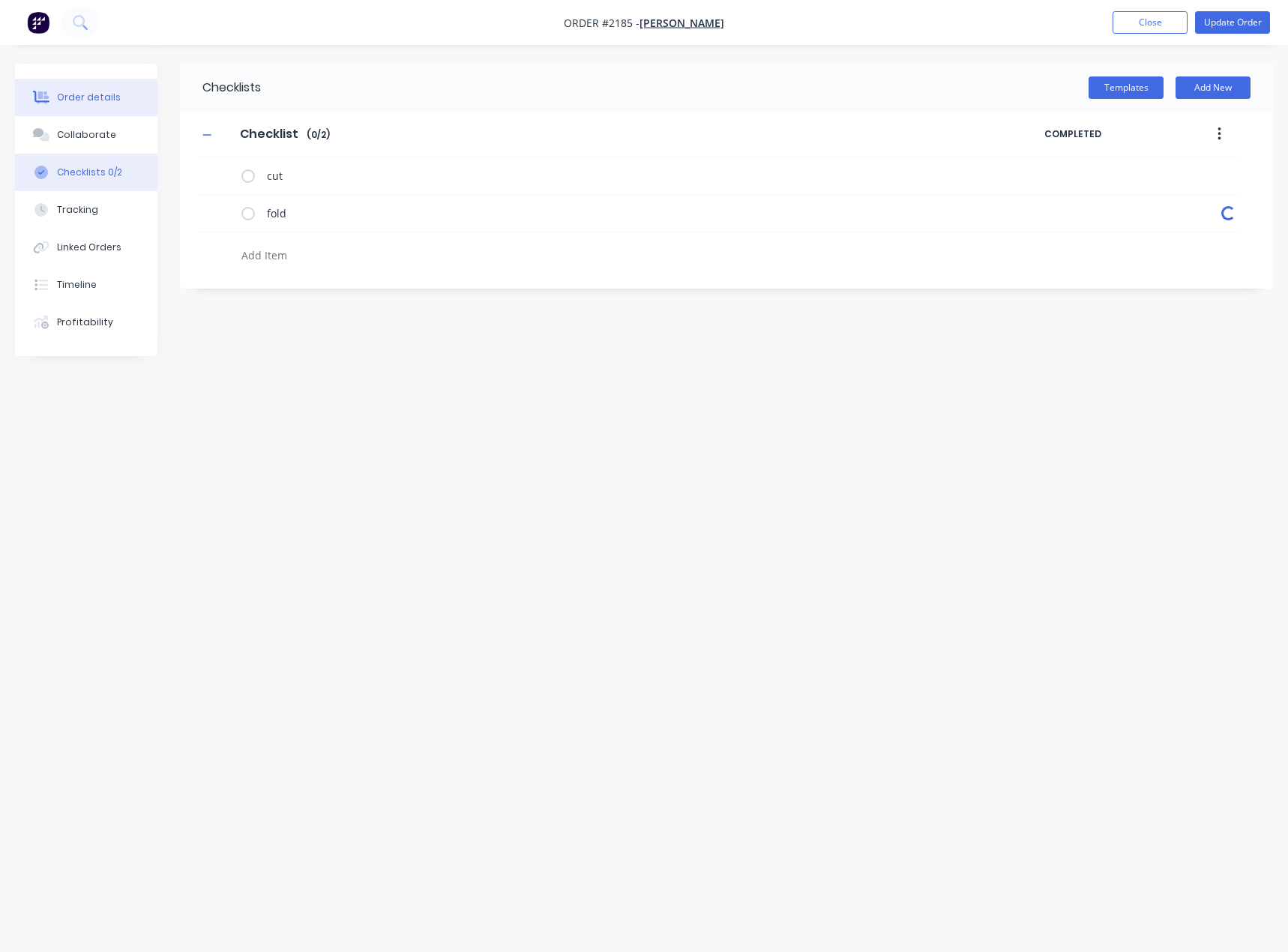
type textarea "x"
click at [80, 94] on div "Order details" at bounding box center [89, 97] width 64 height 14
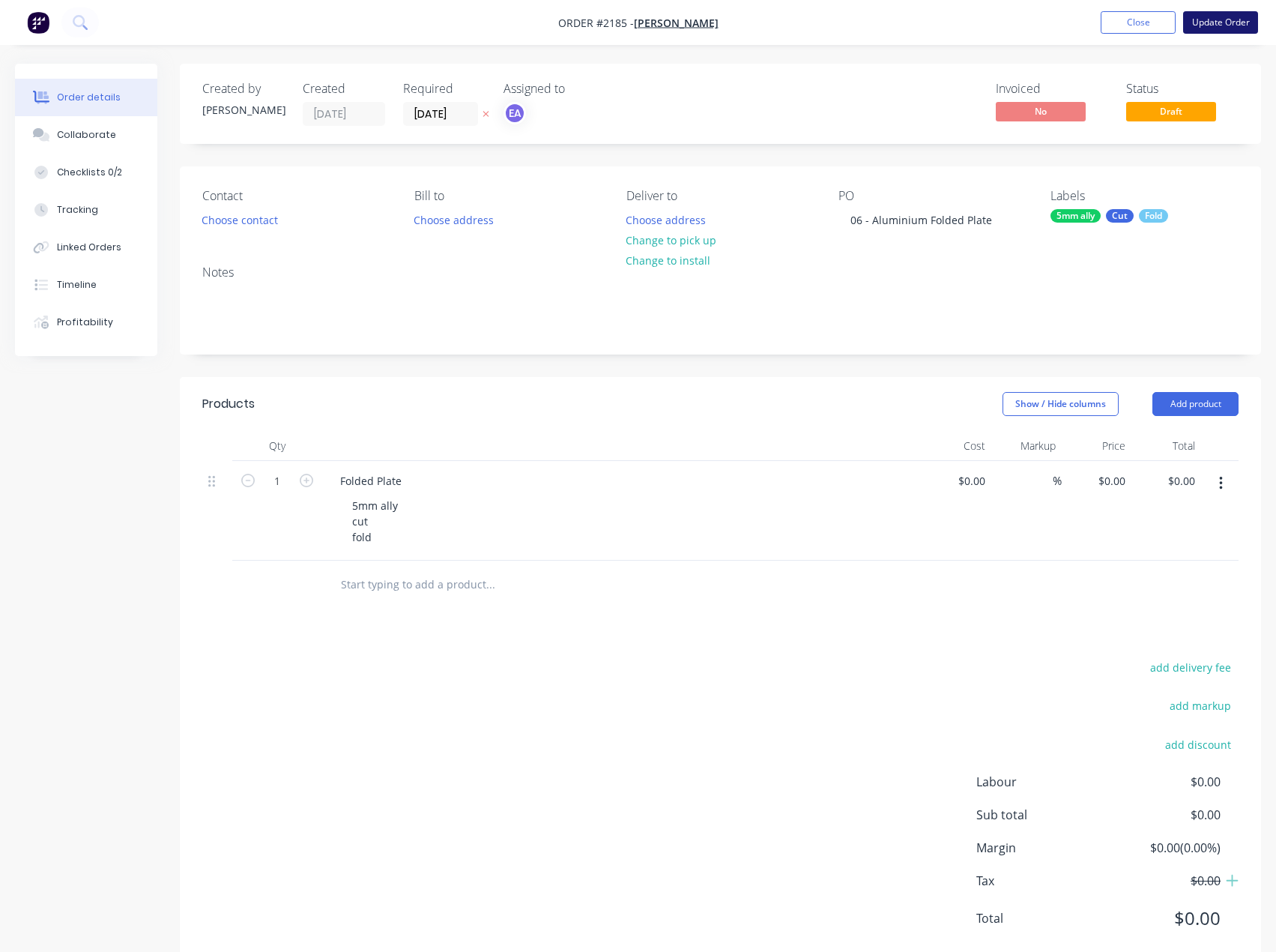
click at [1138, 13] on button "Update Order" at bounding box center [1221, 22] width 75 height 22
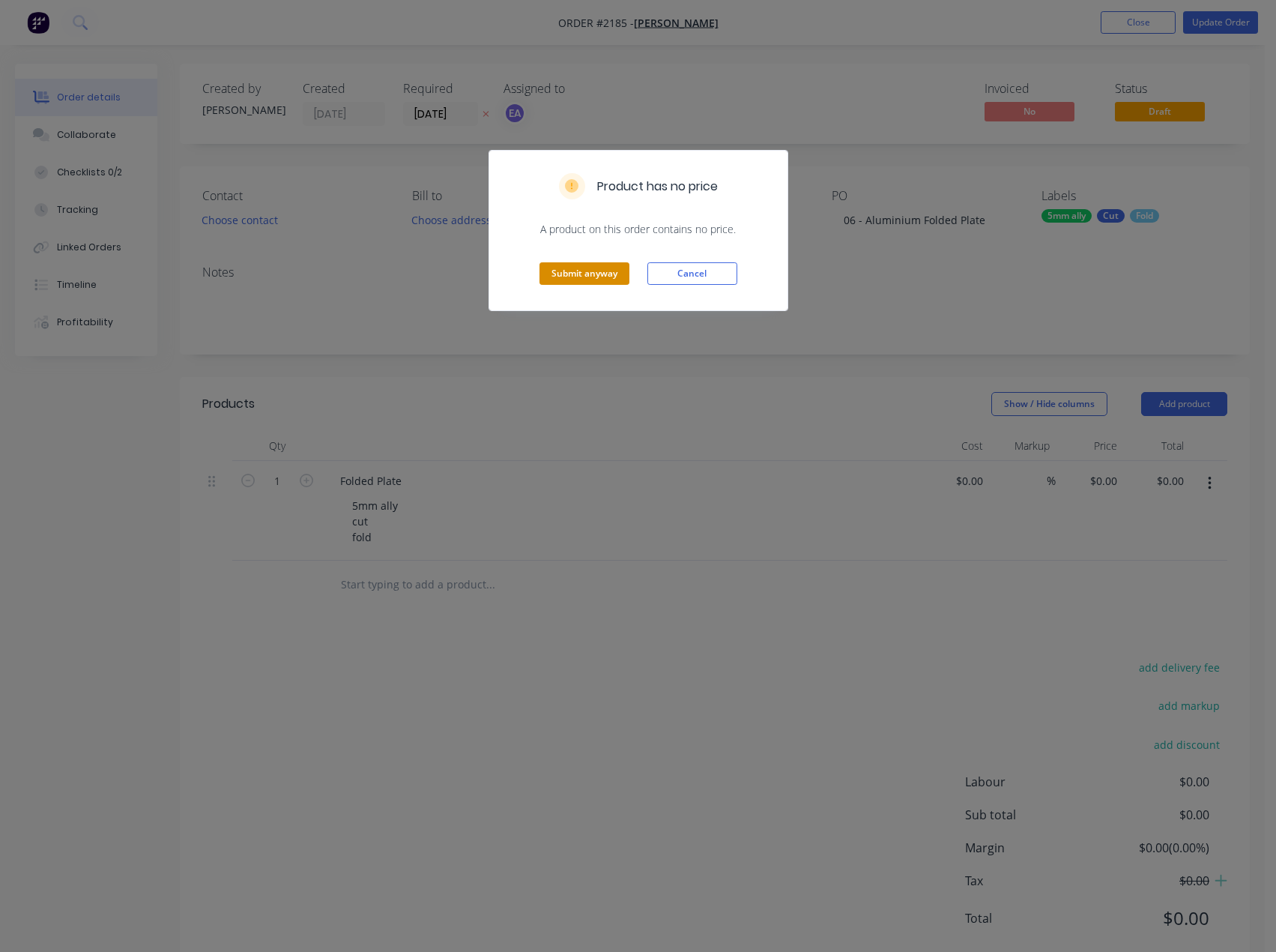
click at [593, 283] on button "Submit anyway" at bounding box center [584, 274] width 90 height 22
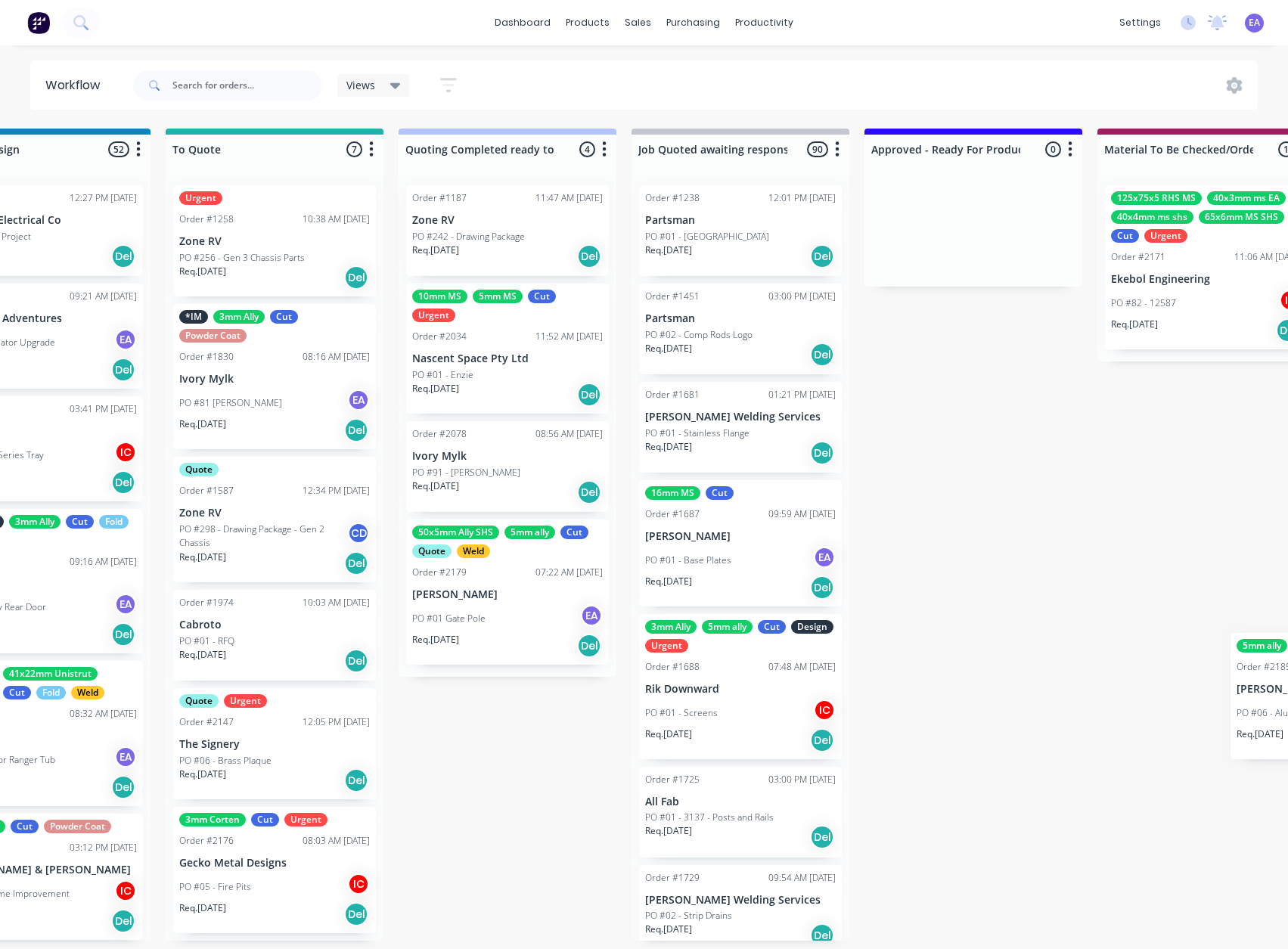
scroll to position [3, 1162]
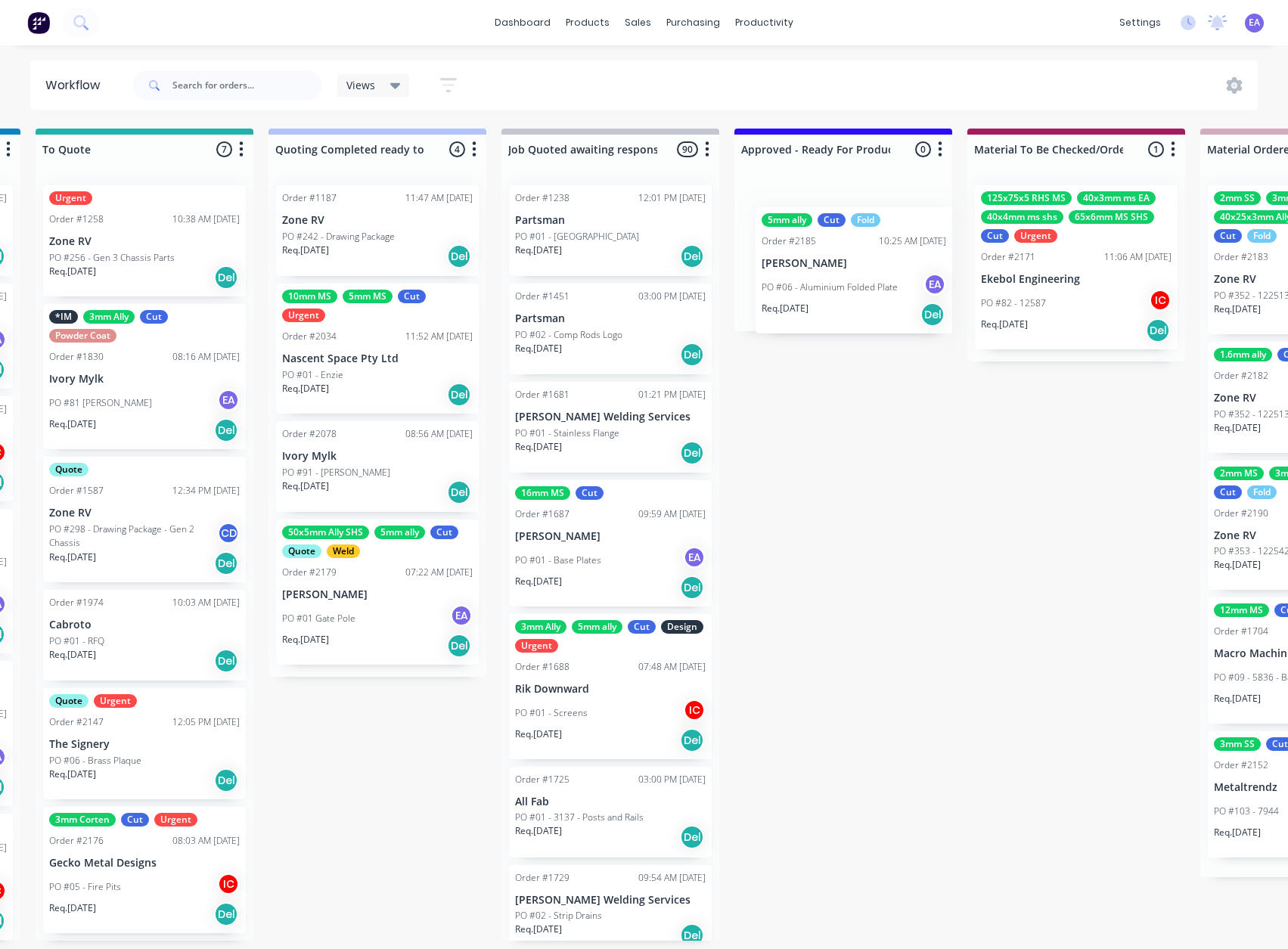
drag, startPoint x: 105, startPoint y: 761, endPoint x: 824, endPoint y: 264, distance: 874.1
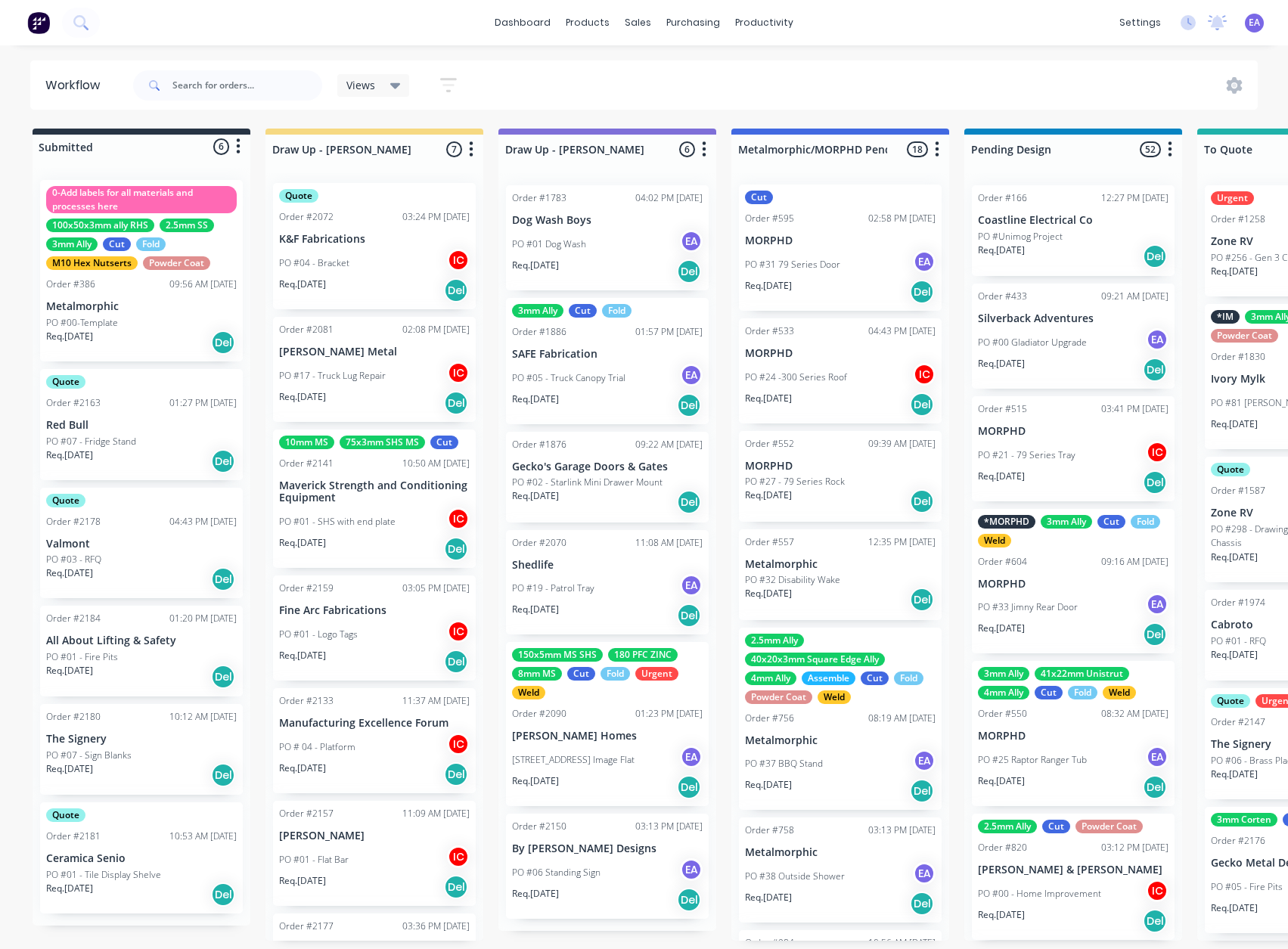
drag, startPoint x: 945, startPoint y: 580, endPoint x: 691, endPoint y: 627, distance: 258.3
